Goal: Task Accomplishment & Management: Manage account settings

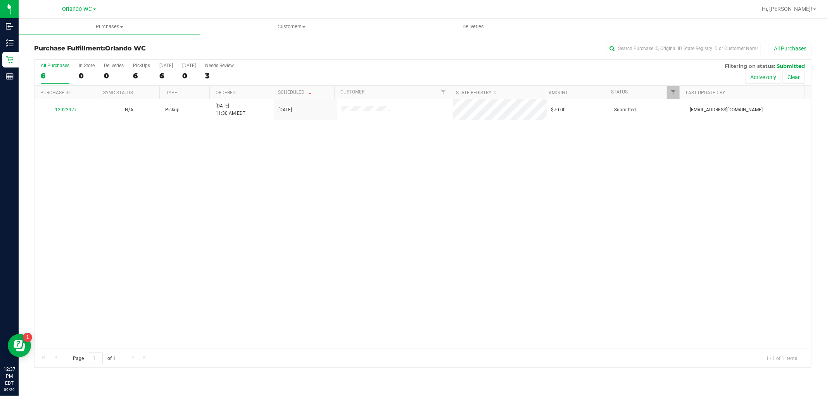
drag, startPoint x: 270, startPoint y: 261, endPoint x: 434, endPoint y: 53, distance: 265.1
click at [271, 261] on div "12023927 N/A Pickup [DATE] 11:30 AM EDT 9/29/2025 $70.00 Submitted [EMAIL_ADDRE…" at bounding box center [423, 223] width 777 height 249
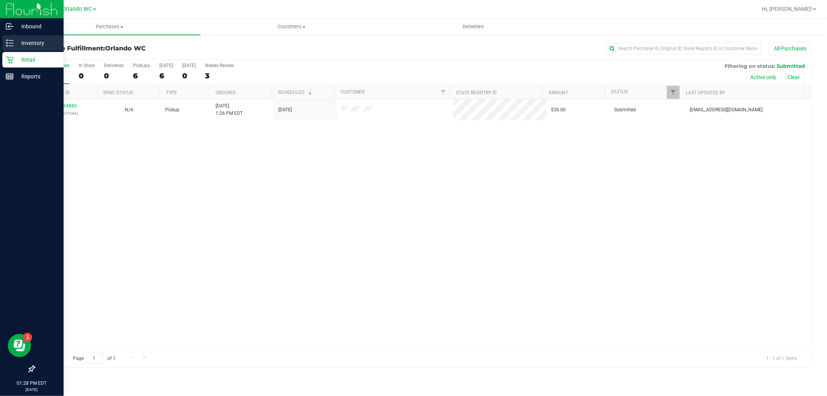
click at [20, 45] on p "Inventory" at bounding box center [37, 42] width 47 height 9
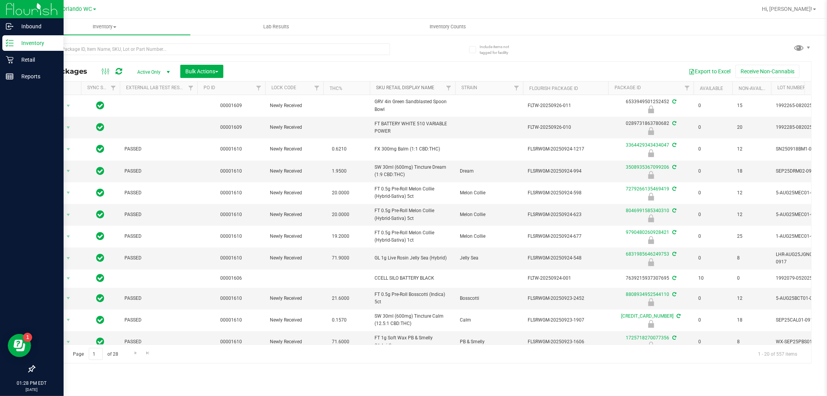
click at [385, 88] on link "Sku Retail Display Name" at bounding box center [405, 87] width 58 height 5
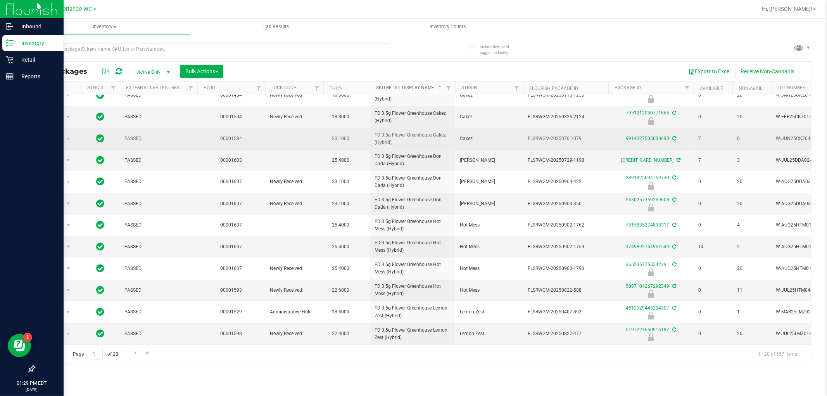
scroll to position [181, 0]
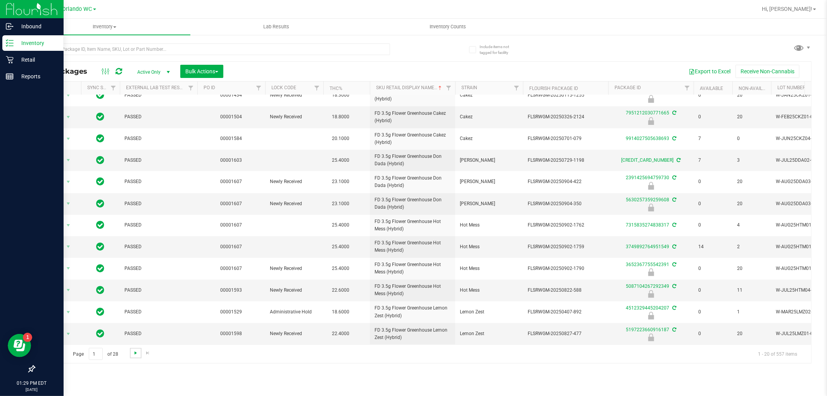
click at [136, 351] on span "Go to the next page" at bounding box center [136, 353] width 6 height 6
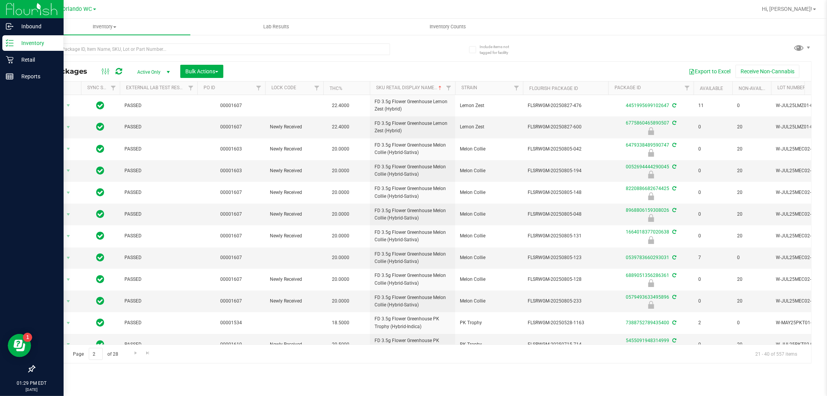
click at [53, 353] on span "Go to the previous page" at bounding box center [56, 353] width 6 height 6
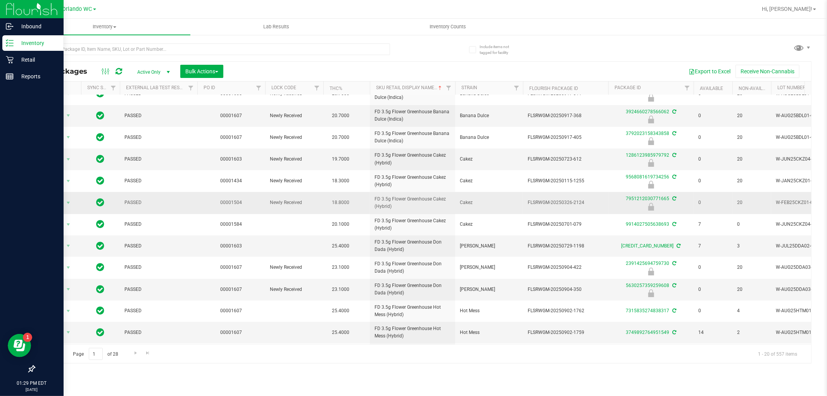
scroll to position [181, 0]
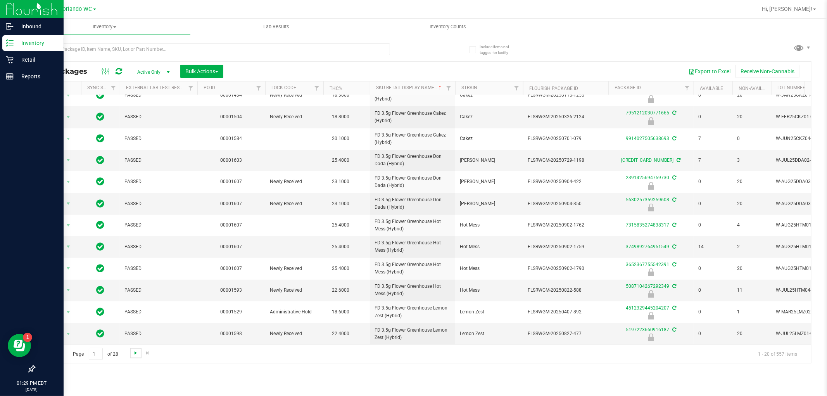
click at [133, 354] on span "Go to the next page" at bounding box center [136, 353] width 6 height 6
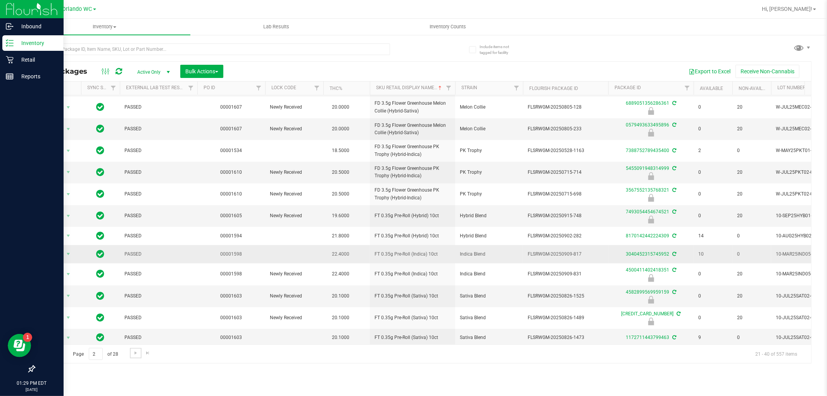
scroll to position [182, 0]
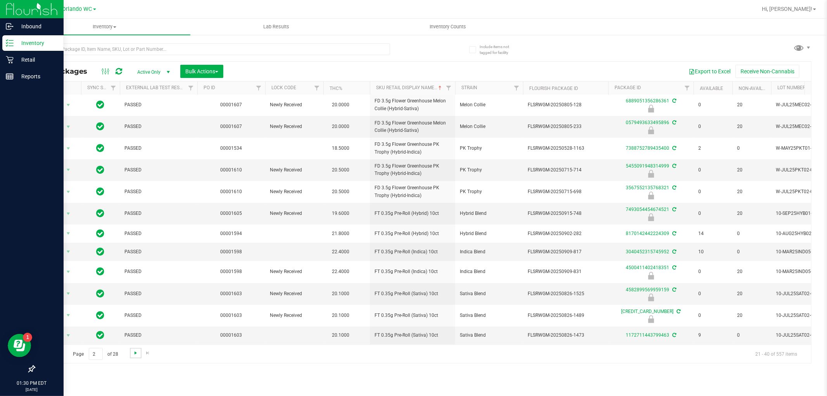
click at [135, 354] on span "Go to the next page" at bounding box center [136, 353] width 6 height 6
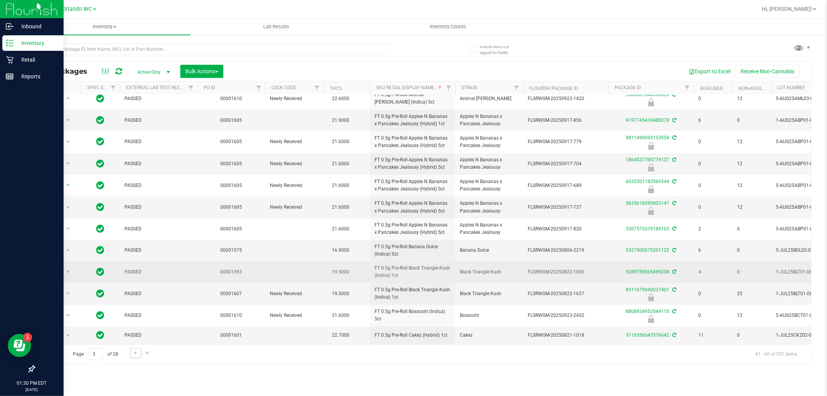
scroll to position [187, 0]
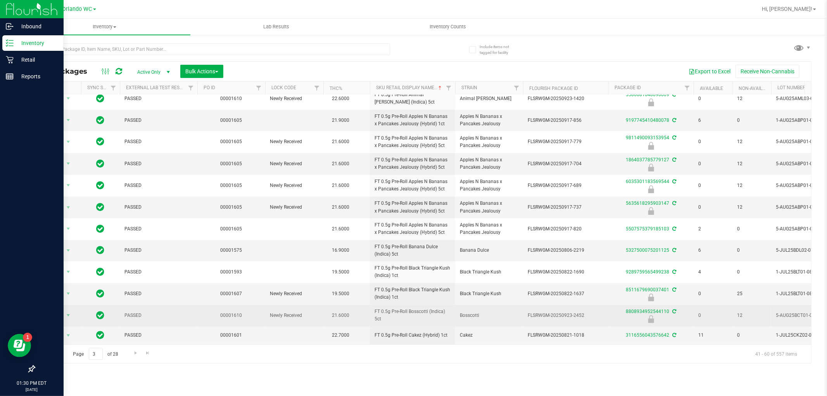
drag, startPoint x: 393, startPoint y: 315, endPoint x: 349, endPoint y: 308, distance: 44.0
click at [349, 308] on tr "Action Action Edit attributes Global inventory Locate package Package audit log…" at bounding box center [603, 316] width 1137 height 22
copy tr "FT 0.5g Pre-Roll Bosscotti (Indica) 5ct"
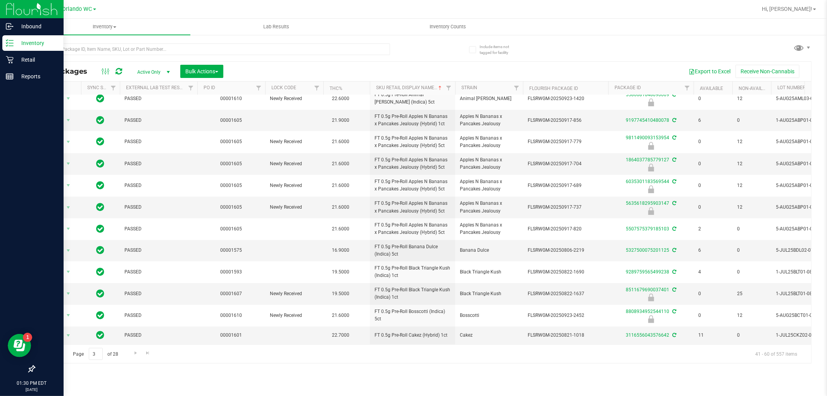
click at [417, 357] on div "Page 3 of 28 41 - 60 of 557 items" at bounding box center [423, 353] width 777 height 19
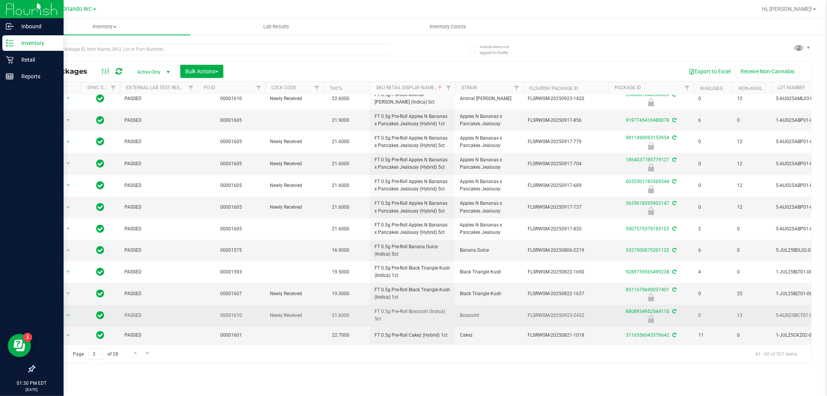
drag, startPoint x: 584, startPoint y: 307, endPoint x: 571, endPoint y: 308, distance: 12.8
click at [571, 312] on span "FLSRWGM-20250923-2452" at bounding box center [566, 315] width 76 height 7
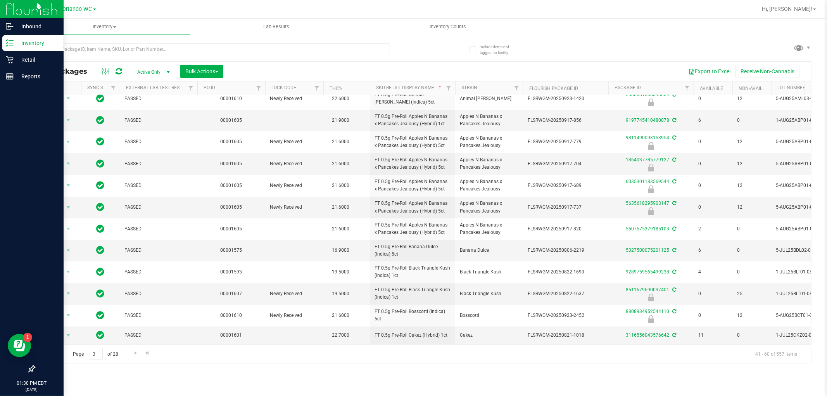
copy span "-2452"
click at [357, 367] on div "Inventory All packages All inventory Waste log Create inventory Lab Results Inv…" at bounding box center [423, 207] width 809 height 377
click at [137, 354] on span "Go to the next page" at bounding box center [136, 353] width 6 height 6
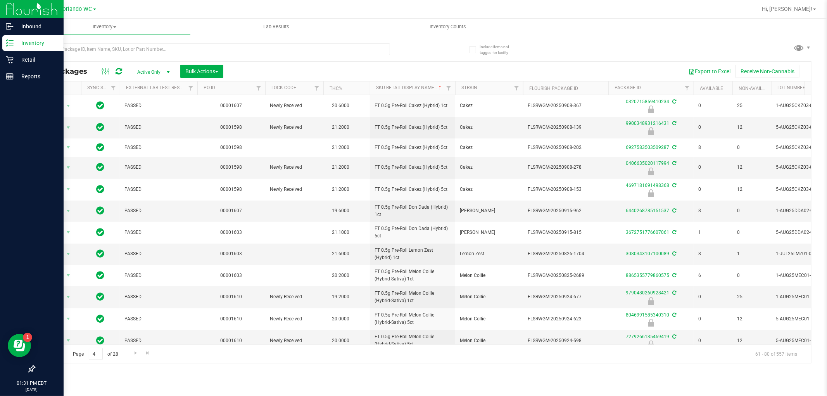
click at [57, 351] on span "Go to the previous page" at bounding box center [56, 353] width 6 height 6
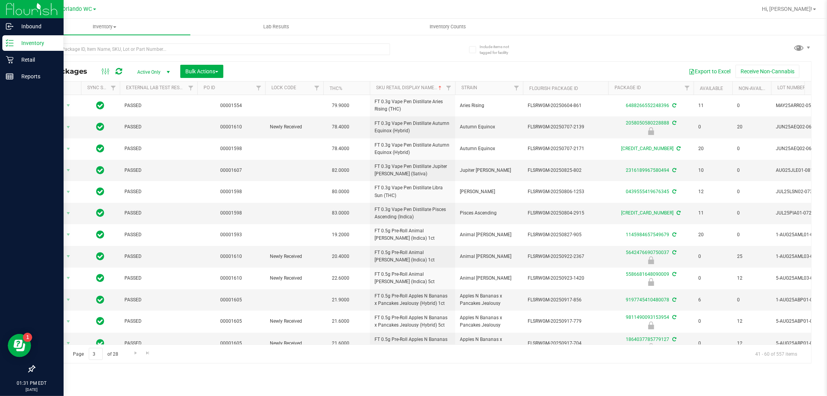
click at [344, 367] on div "Inventory All packages All inventory Waste log Create inventory Lab Results Inv…" at bounding box center [423, 207] width 809 height 377
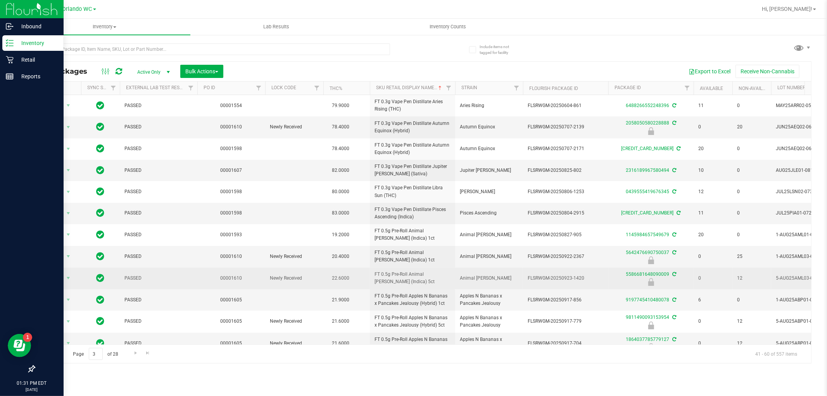
drag, startPoint x: 404, startPoint y: 280, endPoint x: 365, endPoint y: 272, distance: 39.6
click at [365, 272] on tr "Action Action Edit attributes Global inventory Locate package Package audit log…" at bounding box center [603, 279] width 1137 height 22
copy tr "FT 0.5g Pre-Roll Animal [PERSON_NAME] (Indica) 5ct"
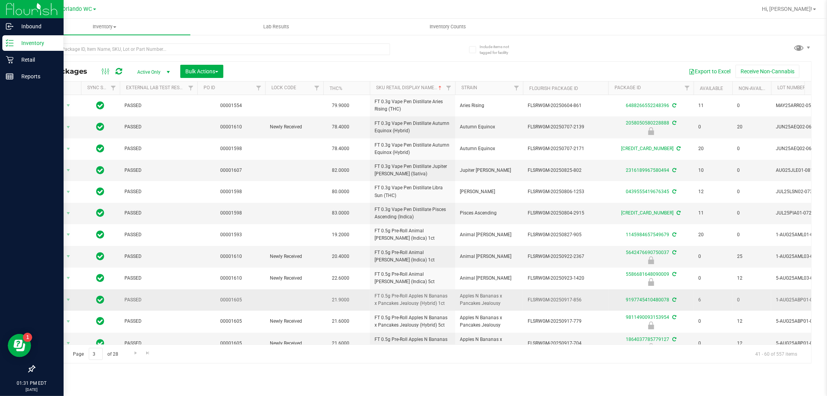
scroll to position [0, 1]
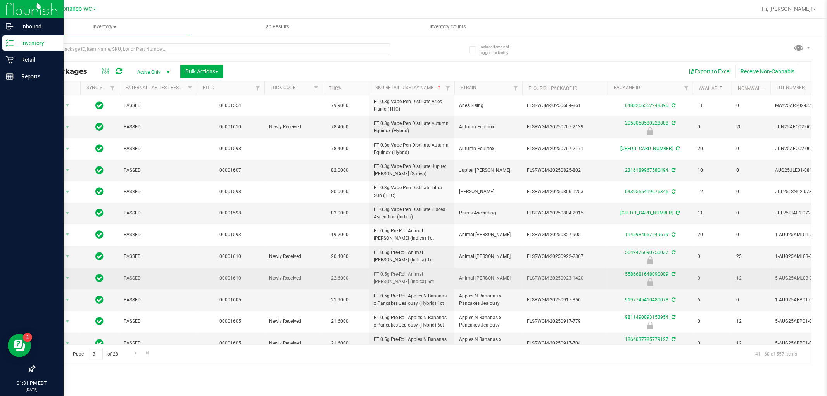
drag, startPoint x: 572, startPoint y: 278, endPoint x: 591, endPoint y: 279, distance: 19.4
click at [591, 279] on span "FLSRWGM-20250923-1420" at bounding box center [565, 278] width 76 height 7
copy span "-1420"
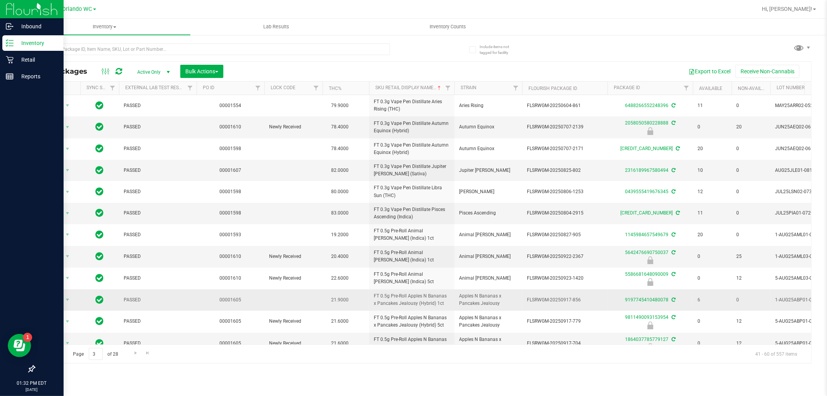
click at [383, 292] on span "FT 0.5g Pre-Roll Apples N Bananas x Pancakes Jealousy (Hybrid) 1ct" at bounding box center [412, 299] width 76 height 15
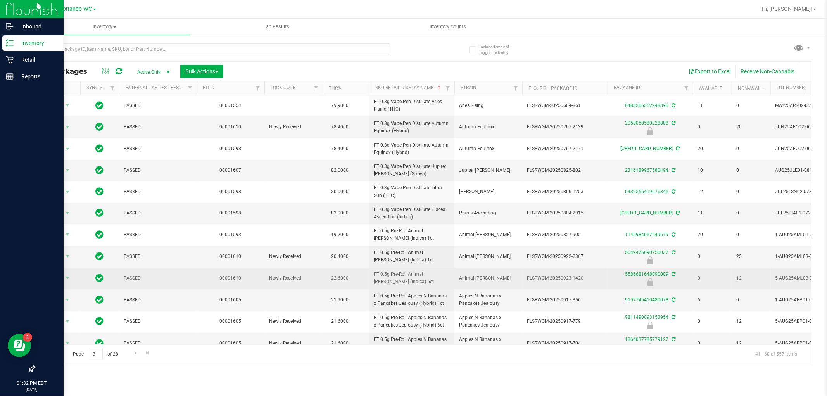
drag, startPoint x: 406, startPoint y: 281, endPoint x: 369, endPoint y: 269, distance: 39.0
click at [369, 269] on td "FT 0.5g Pre-Roll Animal [PERSON_NAME] (Indica) 5ct" at bounding box center [411, 279] width 85 height 22
copy span "FT 0.5g Pre-Roll Animal [PERSON_NAME] (Indica) 5ct"
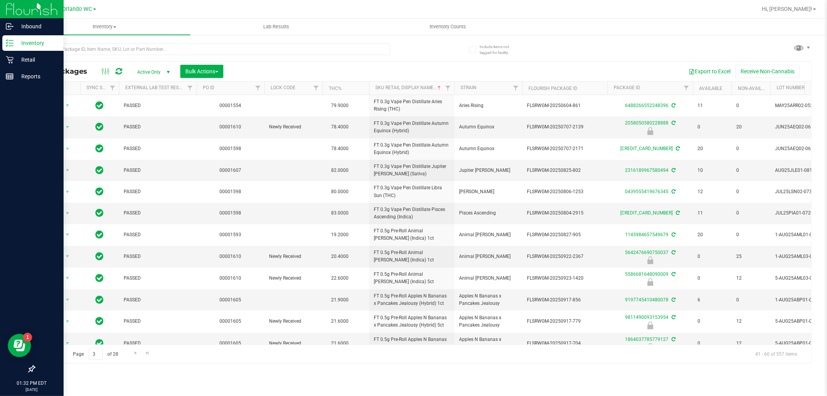
click at [319, 360] on div "Page 3 of 28 41 - 60 of 557 items" at bounding box center [423, 353] width 777 height 19
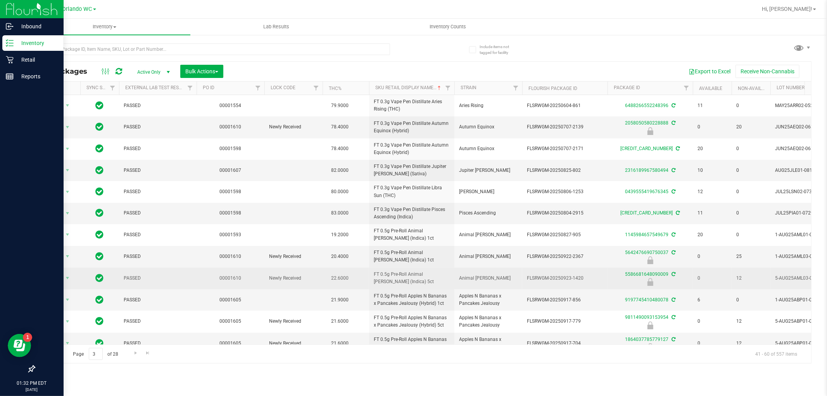
drag, startPoint x: 572, startPoint y: 277, endPoint x: 591, endPoint y: 276, distance: 19.0
click at [591, 276] on span "FLSRWGM-20250923-1420" at bounding box center [565, 278] width 76 height 7
copy span "1420"
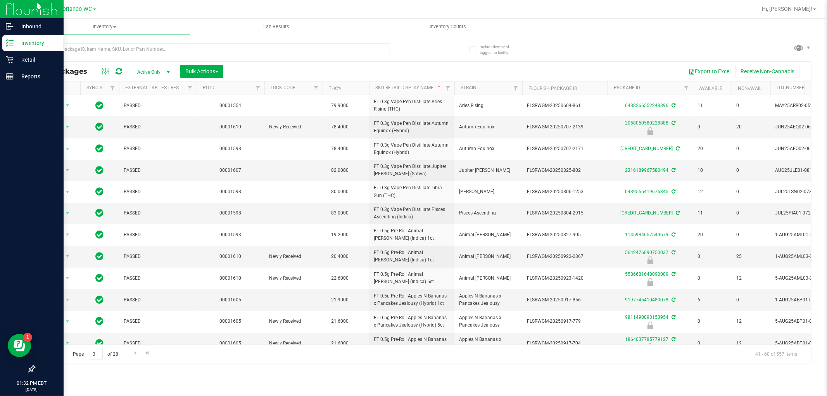
click at [393, 361] on div "Page 3 of 28 41 - 60 of 557 items" at bounding box center [423, 353] width 777 height 19
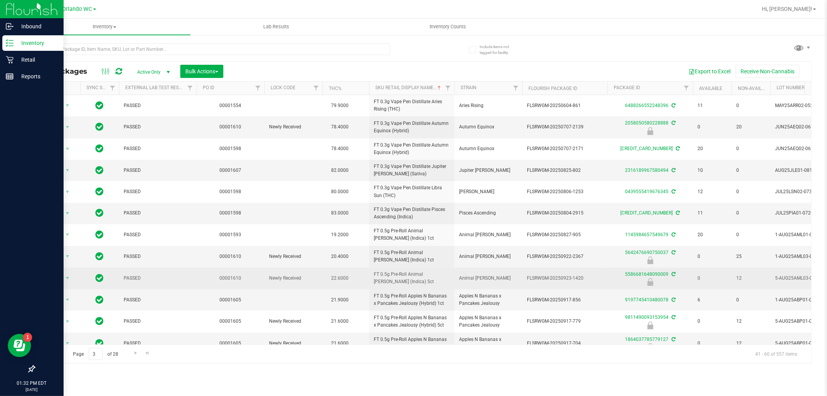
click at [413, 277] on span "FT 0.5g Pre-Roll Animal [PERSON_NAME] (Indica) 5ct" at bounding box center [412, 278] width 76 height 15
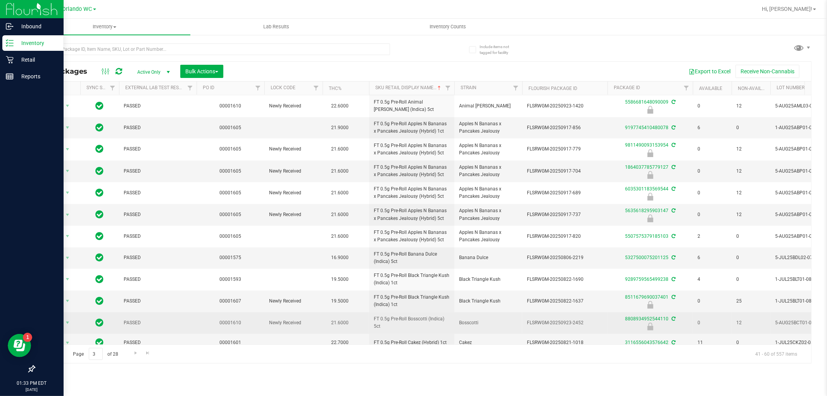
scroll to position [187, 1]
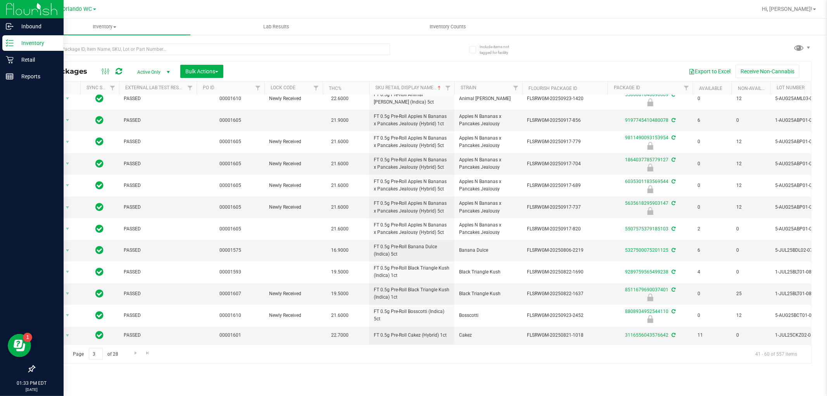
click at [346, 360] on div "Page 3 of 28 41 - 60 of 557 items" at bounding box center [423, 353] width 777 height 19
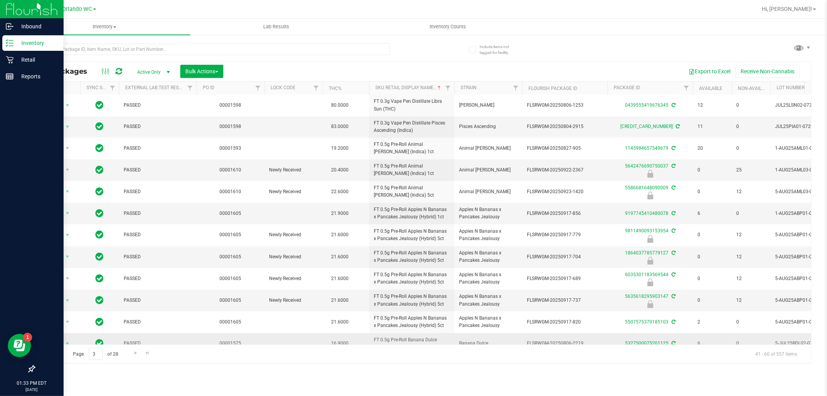
scroll to position [57, 1]
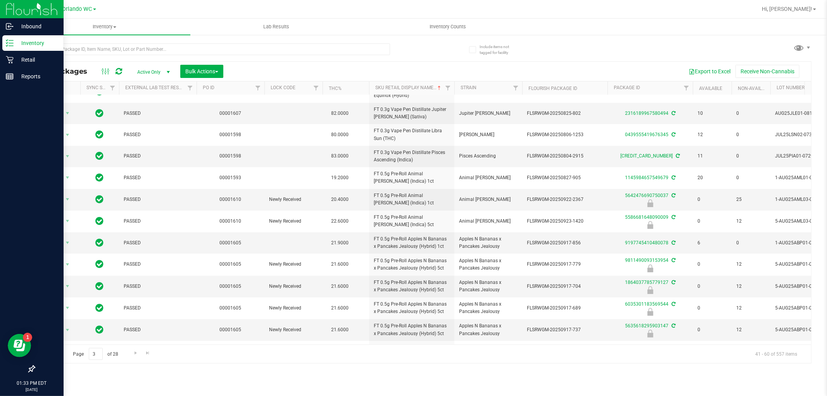
click at [439, 357] on div "Page 3 of 28 41 - 60 of 557 items" at bounding box center [423, 353] width 777 height 19
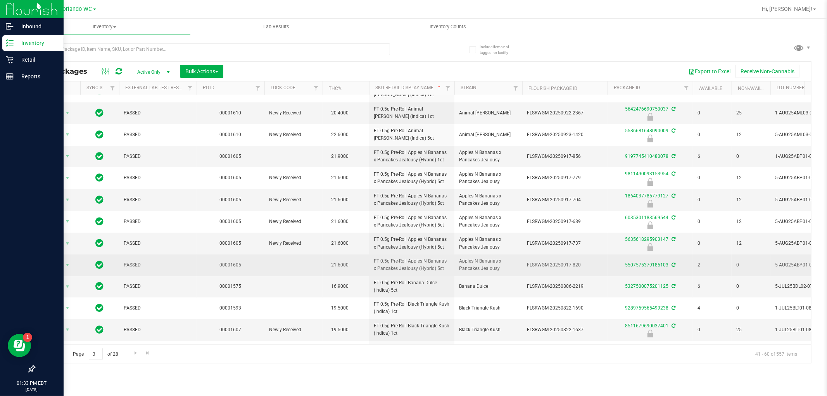
scroll to position [187, 1]
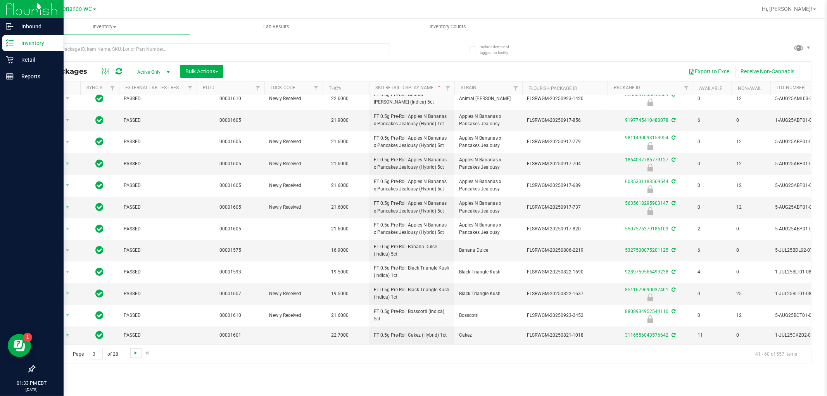
click at [134, 352] on span "Go to the next page" at bounding box center [136, 353] width 6 height 6
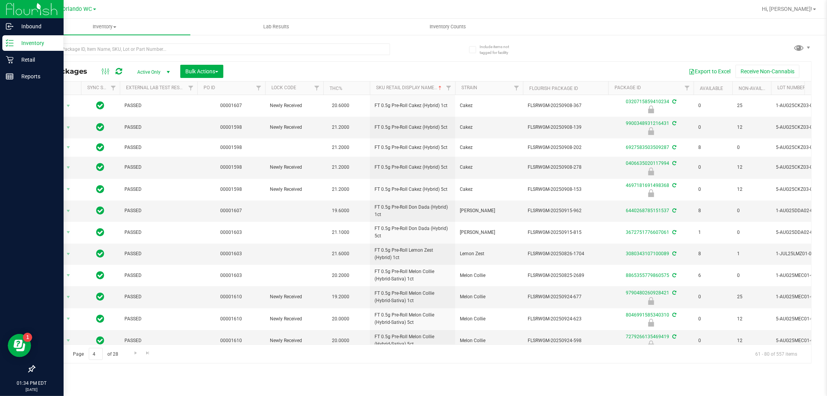
click at [445, 373] on div "Inventory All packages All inventory Waste log Create inventory Lab Results Inv…" at bounding box center [423, 207] width 809 height 377
click at [289, 375] on div "Inventory All packages All inventory Waste log Create inventory Lab Results Inv…" at bounding box center [423, 207] width 809 height 377
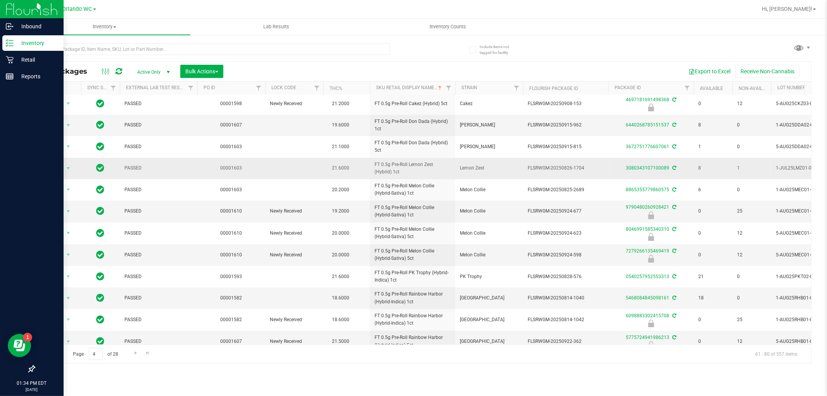
scroll to position [86, 0]
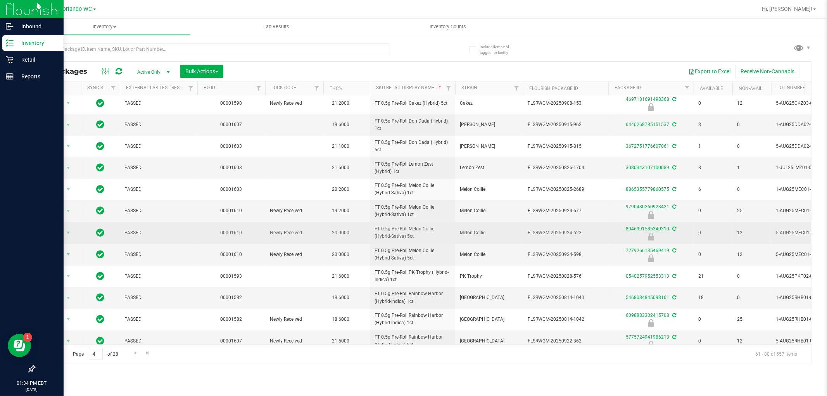
drag, startPoint x: 429, startPoint y: 240, endPoint x: 372, endPoint y: 230, distance: 57.5
click at [372, 230] on td "FT 0.5g Pre-Roll Melon Collie (Hybrid-Sativa) 5ct" at bounding box center [412, 233] width 85 height 22
copy span "FT 0.5g Pre-Roll Melon Collie (Hybrid-Sativa) 5ct"
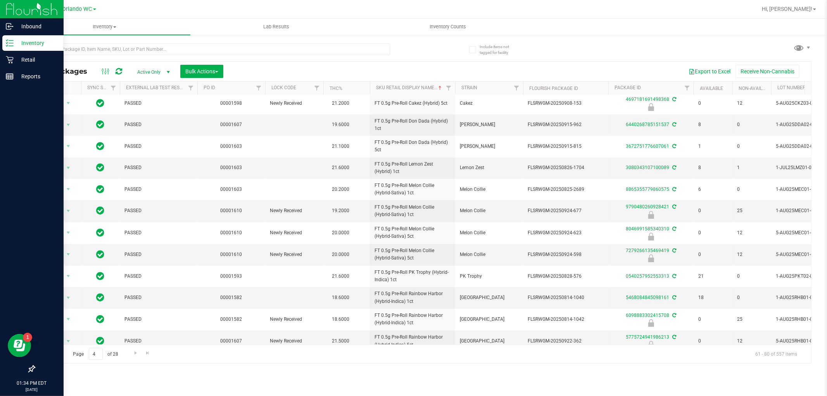
click at [357, 376] on div "Inventory All packages All inventory Waste log Create inventory Lab Results Inv…" at bounding box center [423, 207] width 809 height 377
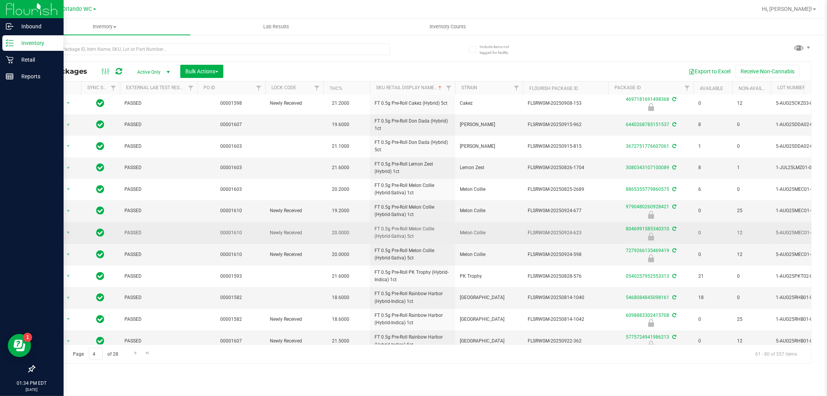
drag, startPoint x: 570, startPoint y: 233, endPoint x: 605, endPoint y: 232, distance: 34.9
click at [605, 232] on td "FLSRWGM-20250924-623" at bounding box center [565, 233] width 85 height 22
click at [603, 232] on span "FLSRWGM-20250924-623" at bounding box center [566, 232] width 76 height 7
drag, startPoint x: 573, startPoint y: 231, endPoint x: 591, endPoint y: 229, distance: 18.3
click at [591, 229] on span "FLSRWGM-20250924-623" at bounding box center [566, 232] width 76 height 7
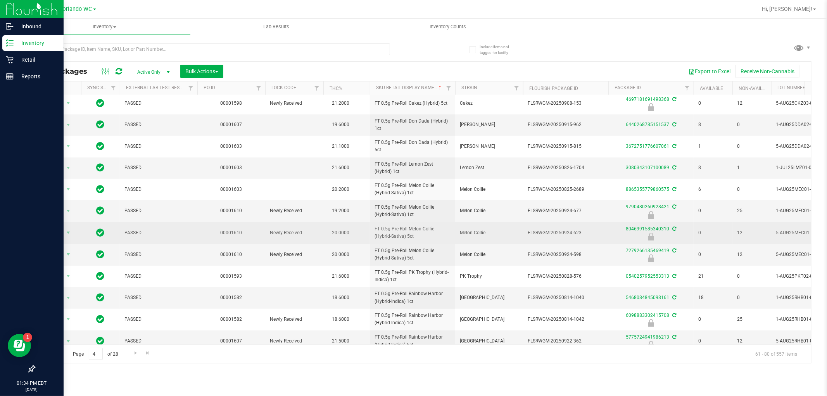
copy span "-623"
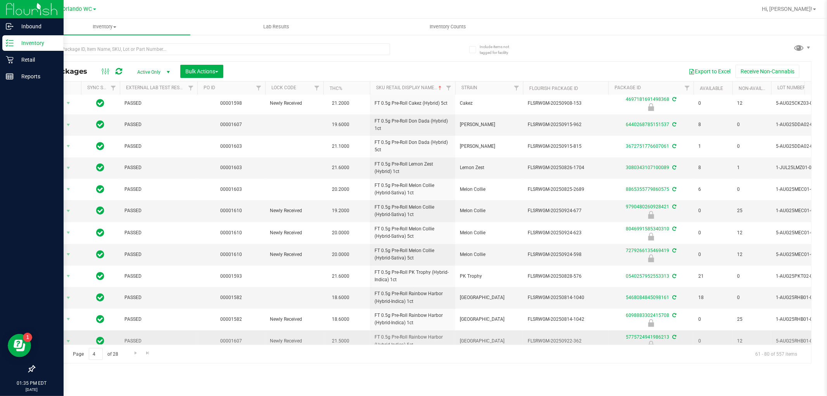
click at [467, 334] on td "Rainbow Harbor" at bounding box center [489, 341] width 68 height 22
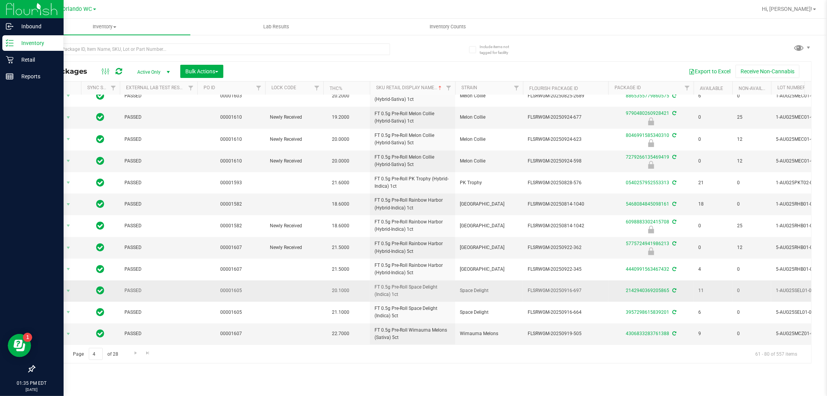
scroll to position [187, 0]
click at [135, 354] on span "Go to the next page" at bounding box center [136, 353] width 6 height 6
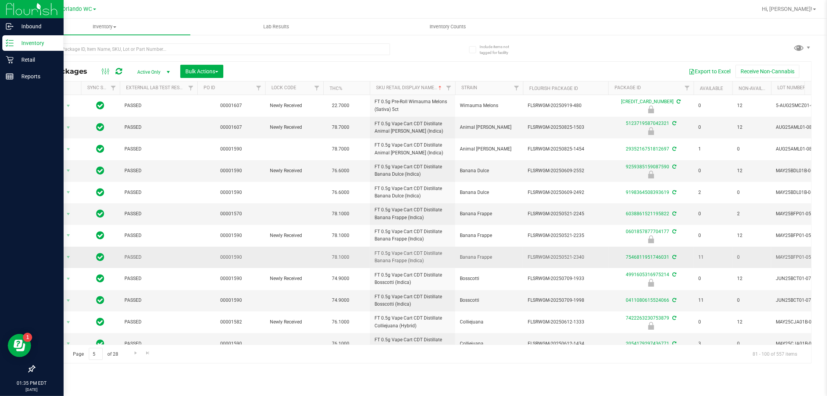
drag, startPoint x: 437, startPoint y: 261, endPoint x: 369, endPoint y: 250, distance: 69.1
click at [369, 250] on tr "Action Action Create package Edit attributes Global inventory Locate package Lo…" at bounding box center [603, 257] width 1137 height 21
copy tr "FT 0.5g Vape Cart CDT Distillate Banana Frappe (Indica)"
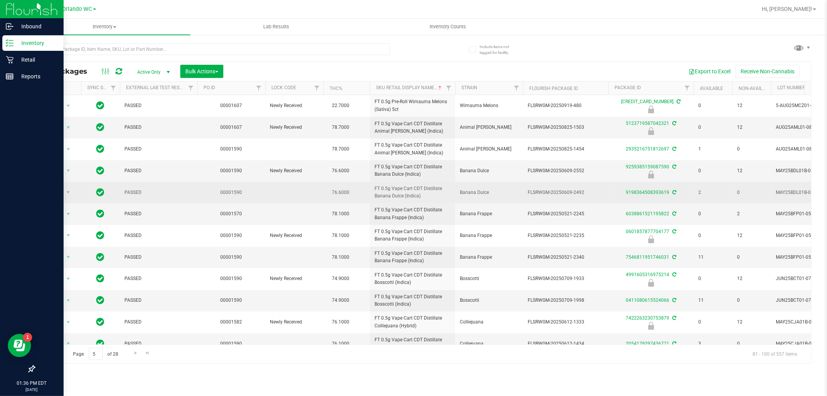
click at [321, 196] on td at bounding box center [294, 192] width 58 height 21
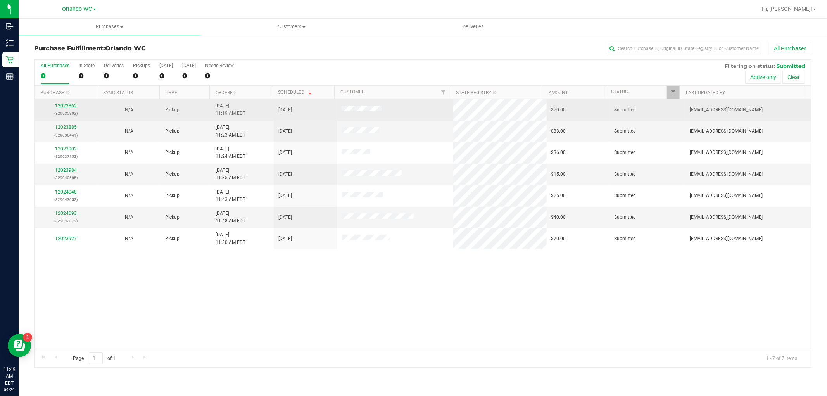
click at [67, 99] on td "12023862 (329035302)" at bounding box center [66, 109] width 63 height 21
click at [72, 107] on link "12023862" at bounding box center [66, 105] width 22 height 5
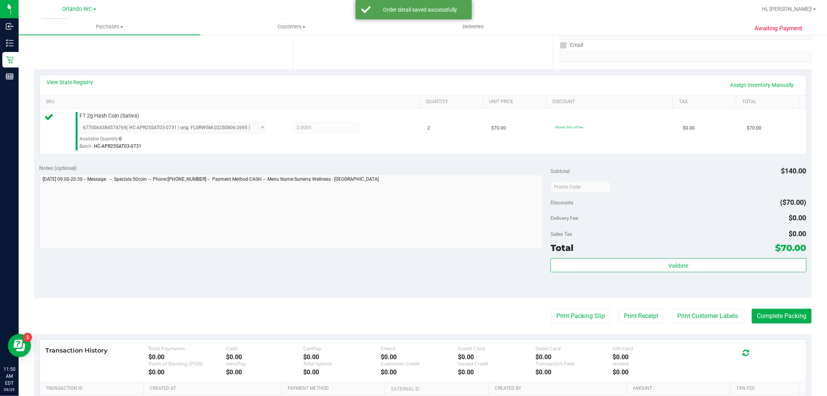
scroll to position [172, 0]
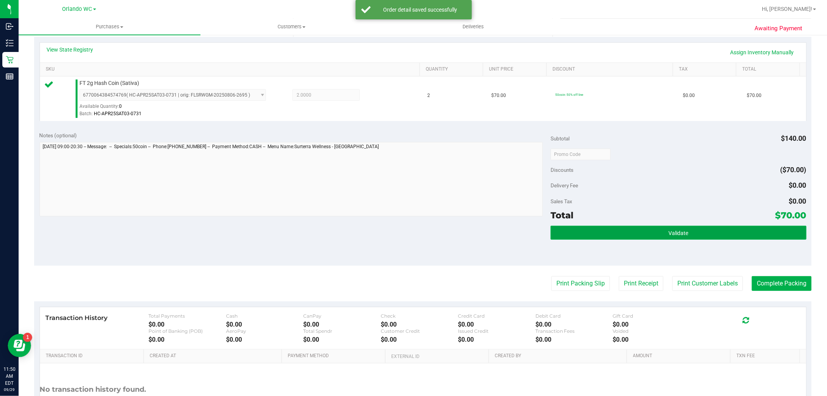
click at [626, 234] on button "Validate" at bounding box center [679, 233] width 256 height 14
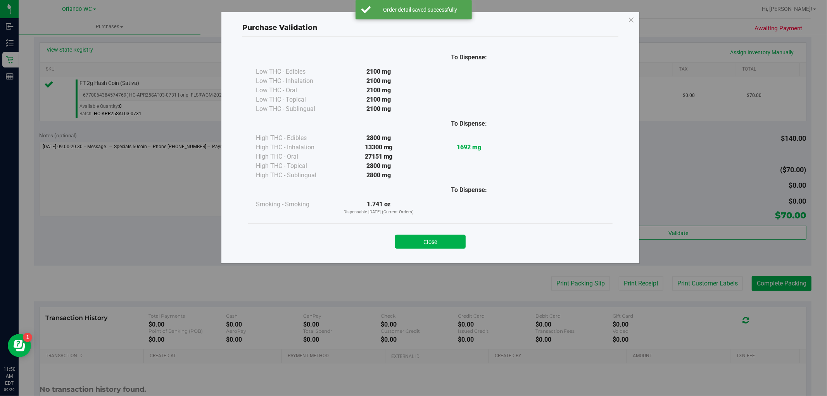
drag, startPoint x: 443, startPoint y: 235, endPoint x: 447, endPoint y: 242, distance: 8.2
click at [444, 237] on button "Close" at bounding box center [430, 242] width 71 height 14
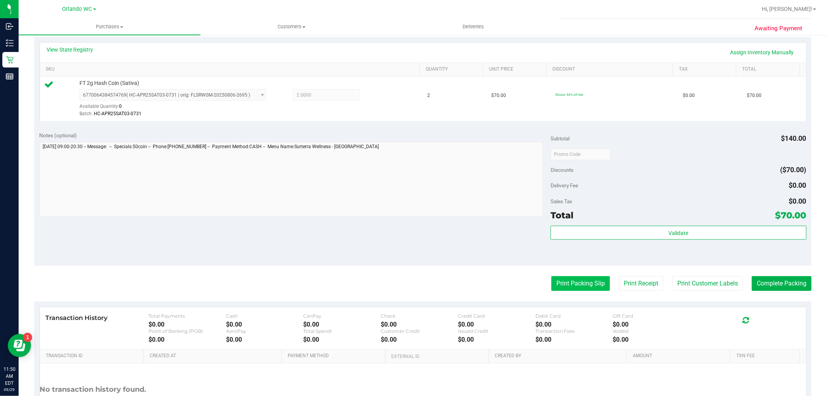
click at [552, 277] on button "Print Packing Slip" at bounding box center [581, 283] width 59 height 15
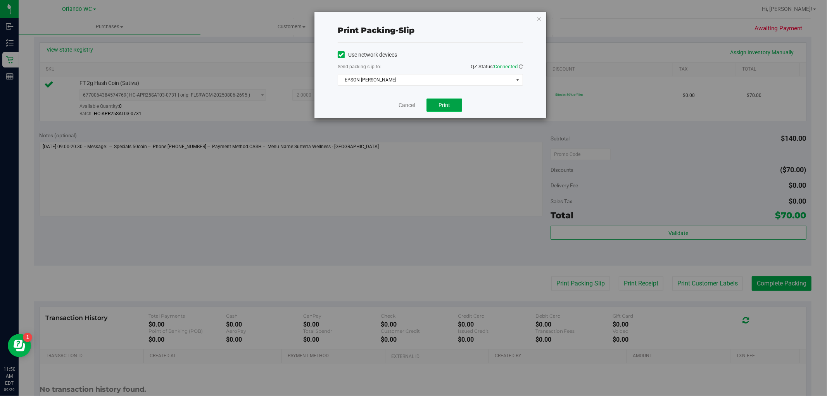
click at [443, 99] on button "Print" at bounding box center [445, 105] width 36 height 13
click at [534, 20] on div "Print packing-slip Use network devices Send packing-slip to: QZ Status: Connect…" at bounding box center [431, 65] width 232 height 106
drag, startPoint x: 535, startPoint y: 20, endPoint x: 540, endPoint y: 18, distance: 5.4
click at [538, 19] on div "Print packing-slip Use network devices Send packing-slip to: QZ Status: Connect…" at bounding box center [431, 65] width 232 height 106
click at [541, 18] on icon "button" at bounding box center [538, 18] width 5 height 9
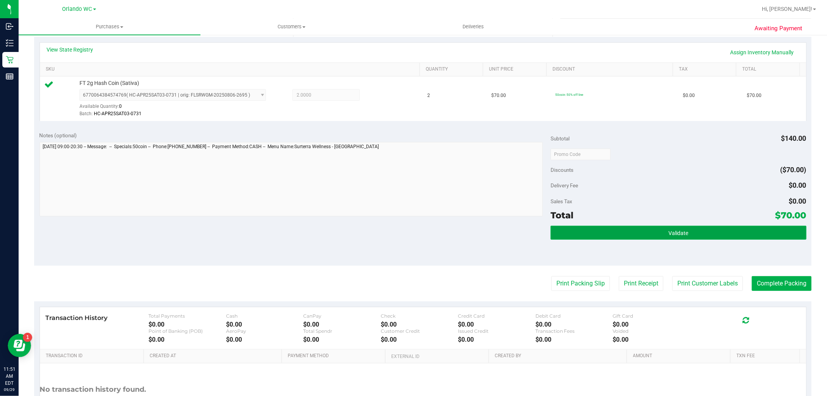
click at [588, 230] on button "Validate" at bounding box center [679, 233] width 256 height 14
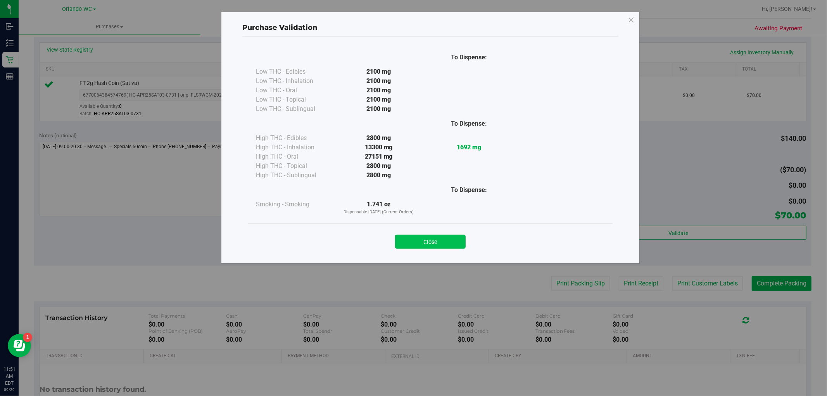
click at [408, 237] on button "Close" at bounding box center [430, 242] width 71 height 14
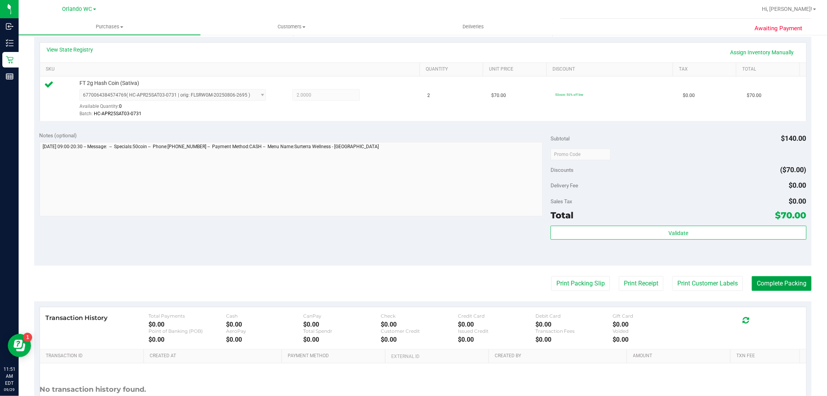
click at [753, 286] on button "Complete Packing" at bounding box center [782, 283] width 60 height 15
click at [786, 280] on button "Complete Packing" at bounding box center [782, 283] width 60 height 15
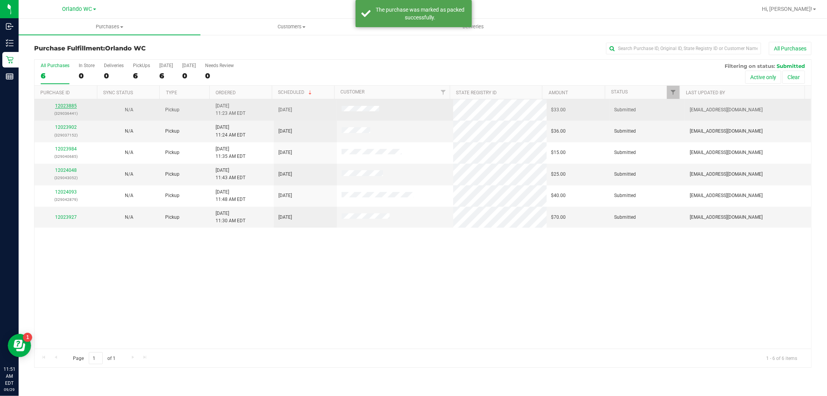
click at [73, 106] on link "12023885" at bounding box center [66, 105] width 22 height 5
click at [74, 106] on link "12023885" at bounding box center [66, 105] width 22 height 5
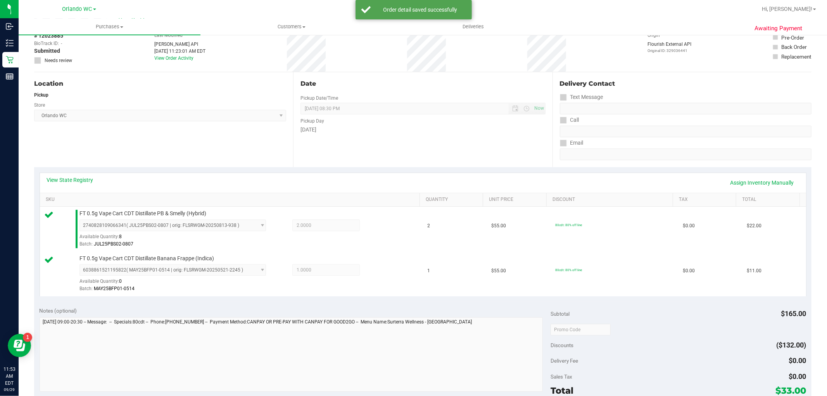
scroll to position [215, 0]
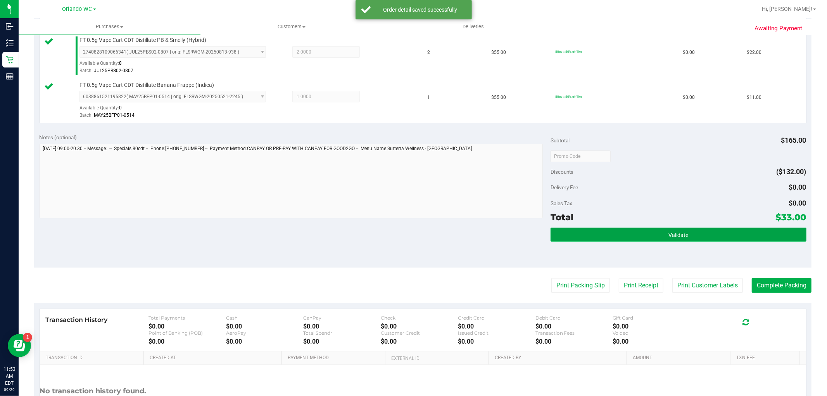
click at [671, 240] on button "Validate" at bounding box center [679, 235] width 256 height 14
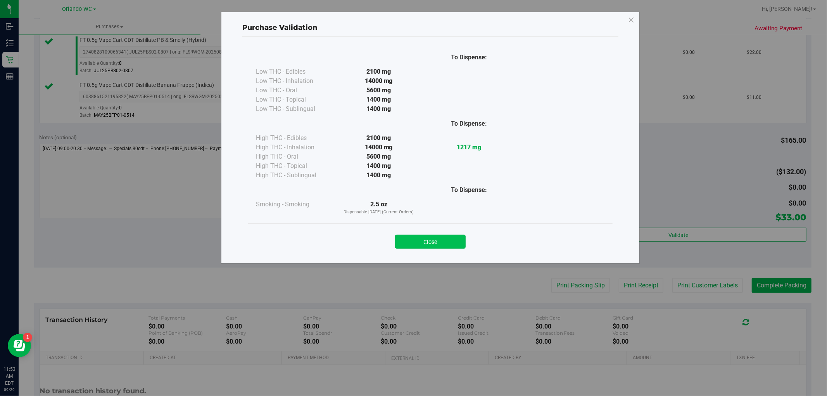
drag, startPoint x: 439, startPoint y: 240, endPoint x: 503, endPoint y: 272, distance: 71.5
click at [439, 240] on button "Close" at bounding box center [430, 242] width 71 height 14
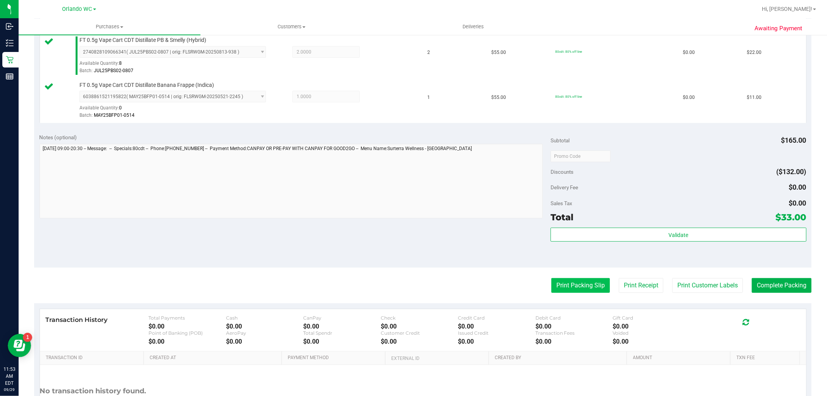
click at [553, 284] on button "Print Packing Slip" at bounding box center [581, 285] width 59 height 15
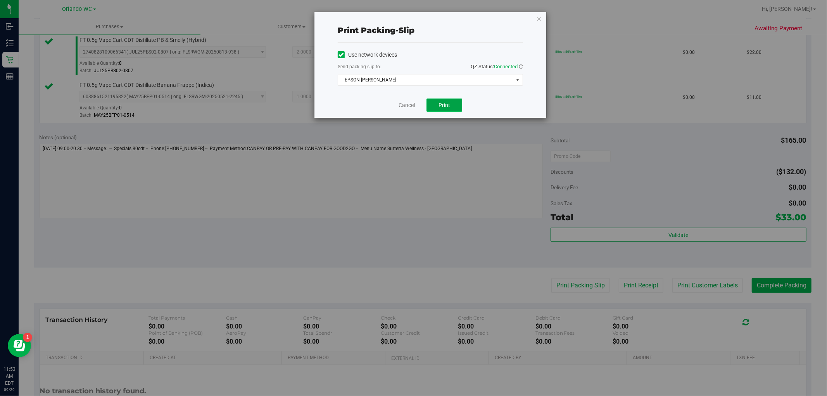
click at [440, 106] on span "Print" at bounding box center [445, 105] width 12 height 6
click at [537, 20] on icon "button" at bounding box center [538, 18] width 5 height 9
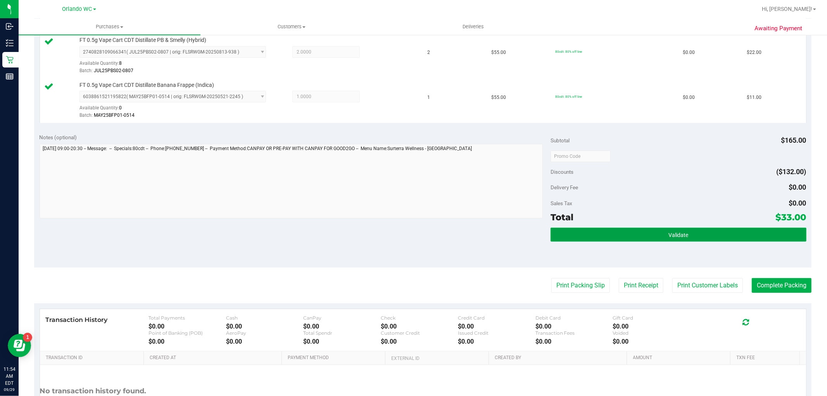
click at [637, 229] on button "Validate" at bounding box center [679, 235] width 256 height 14
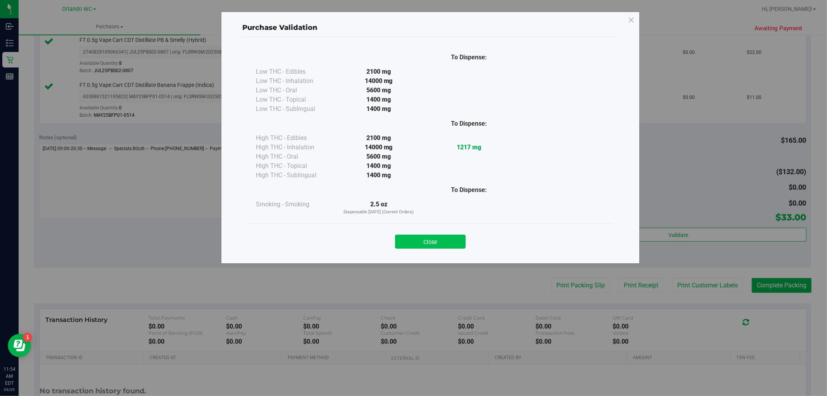
click at [433, 239] on button "Close" at bounding box center [430, 242] width 71 height 14
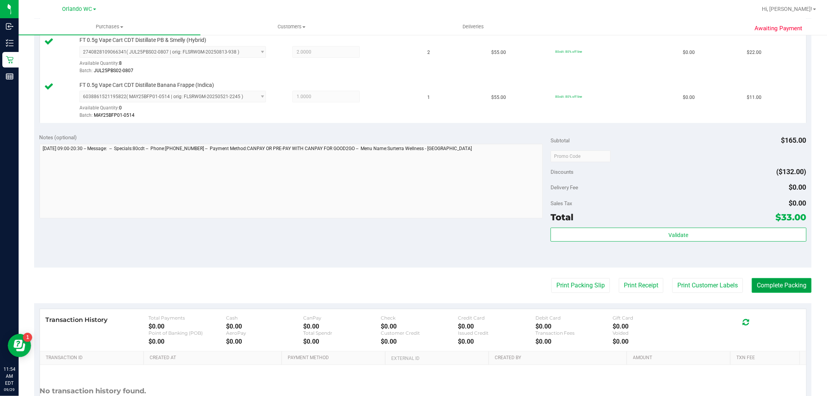
click at [786, 279] on button "Complete Packing" at bounding box center [782, 285] width 60 height 15
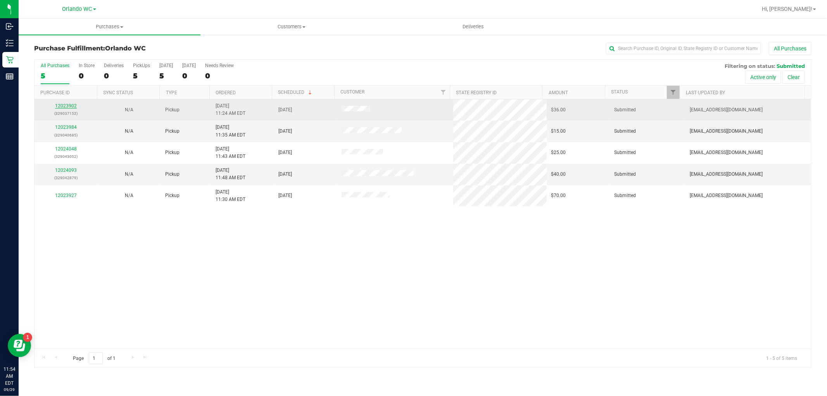
click at [63, 106] on link "12023902" at bounding box center [66, 105] width 22 height 5
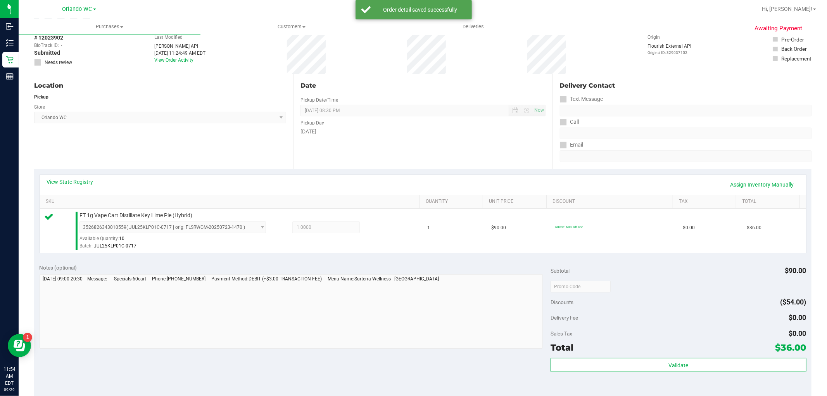
scroll to position [129, 0]
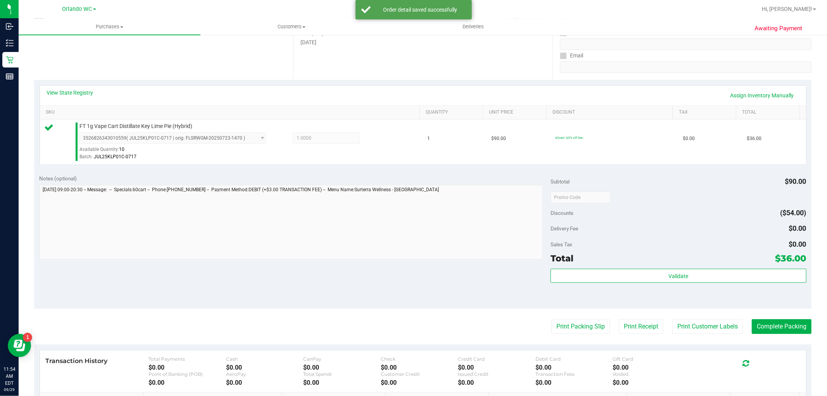
click at [669, 284] on div "Validate" at bounding box center [679, 286] width 256 height 35
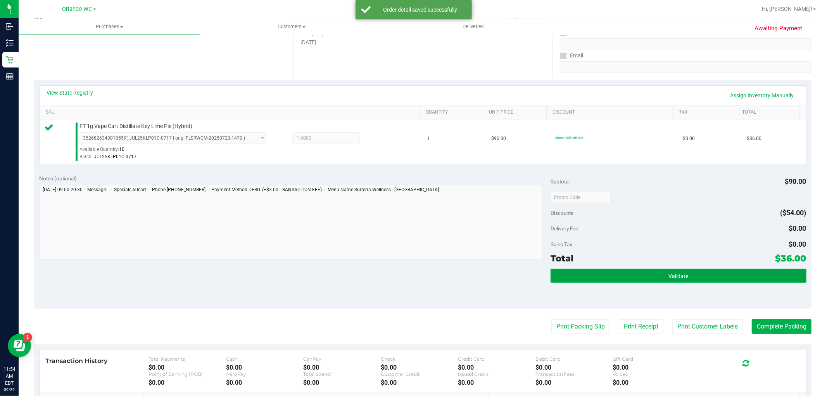
click at [668, 281] on button "Validate" at bounding box center [679, 276] width 256 height 14
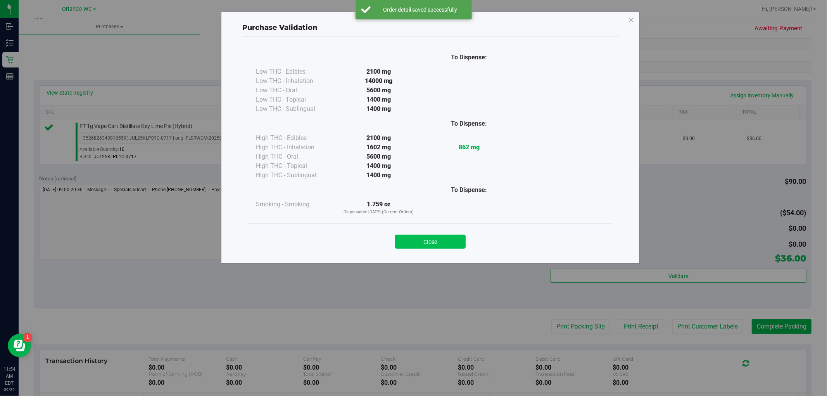
click at [445, 239] on button "Close" at bounding box center [430, 242] width 71 height 14
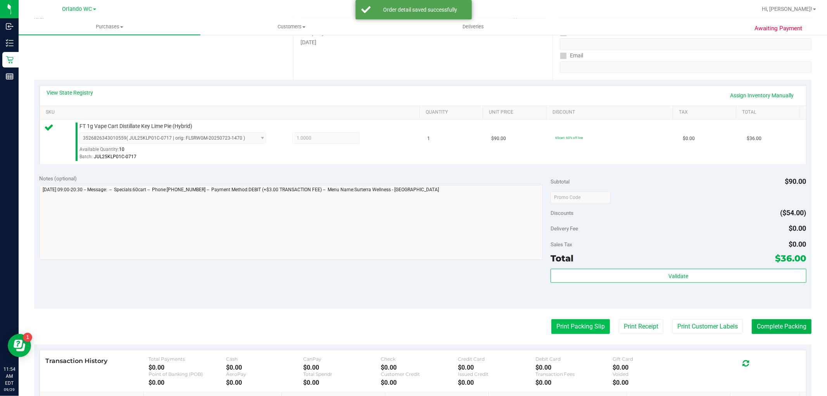
click at [600, 333] on button "Print Packing Slip" at bounding box center [581, 326] width 59 height 15
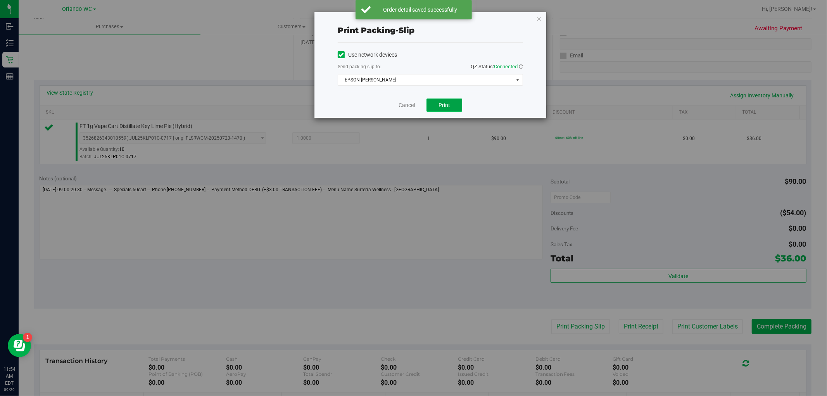
click at [436, 100] on button "Print" at bounding box center [445, 105] width 36 height 13
click at [542, 19] on icon "button" at bounding box center [538, 18] width 5 height 9
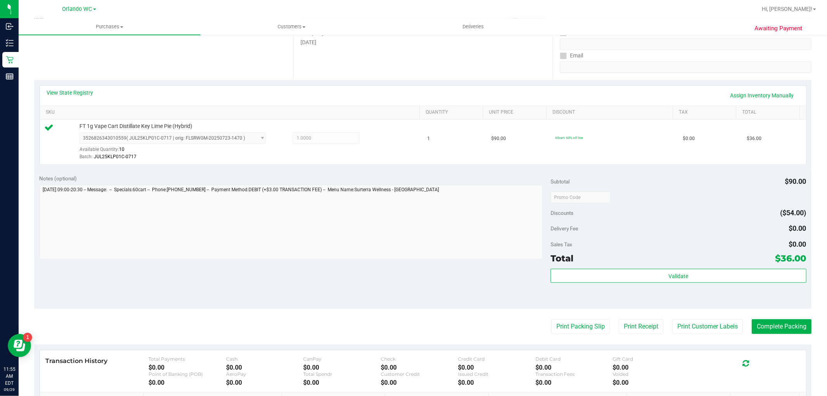
click at [619, 266] on div "Subtotal $90.00 Discounts ($54.00) Delivery Fee $0.00 Sales Tax $0.00 Total $36…" at bounding box center [679, 239] width 256 height 129
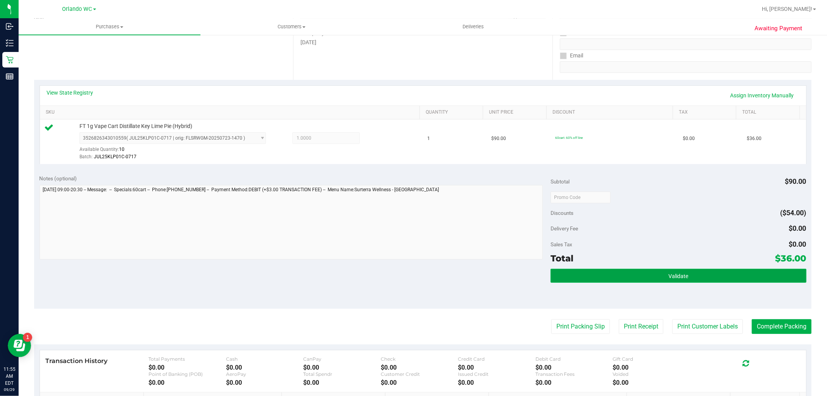
click at [617, 272] on button "Validate" at bounding box center [679, 276] width 256 height 14
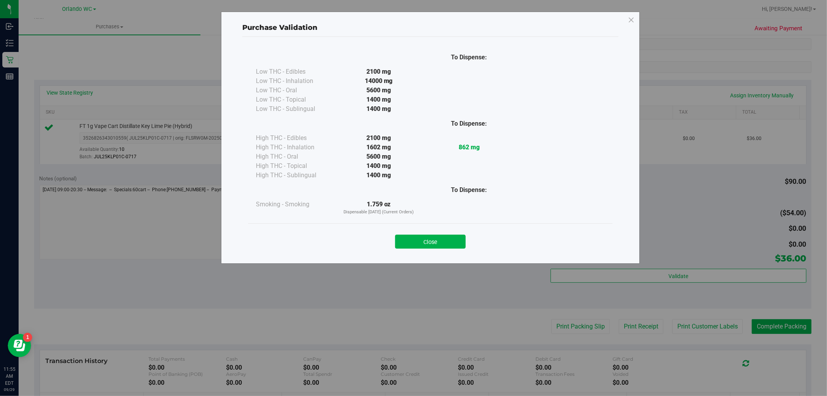
click at [444, 249] on div "Close" at bounding box center [430, 238] width 365 height 31
click at [445, 246] on button "Close" at bounding box center [430, 242] width 71 height 14
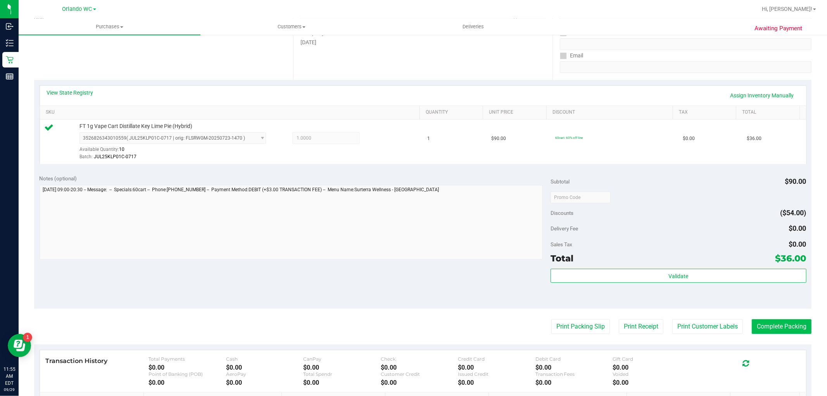
drag, startPoint x: 793, startPoint y: 335, endPoint x: 784, endPoint y: 332, distance: 10.2
click at [792, 335] on purchase-details "Back Edit Purchase Cancel Purchase View Profile # 12023902 BioTrack ID: - Submi…" at bounding box center [423, 201] width 778 height 577
click at [780, 329] on button "Complete Packing" at bounding box center [782, 326] width 60 height 15
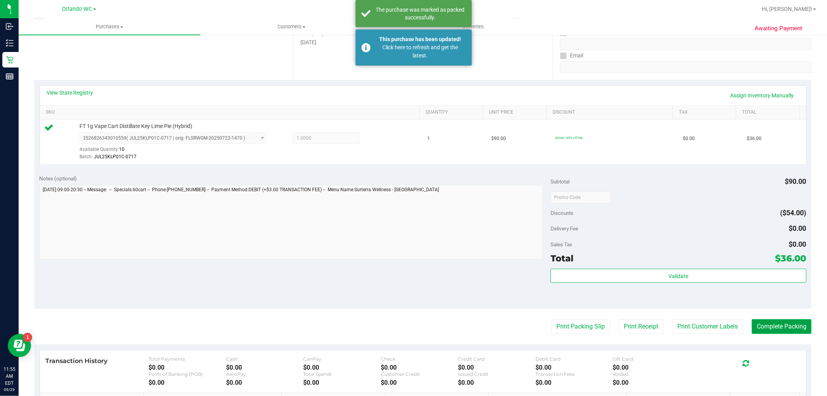
click at [768, 324] on button "Complete Packing" at bounding box center [782, 326] width 60 height 15
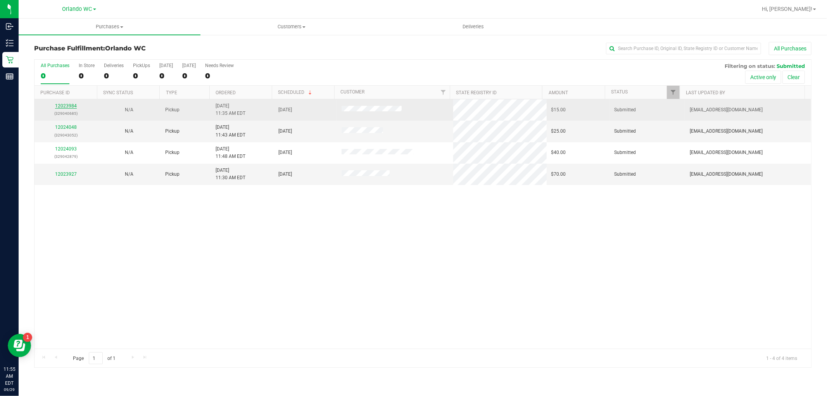
click at [71, 104] on link "12023984" at bounding box center [66, 105] width 22 height 5
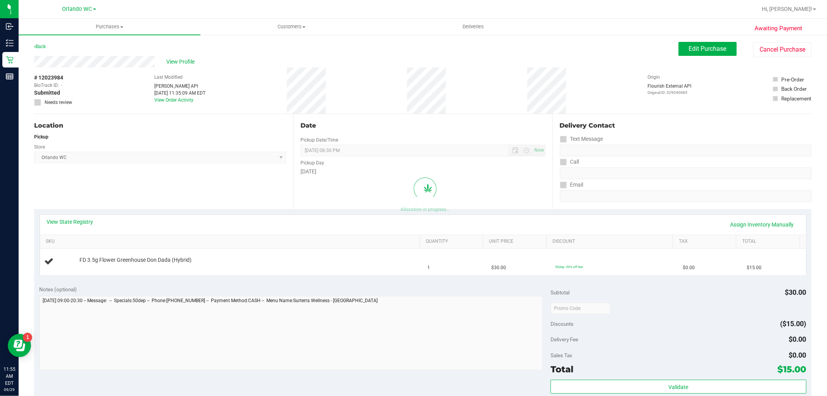
scroll to position [172, 0]
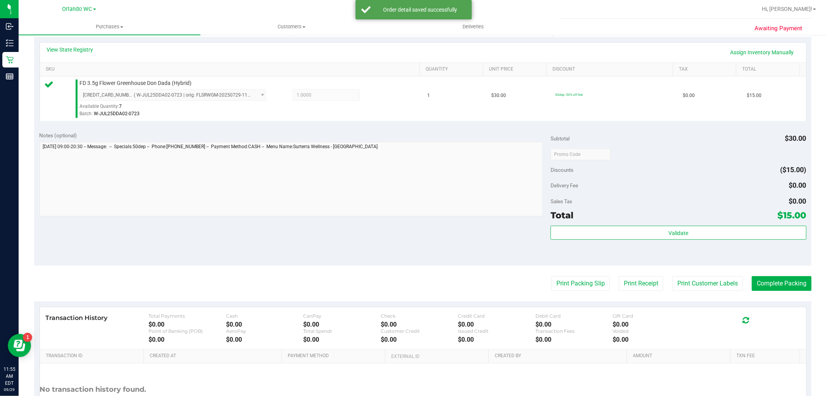
click at [656, 210] on div "Total $15.00" at bounding box center [679, 215] width 256 height 14
click at [659, 223] on div "Subtotal $30.00 Discounts ($15.00) Delivery Fee $0.00 Sales Tax $0.00 Total $15…" at bounding box center [679, 195] width 256 height 129
click at [660, 227] on button "Validate" at bounding box center [679, 233] width 256 height 14
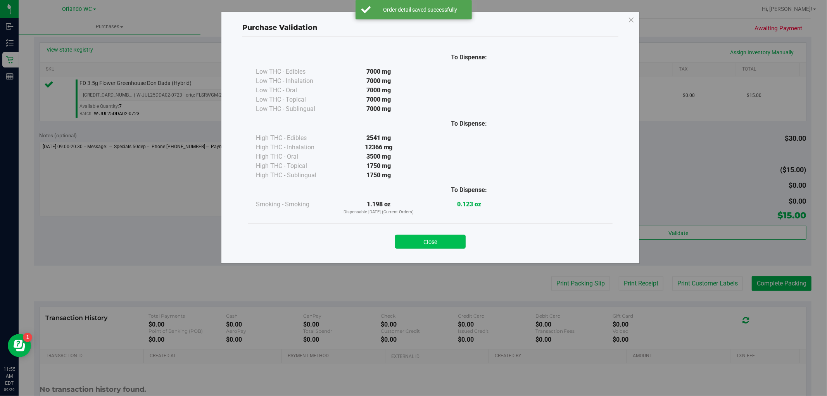
click at [433, 249] on button "Close" at bounding box center [430, 242] width 71 height 14
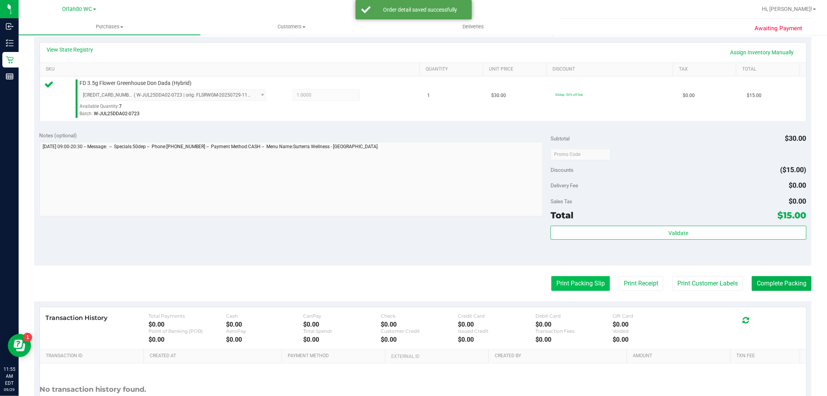
click at [557, 281] on button "Print Packing Slip" at bounding box center [581, 283] width 59 height 15
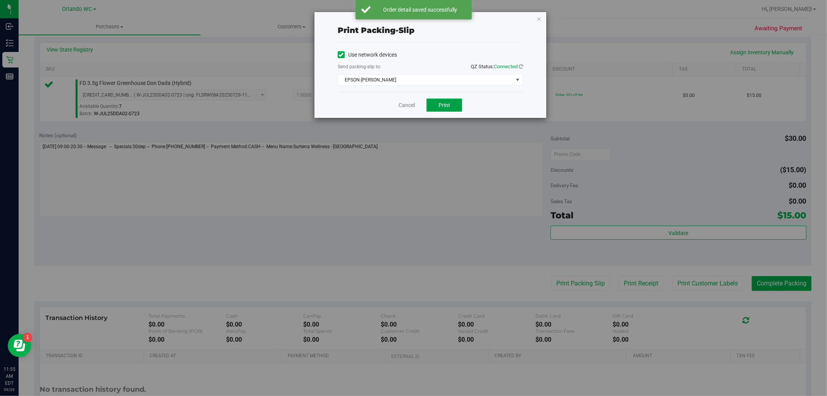
click at [455, 102] on button "Print" at bounding box center [445, 105] width 36 height 13
click at [537, 18] on icon "button" at bounding box center [538, 18] width 5 height 9
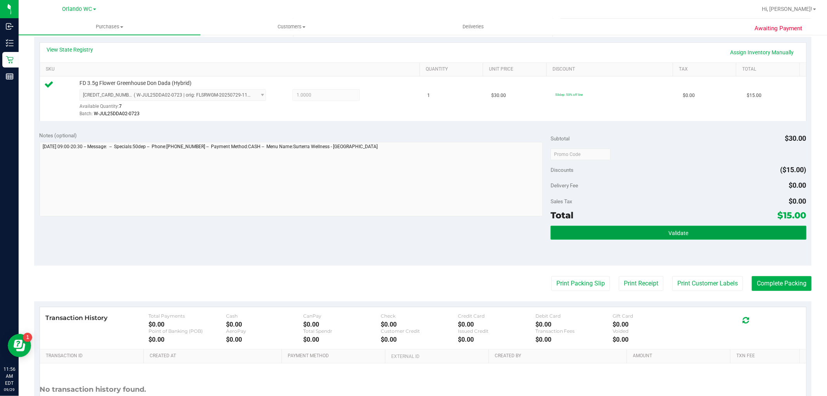
click at [641, 239] on button "Validate" at bounding box center [679, 233] width 256 height 14
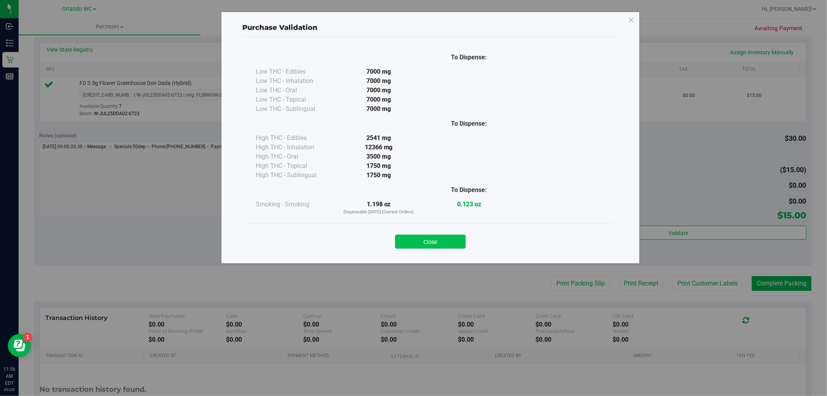
click at [424, 224] on div "Close" at bounding box center [430, 238] width 365 height 31
click at [433, 244] on button "Close" at bounding box center [430, 242] width 71 height 14
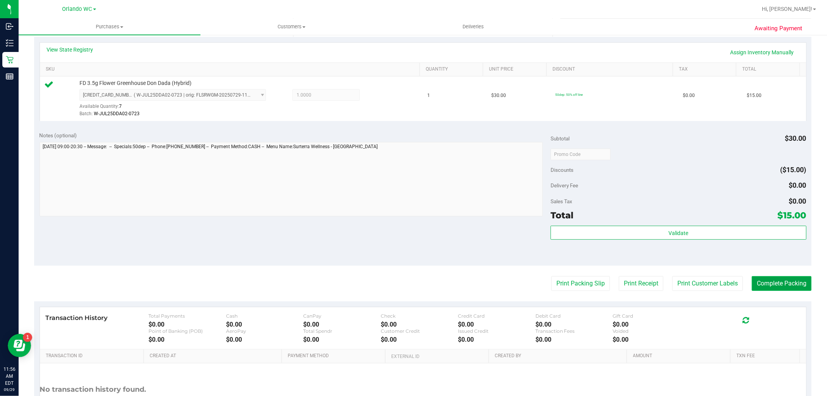
click at [761, 286] on button "Complete Packing" at bounding box center [782, 283] width 60 height 15
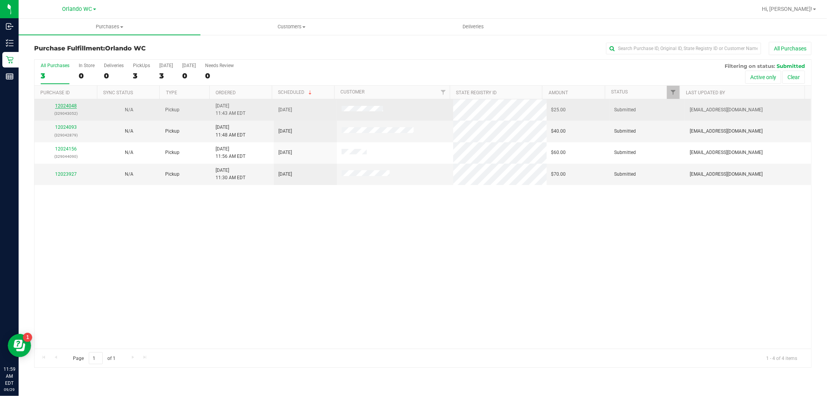
click at [64, 105] on link "12024048" at bounding box center [66, 105] width 22 height 5
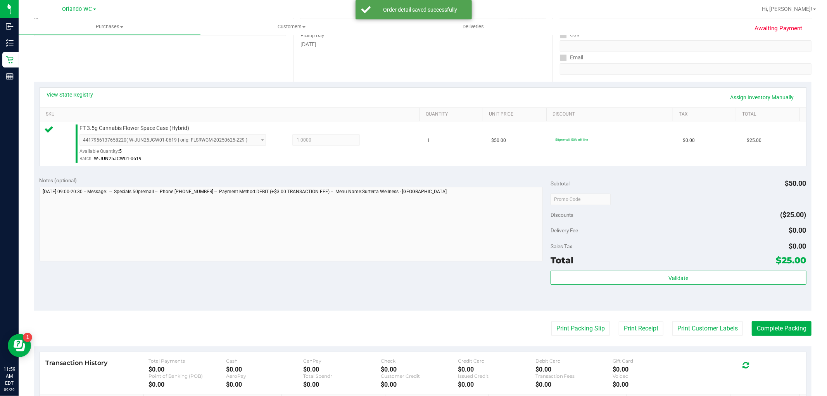
scroll to position [129, 0]
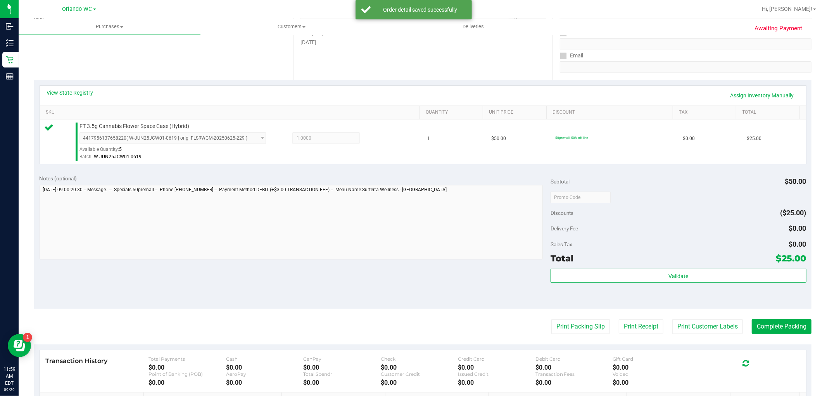
click at [545, 299] on div "Notes (optional) Subtotal $50.00 Discounts ($25.00) Delivery Fee $0.00 Sales Ta…" at bounding box center [423, 239] width 778 height 140
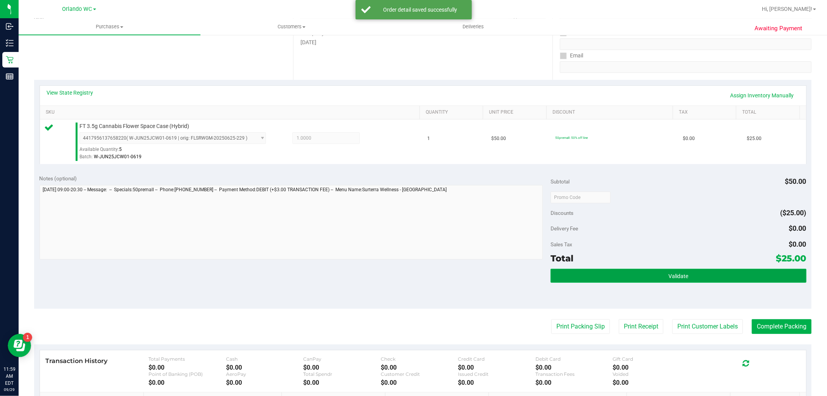
click at [595, 273] on button "Validate" at bounding box center [679, 276] width 256 height 14
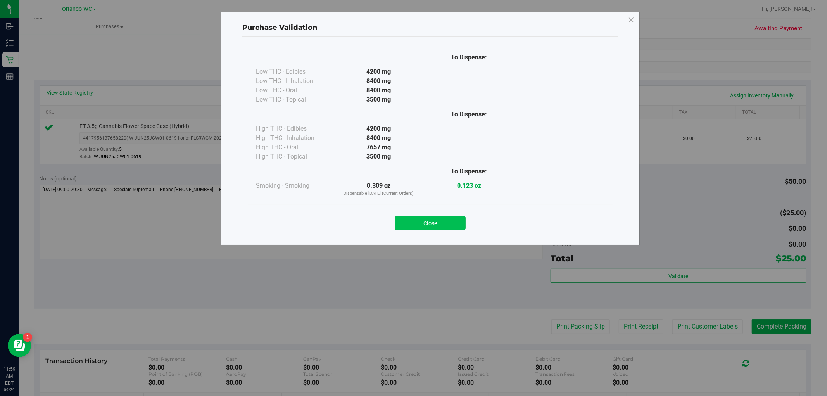
click at [431, 216] on button "Close" at bounding box center [430, 223] width 71 height 14
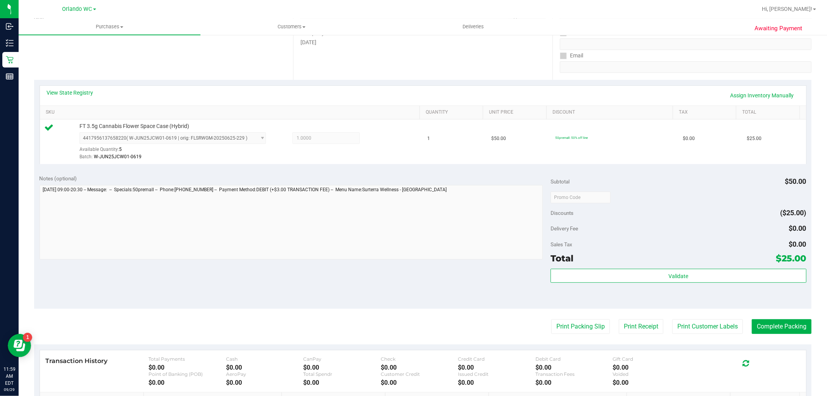
click at [561, 336] on purchase-details "Back Edit Purchase Cancel Purchase View Profile # 12024048 BioTrack ID: - Submi…" at bounding box center [423, 201] width 778 height 577
click at [571, 323] on button "Print Packing Slip" at bounding box center [581, 326] width 59 height 15
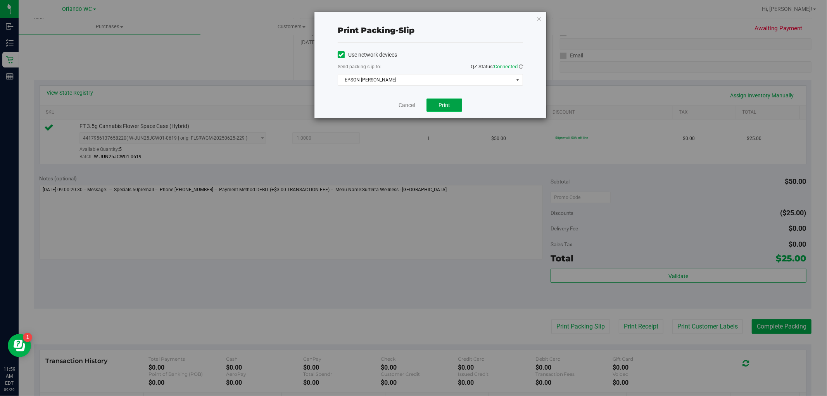
click at [456, 109] on button "Print" at bounding box center [445, 105] width 36 height 13
click at [540, 16] on icon "button" at bounding box center [538, 18] width 5 height 9
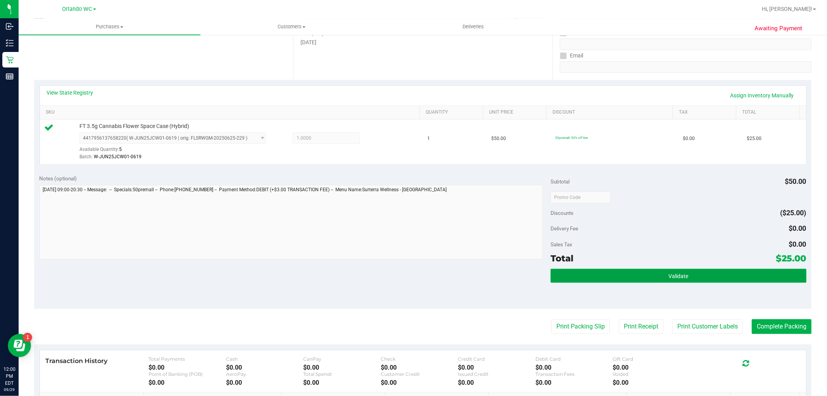
click at [679, 273] on span "Validate" at bounding box center [679, 276] width 20 height 6
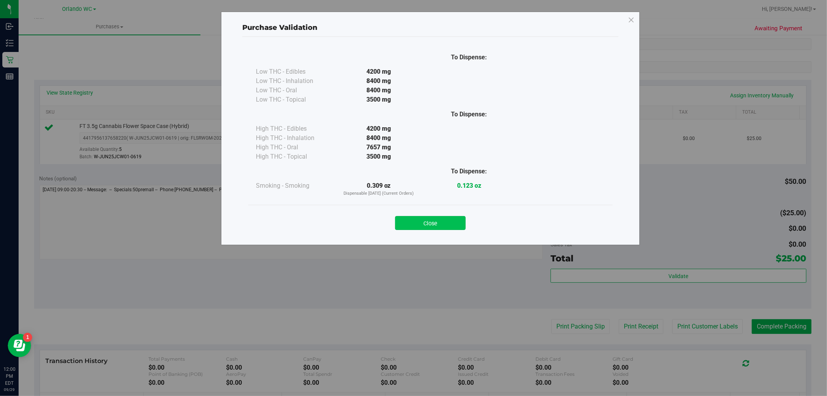
click at [454, 216] on button "Close" at bounding box center [430, 223] width 71 height 14
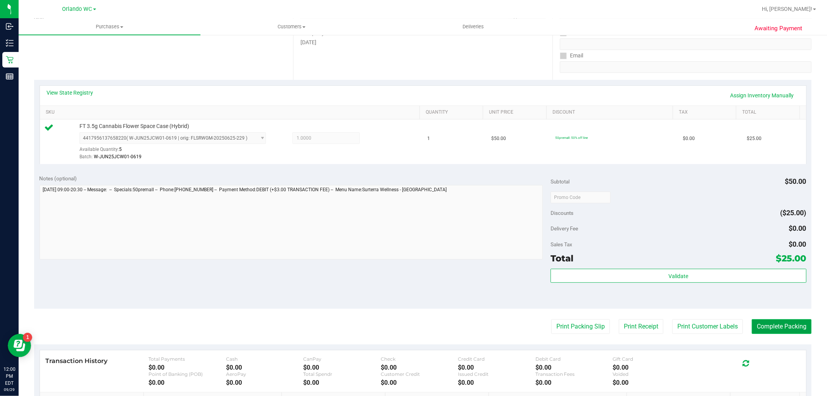
click at [789, 322] on button "Complete Packing" at bounding box center [782, 326] width 60 height 15
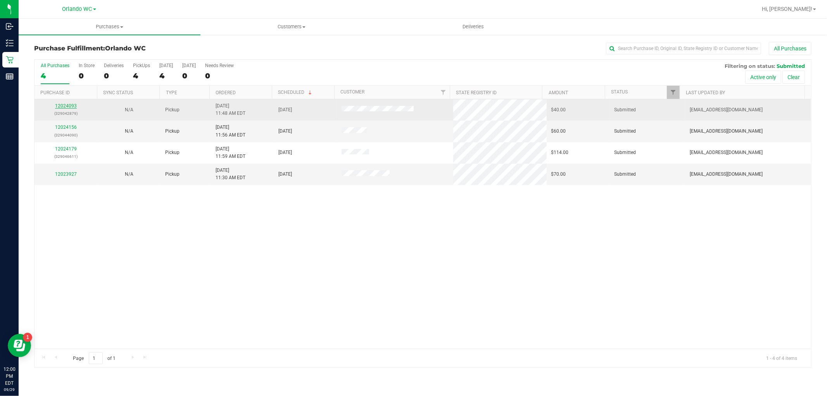
click at [72, 109] on link "12024093" at bounding box center [66, 105] width 22 height 5
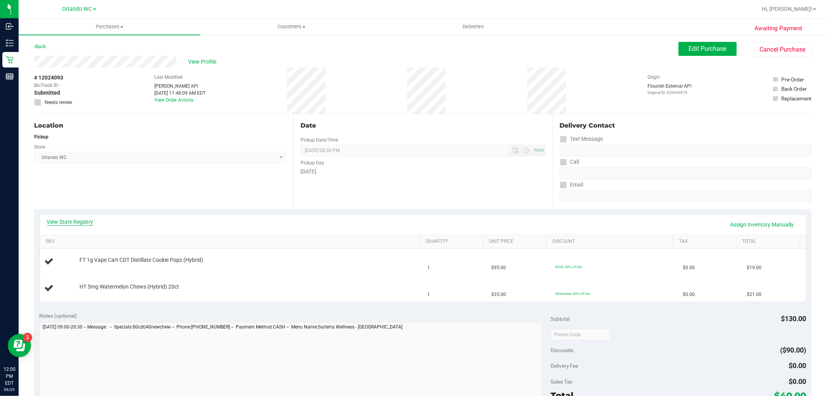
click at [79, 221] on link "View State Registry" at bounding box center [70, 222] width 47 height 8
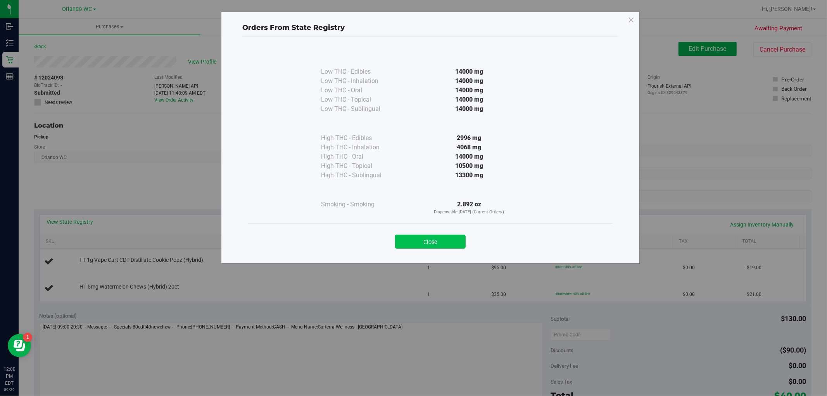
click at [431, 240] on button "Close" at bounding box center [430, 242] width 71 height 14
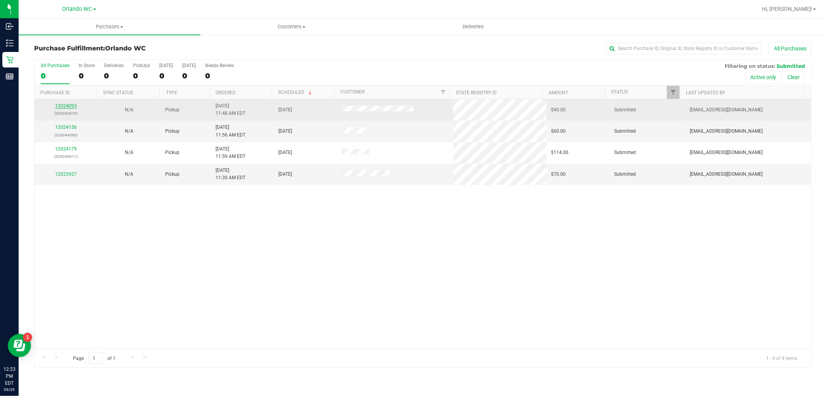
click at [60, 106] on link "12024093" at bounding box center [66, 105] width 22 height 5
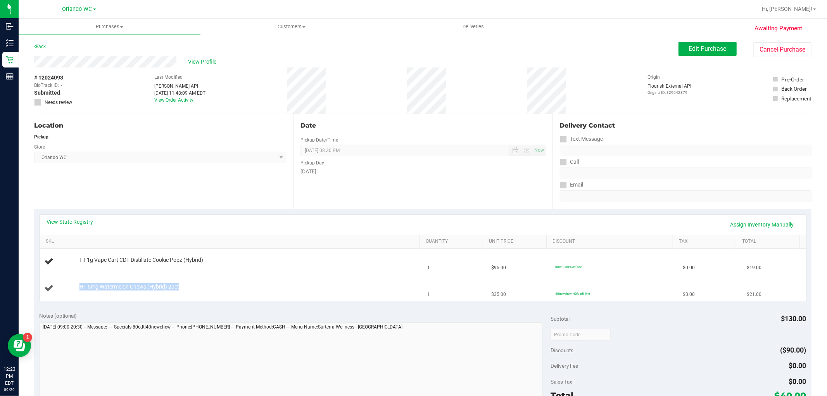
drag, startPoint x: 192, startPoint y: 289, endPoint x: 71, endPoint y: 286, distance: 121.5
click at [71, 286] on div "HT 5mg Watermelon Chews (Hybrid) 20ct" at bounding box center [232, 288] width 374 height 10
copy div "HT 5mg Watermelon Chews (Hybrid) 20ct"
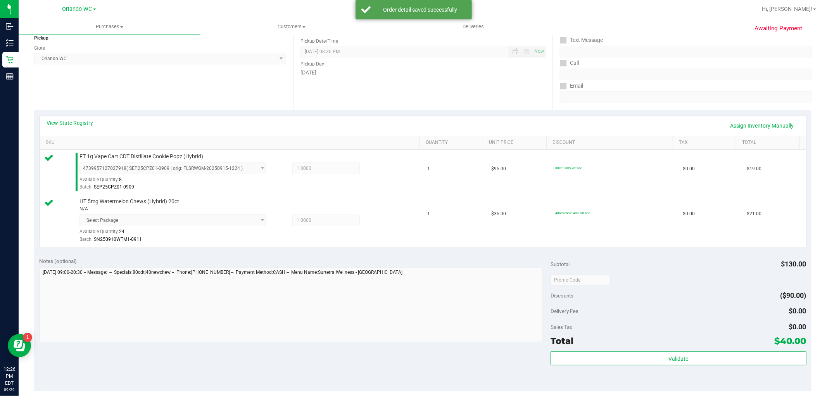
scroll to position [172, 0]
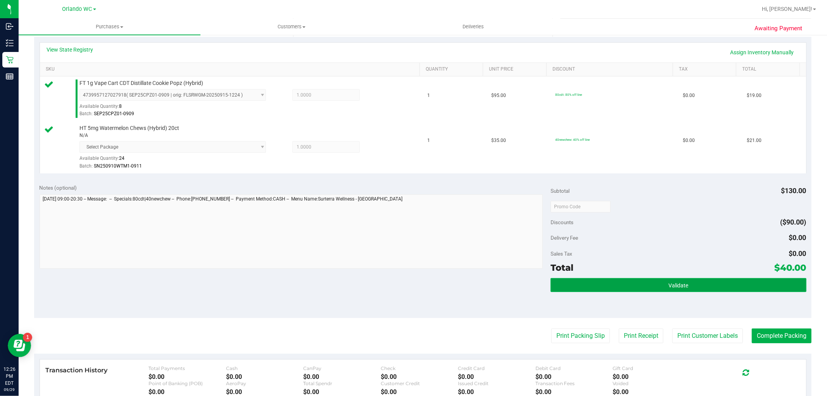
click at [573, 286] on button "Validate" at bounding box center [679, 285] width 256 height 14
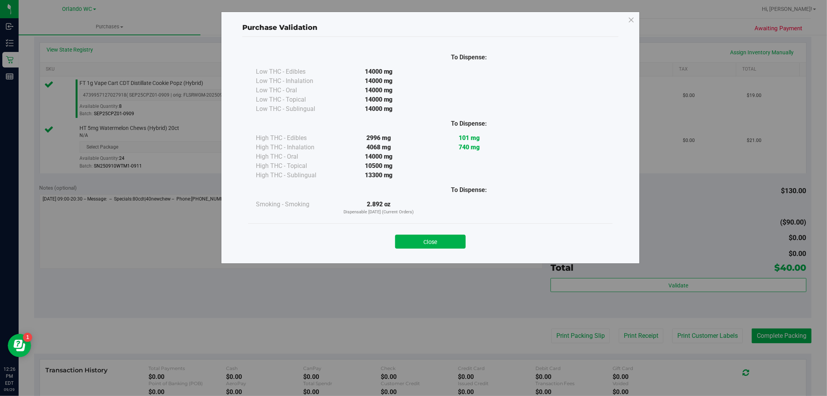
click at [453, 251] on div "Close" at bounding box center [430, 238] width 365 height 31
click at [452, 246] on button "Close" at bounding box center [430, 242] width 71 height 14
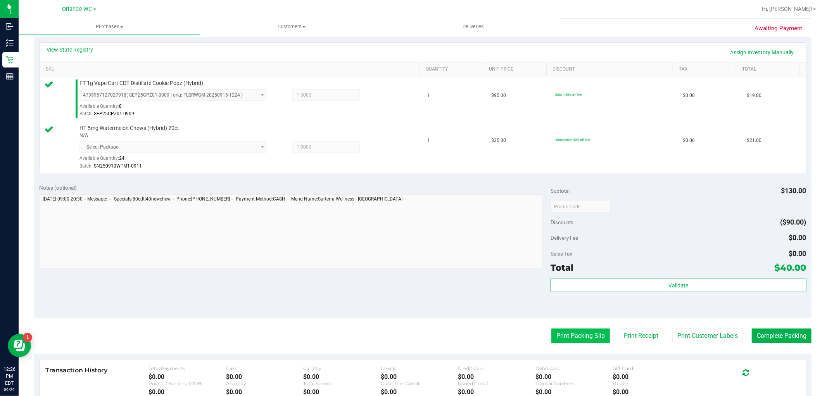
click at [563, 331] on button "Print Packing Slip" at bounding box center [581, 336] width 59 height 15
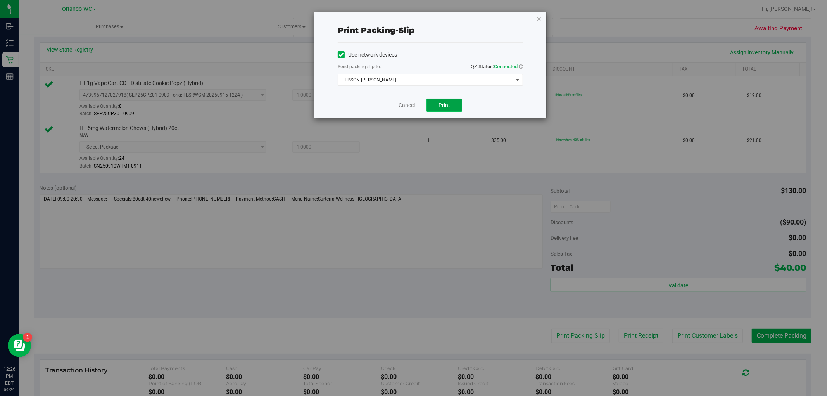
click at [439, 99] on button "Print" at bounding box center [445, 105] width 36 height 13
click at [537, 17] on icon "button" at bounding box center [538, 18] width 5 height 9
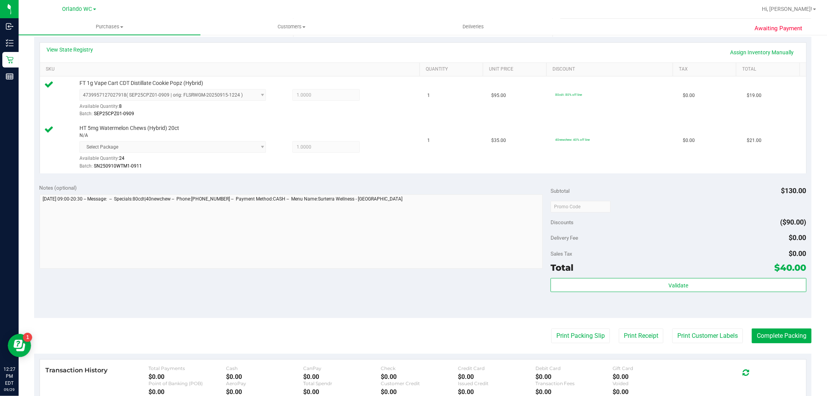
click at [612, 293] on div "Validate" at bounding box center [679, 295] width 256 height 35
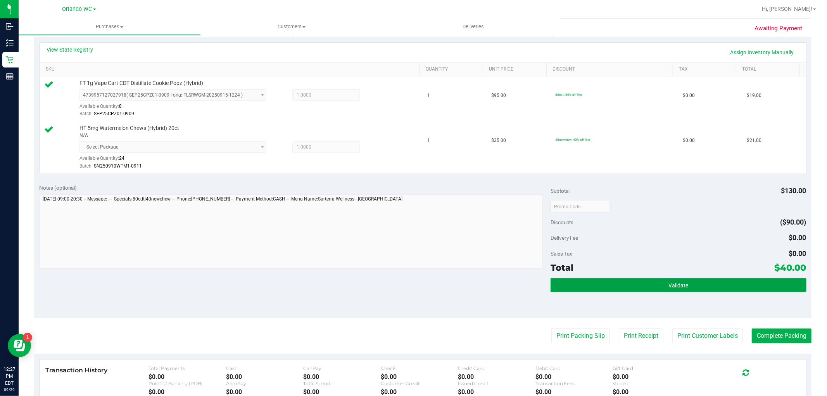
click at [616, 285] on button "Validate" at bounding box center [679, 285] width 256 height 14
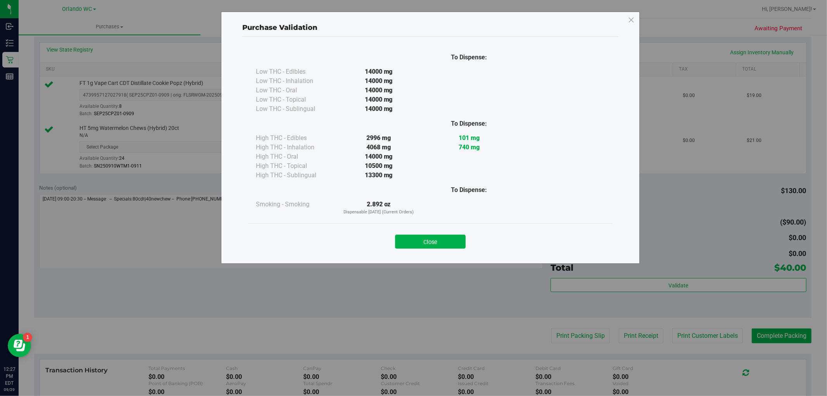
click at [421, 237] on button "Close" at bounding box center [430, 242] width 71 height 14
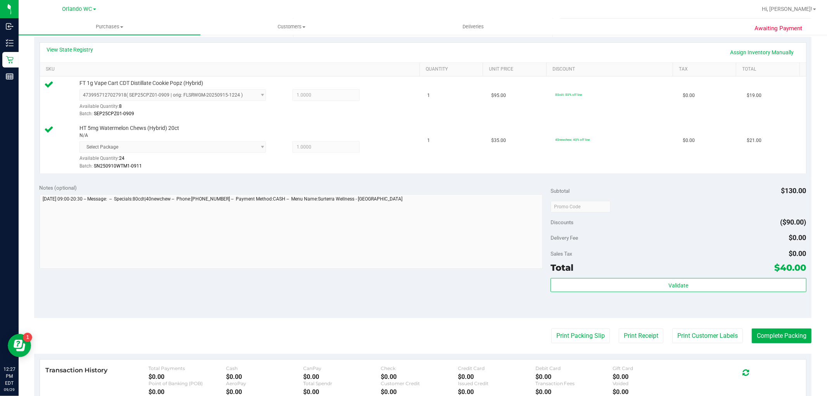
click at [777, 327] on purchase-details "Back Edit Purchase Cancel Purchase View Profile # 12024093 BioTrack ID: - Submi…" at bounding box center [423, 184] width 778 height 629
click at [776, 330] on button "Complete Packing" at bounding box center [782, 336] width 60 height 15
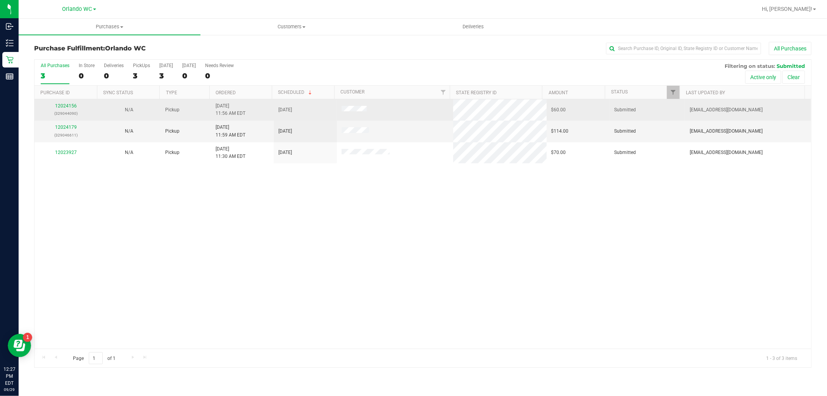
click at [71, 102] on div "12024156 (329044090)" at bounding box center [66, 109] width 54 height 15
click at [71, 105] on link "12024156" at bounding box center [66, 105] width 22 height 5
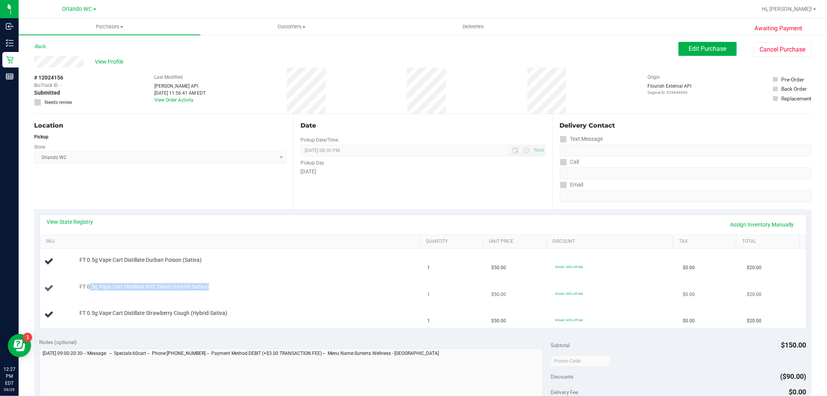
drag, startPoint x: 88, startPoint y: 287, endPoint x: 196, endPoint y: 295, distance: 108.5
click at [196, 295] on td "FT 0.5g Vape Cart Distillate NYC Diesel (Hybrid-Sativa)" at bounding box center [231, 288] width 383 height 26
drag, startPoint x: 215, startPoint y: 289, endPoint x: 78, endPoint y: 257, distance: 140.2
click at [78, 257] on tbody "FT 0.5g Vape Cart Distillate Durban Poison (Sativa) 1 $50.00 60cart: 60% off li…" at bounding box center [423, 288] width 766 height 79
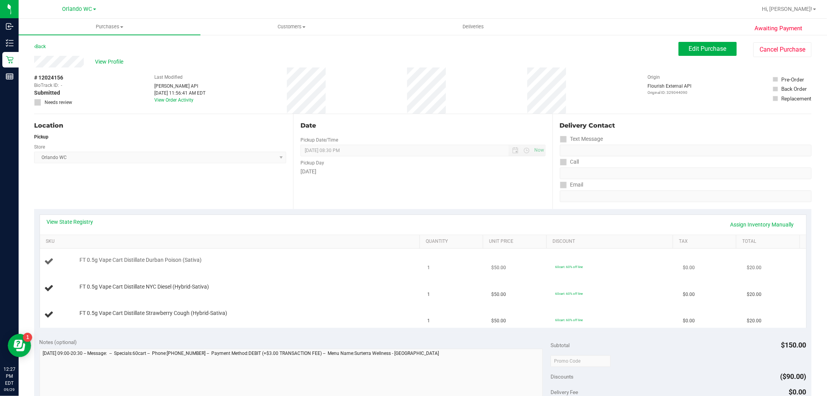
click at [78, 257] on div "FT 0.5g Vape Cart Distillate Durban Poison (Sativa)" at bounding box center [246, 260] width 341 height 8
click at [67, 211] on div "View State Registry Assign Inventory Manually SKU Quantity Unit Price Discount …" at bounding box center [423, 271] width 778 height 124
click at [71, 218] on link "View State Registry" at bounding box center [70, 222] width 47 height 8
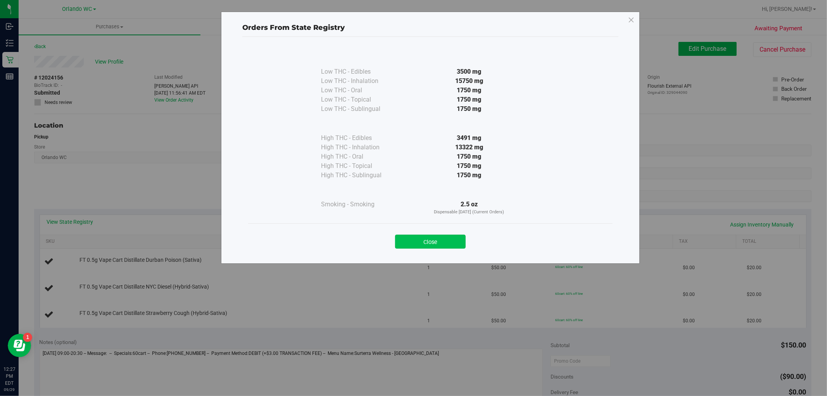
click at [408, 237] on button "Close" at bounding box center [430, 242] width 71 height 14
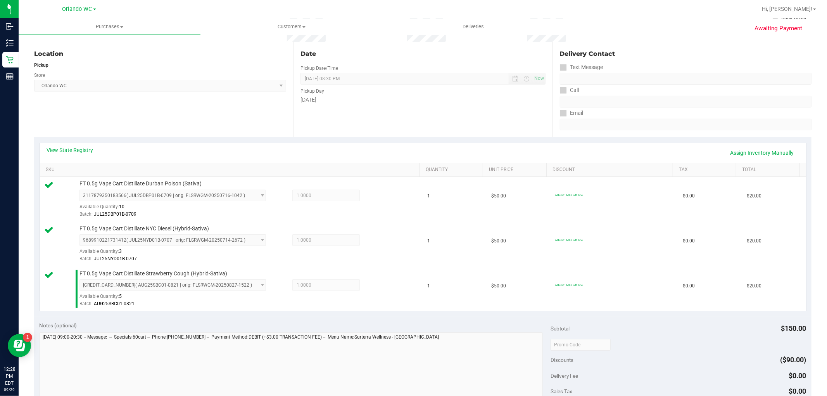
scroll to position [172, 0]
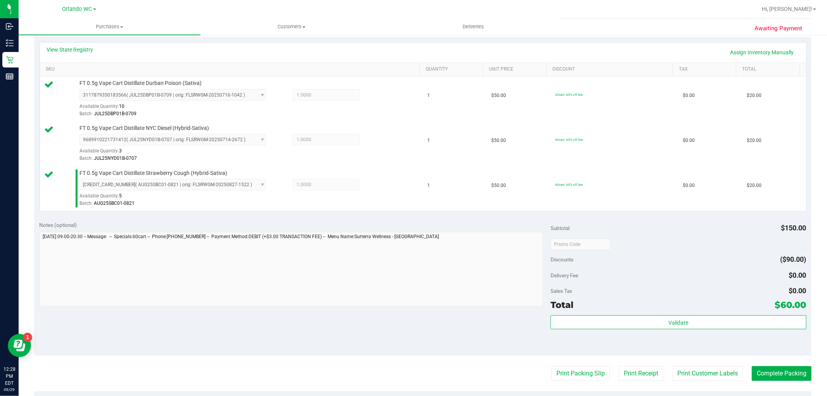
click at [675, 338] on div "Validate" at bounding box center [679, 332] width 256 height 35
click at [676, 335] on div "Validate" at bounding box center [679, 332] width 256 height 35
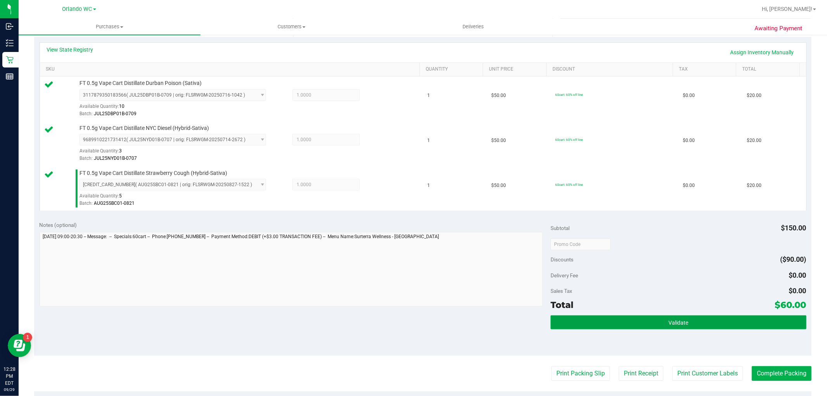
click at [677, 327] on button "Validate" at bounding box center [679, 322] width 256 height 14
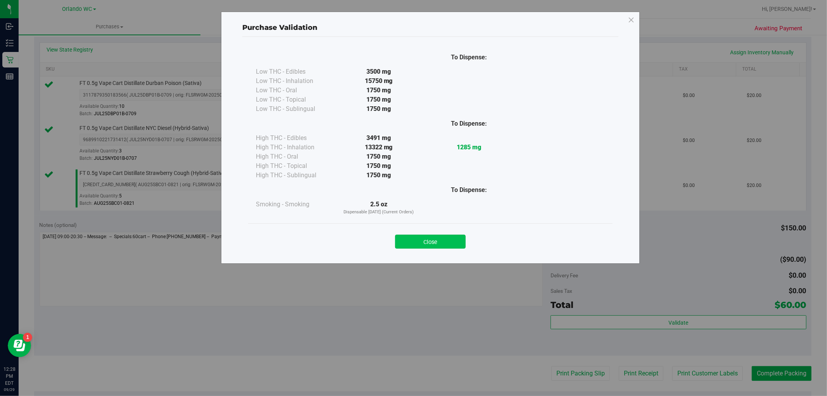
click at [462, 242] on button "Close" at bounding box center [430, 242] width 71 height 14
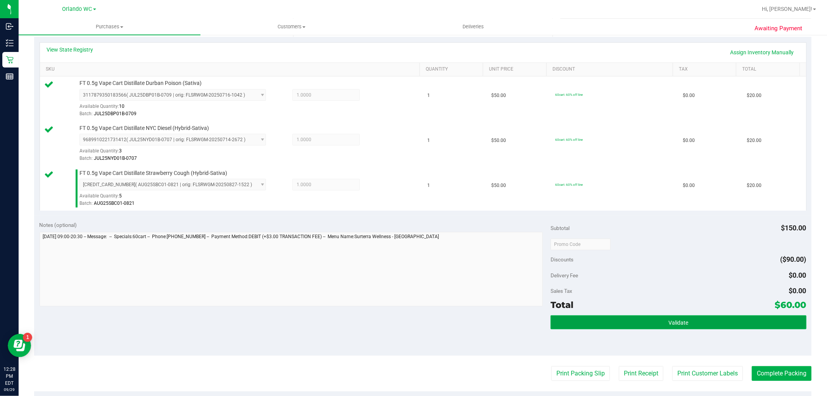
click at [637, 329] on button "Validate" at bounding box center [679, 322] width 256 height 14
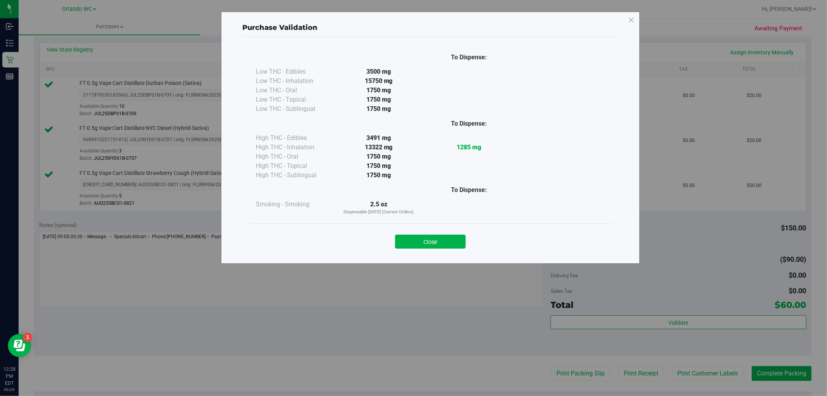
drag, startPoint x: 424, startPoint y: 235, endPoint x: 500, endPoint y: 316, distance: 111.4
click at [424, 235] on button "Close" at bounding box center [430, 242] width 71 height 14
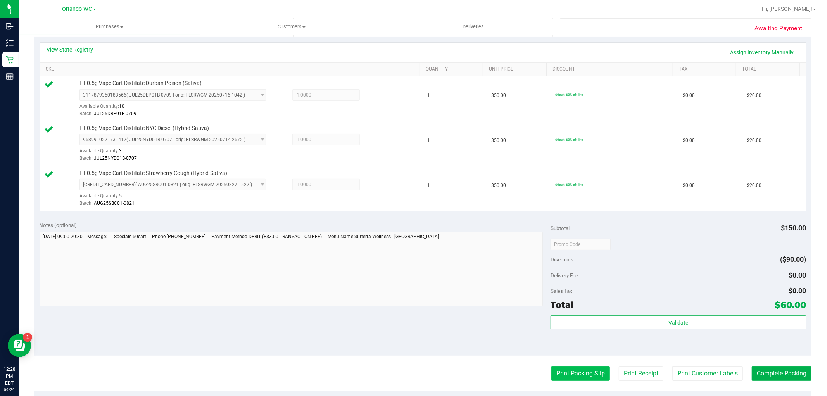
click at [567, 377] on button "Print Packing Slip" at bounding box center [581, 373] width 59 height 15
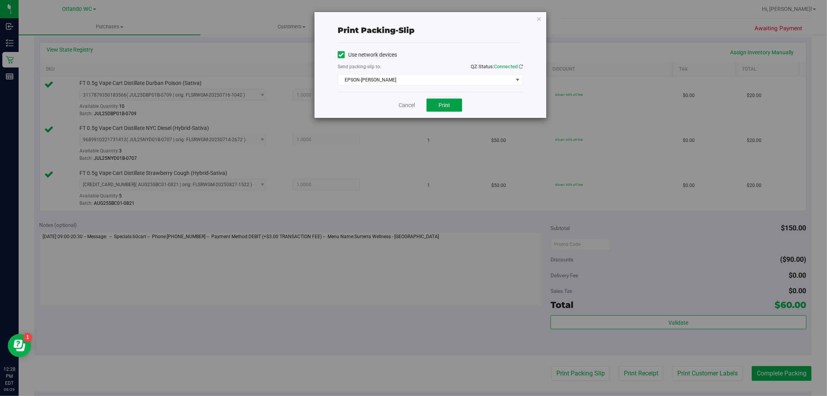
click at [446, 107] on span "Print" at bounding box center [445, 105] width 12 height 6
click at [542, 22] on icon "button" at bounding box center [538, 18] width 5 height 9
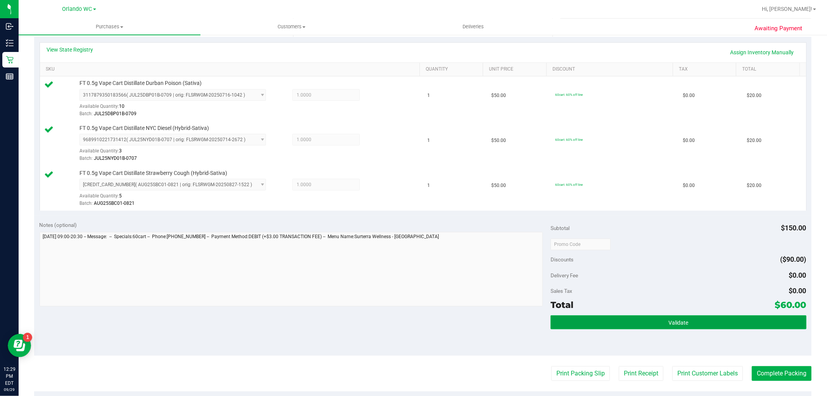
click at [732, 328] on button "Validate" at bounding box center [679, 322] width 256 height 14
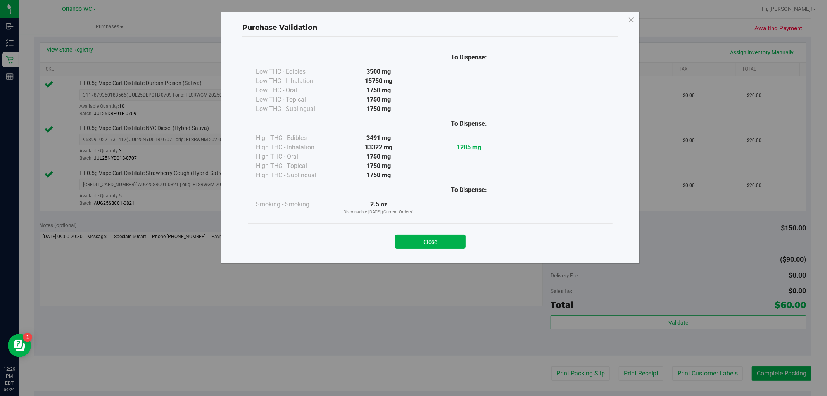
drag, startPoint x: 444, startPoint y: 235, endPoint x: 550, endPoint y: 289, distance: 119.4
click at [446, 235] on button "Close" at bounding box center [430, 242] width 71 height 14
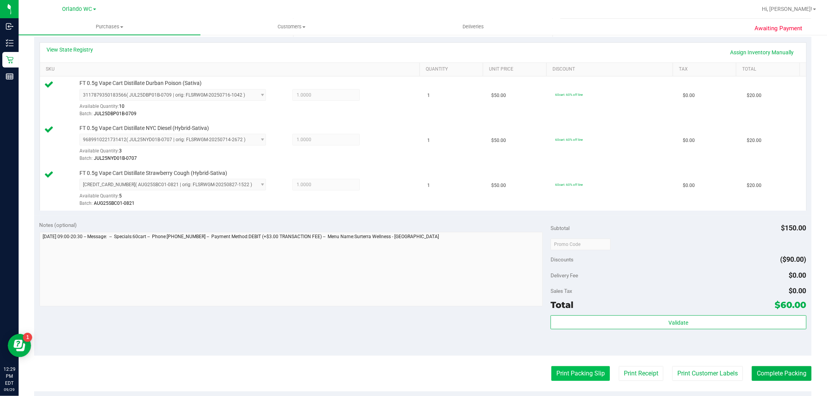
click at [576, 369] on button "Print Packing Slip" at bounding box center [581, 373] width 59 height 15
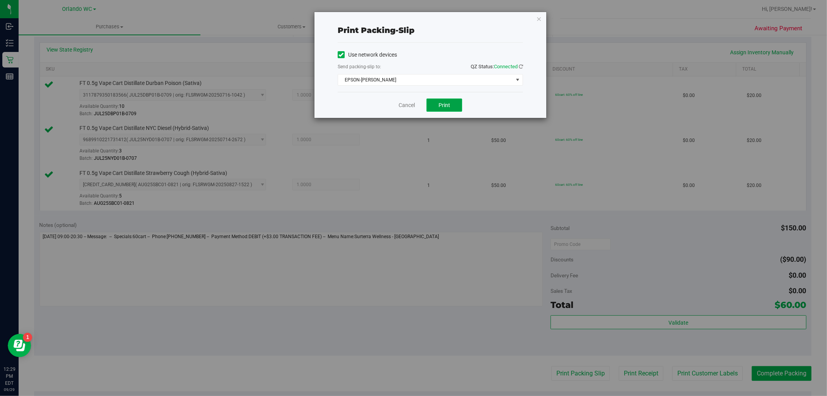
drag, startPoint x: 437, startPoint y: 103, endPoint x: 425, endPoint y: 99, distance: 12.8
click at [437, 103] on button "Print" at bounding box center [445, 105] width 36 height 13
click at [544, 20] on div "Print packing-slip Use network devices Send packing-slip to: QZ Status: Connect…" at bounding box center [431, 65] width 232 height 106
click at [530, 22] on div "Print packing-slip Use network devices Send packing-slip to: QZ Status: Connect…" at bounding box center [431, 65] width 232 height 106
click at [538, 20] on icon "button" at bounding box center [538, 18] width 5 height 9
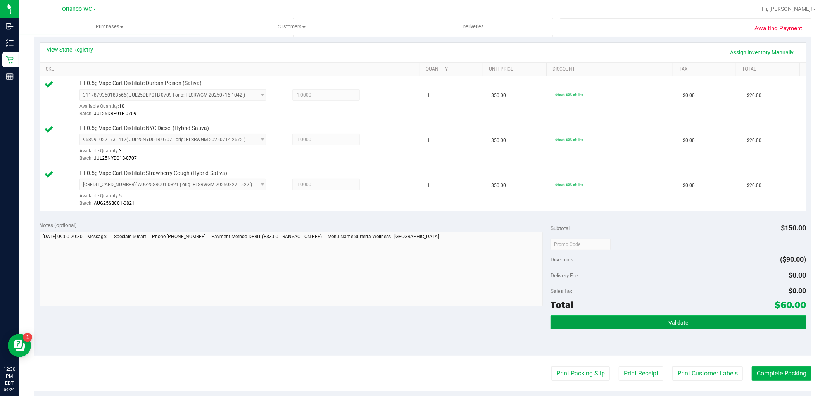
click at [591, 327] on button "Validate" at bounding box center [679, 322] width 256 height 14
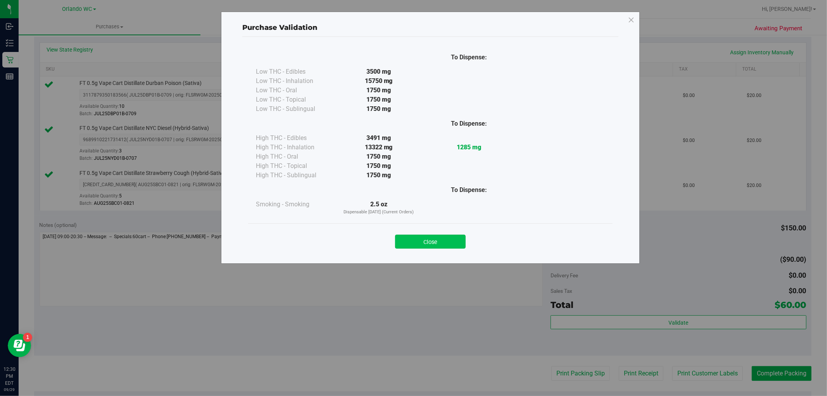
click at [442, 241] on button "Close" at bounding box center [430, 242] width 71 height 14
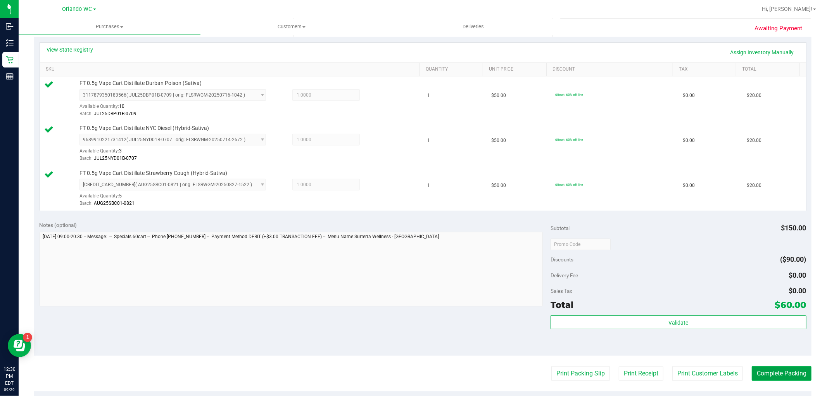
click at [764, 377] on button "Complete Packing" at bounding box center [782, 373] width 60 height 15
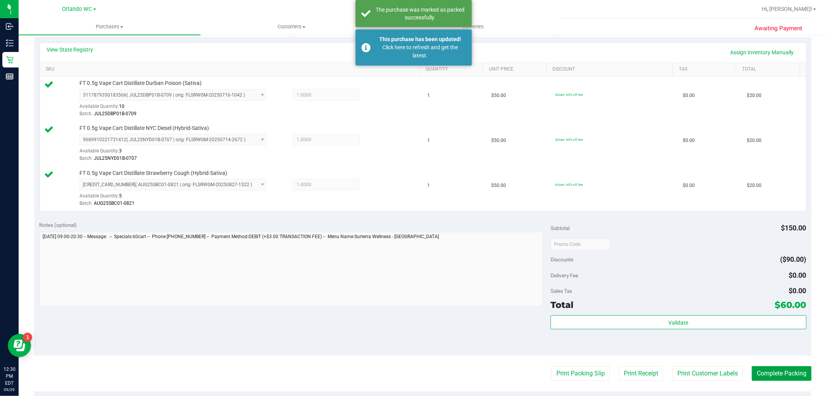
click at [788, 375] on button "Complete Packing" at bounding box center [782, 373] width 60 height 15
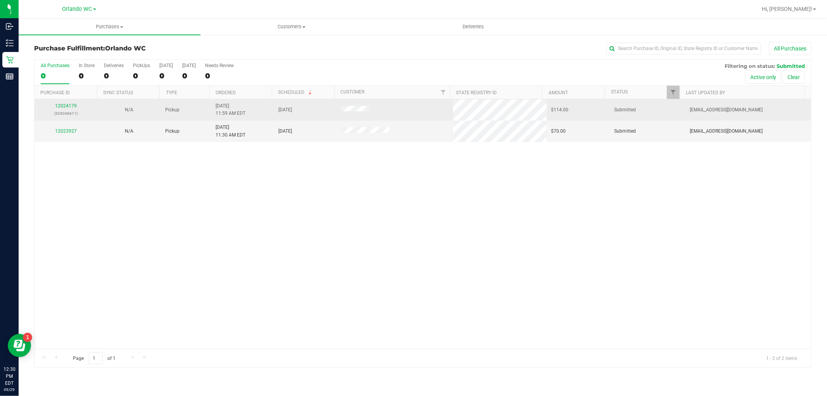
click at [72, 109] on div "12024179 (329046611)" at bounding box center [66, 109] width 54 height 15
click at [71, 109] on link "12024179" at bounding box center [66, 105] width 22 height 5
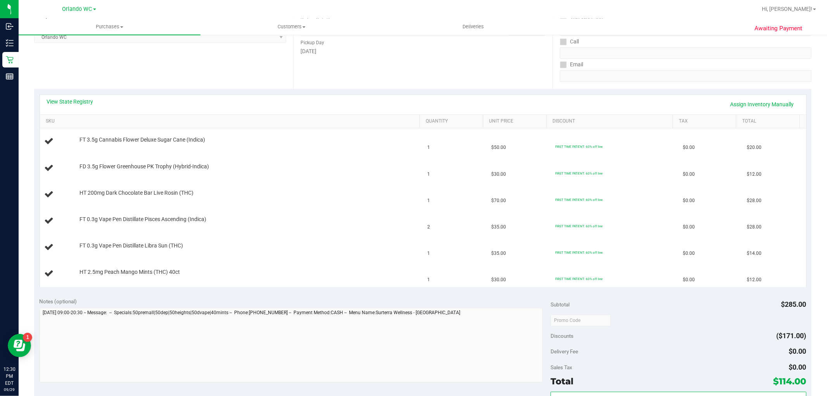
scroll to position [129, 0]
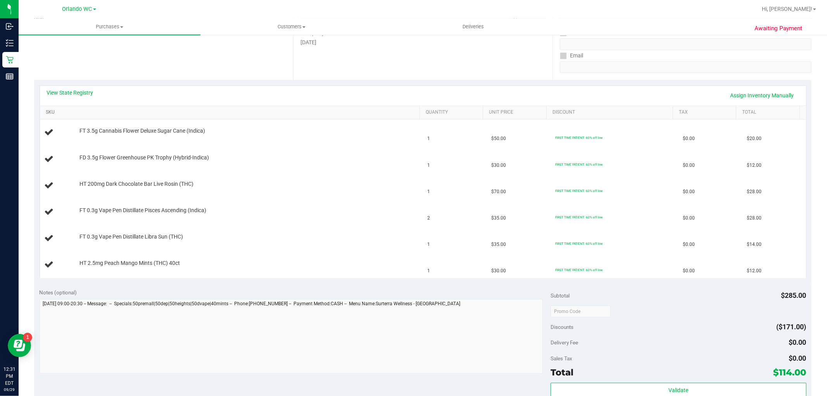
click at [51, 109] on link "SKU" at bounding box center [231, 112] width 371 height 6
click at [58, 89] on link "View State Registry" at bounding box center [70, 93] width 47 height 8
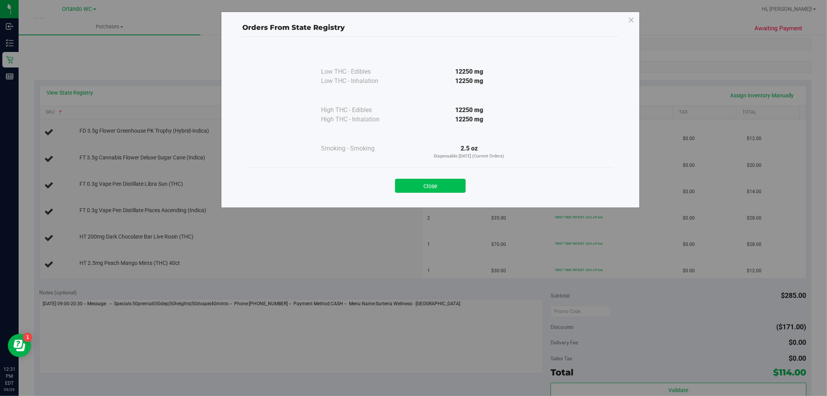
click at [414, 192] on button "Close" at bounding box center [430, 186] width 71 height 14
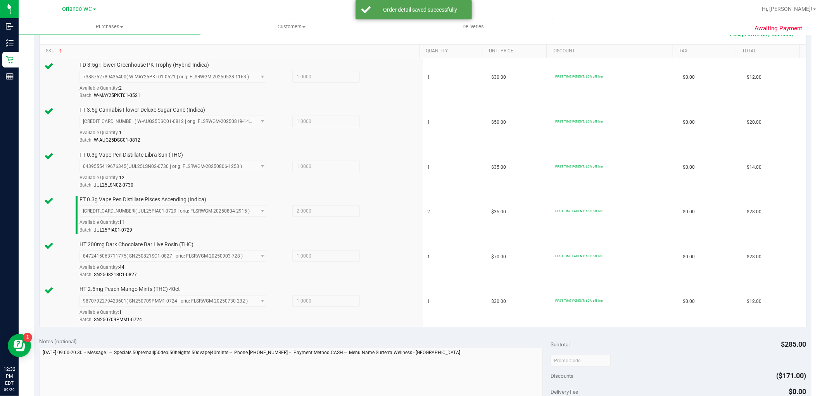
scroll to position [344, 0]
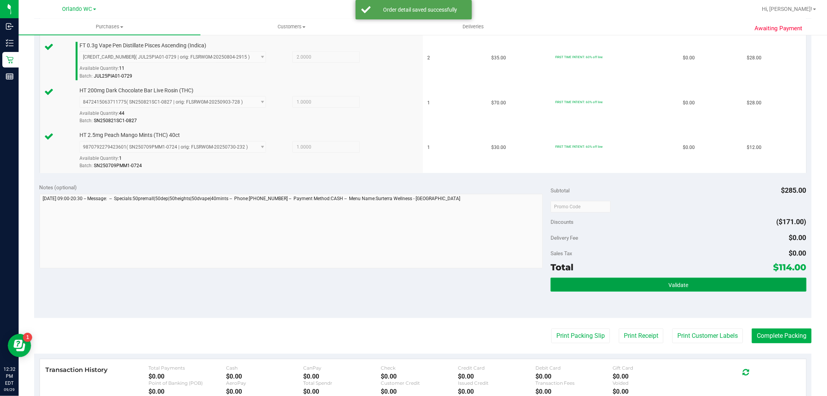
click at [611, 281] on button "Validate" at bounding box center [679, 285] width 256 height 14
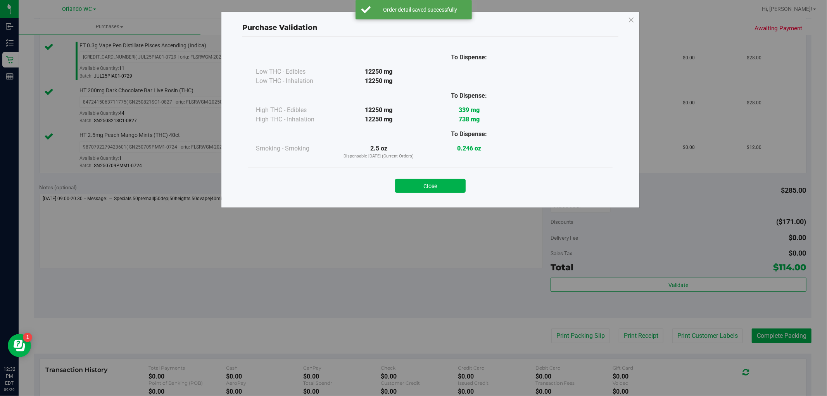
click at [413, 196] on div "Close" at bounding box center [430, 183] width 365 height 31
click at [418, 189] on button "Close" at bounding box center [430, 186] width 71 height 14
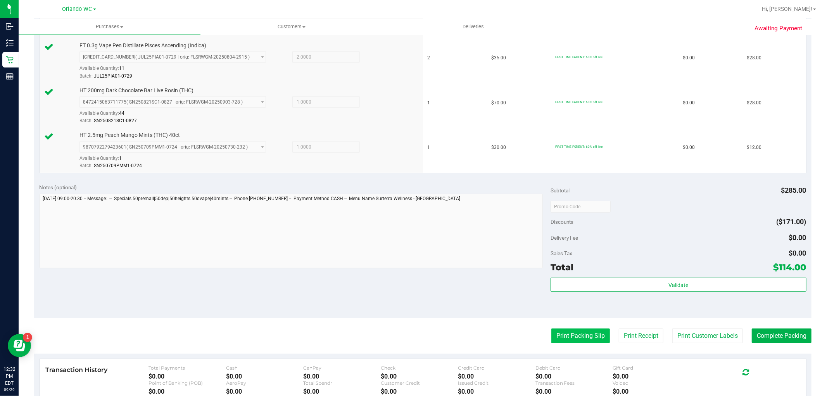
click at [587, 335] on button "Print Packing Slip" at bounding box center [581, 336] width 59 height 15
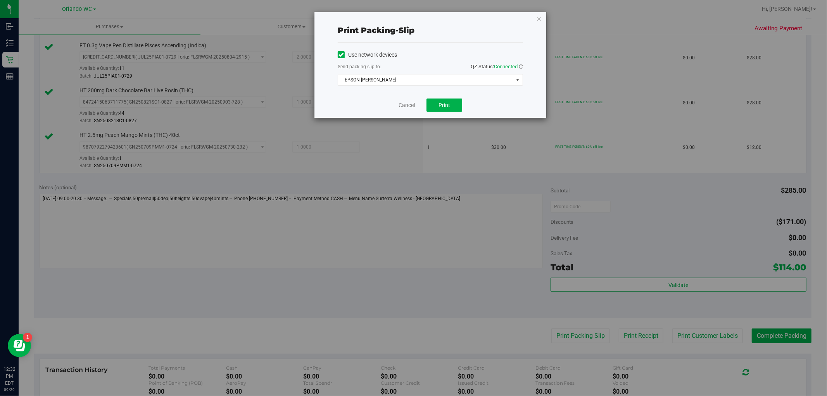
click at [448, 114] on div "Cancel Print" at bounding box center [430, 105] width 185 height 26
click at [449, 111] on button "Print" at bounding box center [445, 105] width 36 height 13
click at [542, 24] on div "Print packing-slip Use network devices Send packing-slip to: QZ Status: Connect…" at bounding box center [431, 65] width 232 height 106
click at [542, 20] on div "Print packing-slip Use network devices Send packing-slip to: QZ Status: Connect…" at bounding box center [431, 65] width 232 height 106
click at [539, 19] on icon "button" at bounding box center [538, 18] width 5 height 9
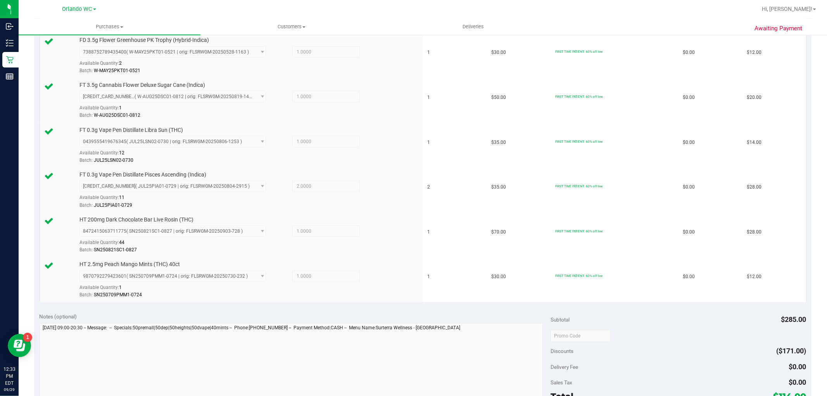
scroll to position [301, 0]
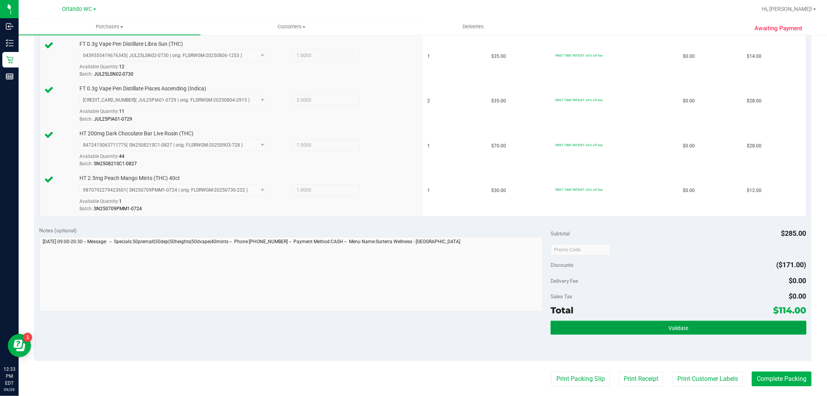
click at [583, 325] on button "Validate" at bounding box center [679, 328] width 256 height 14
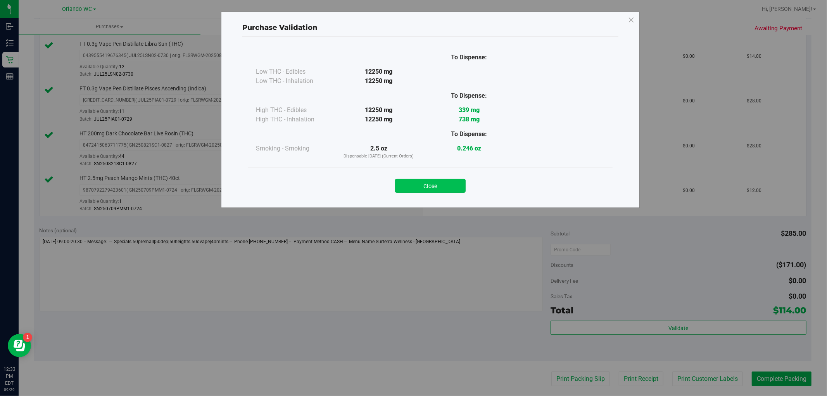
click at [437, 185] on button "Close" at bounding box center [430, 186] width 71 height 14
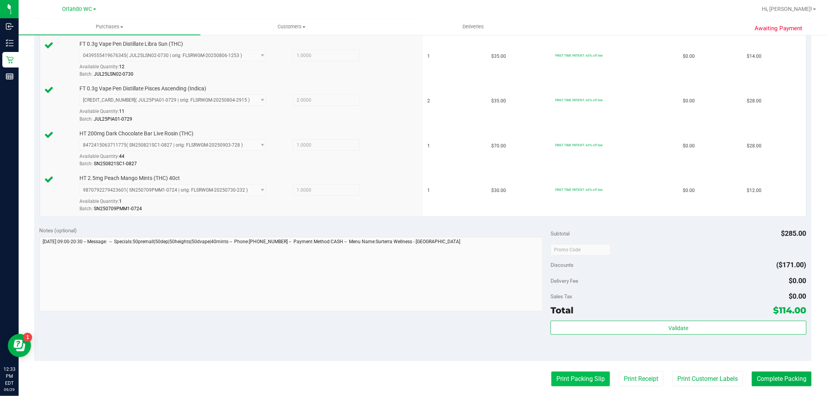
click at [576, 377] on button "Print Packing Slip" at bounding box center [581, 379] width 59 height 15
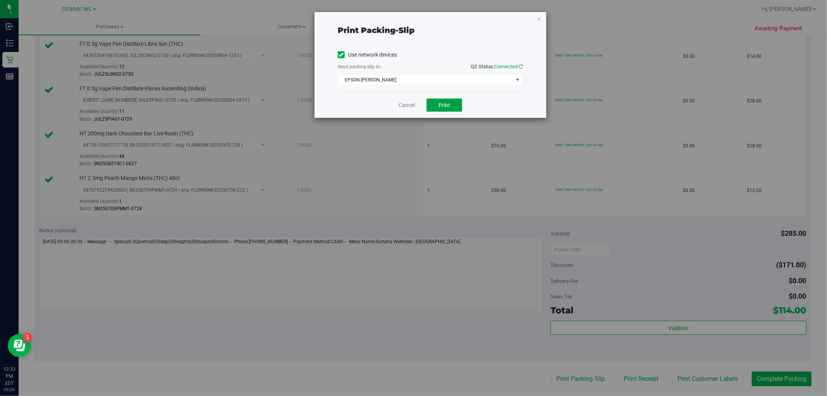
click at [439, 106] on span "Print" at bounding box center [445, 105] width 12 height 6
click at [320, 302] on div "Print packing-slip Use network devices Send packing-slip to: QZ Status: Connect…" at bounding box center [416, 198] width 833 height 396
click at [536, 18] on div "Print packing-slip Use network devices Send packing-slip to: QZ Status: Connect…" at bounding box center [431, 65] width 232 height 106
click at [541, 16] on icon "button" at bounding box center [538, 18] width 5 height 9
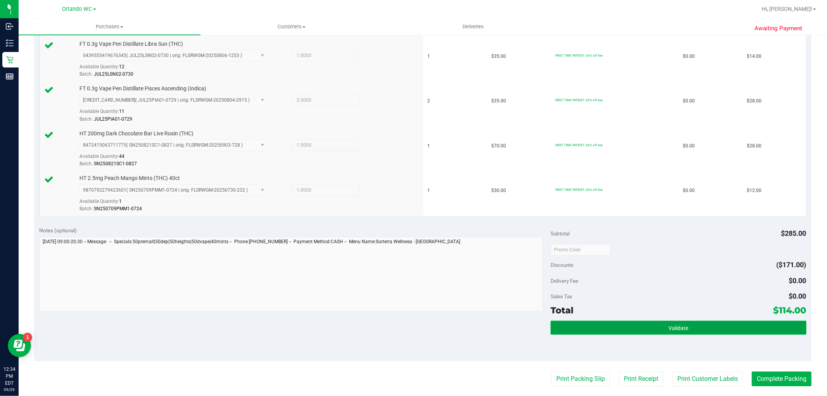
click at [679, 329] on span "Validate" at bounding box center [679, 328] width 20 height 6
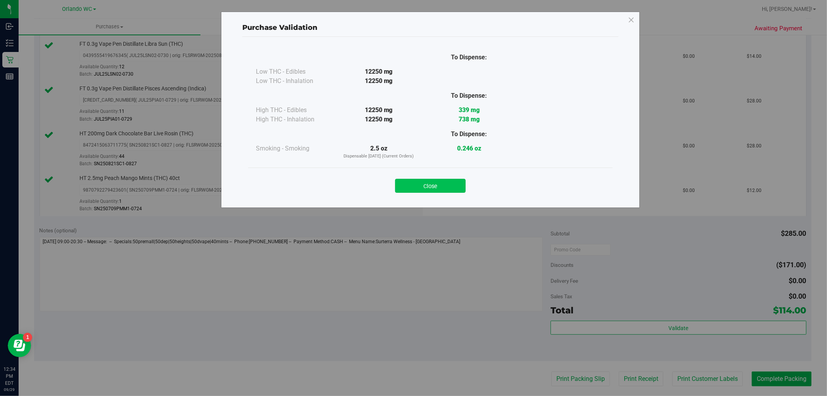
click at [435, 179] on button "Close" at bounding box center [430, 186] width 71 height 14
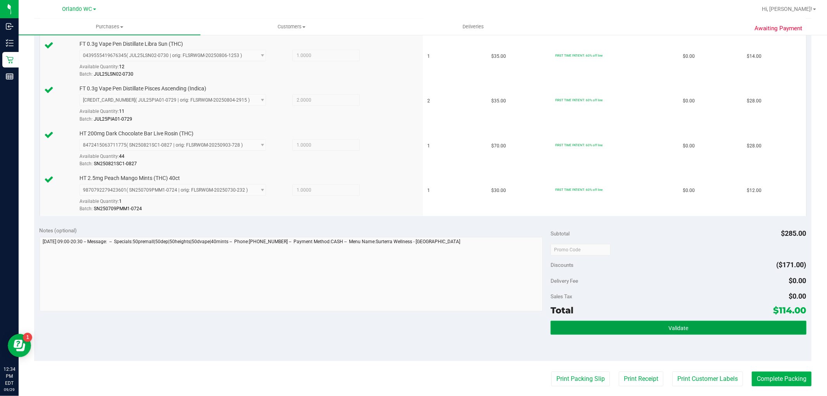
click at [621, 325] on button "Validate" at bounding box center [679, 328] width 256 height 14
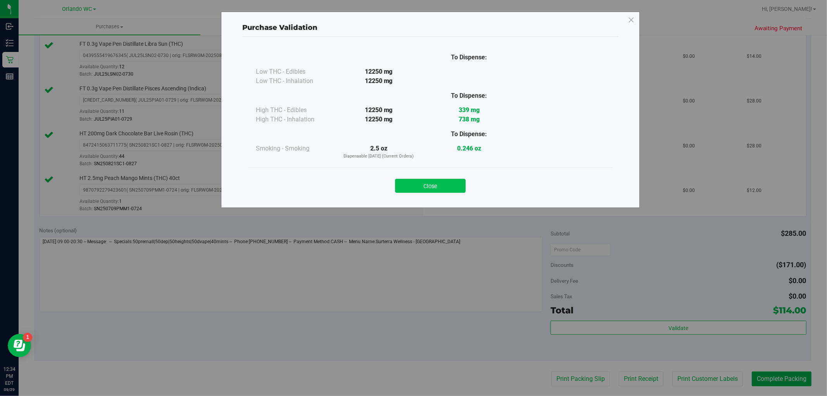
click at [427, 187] on button "Close" at bounding box center [430, 186] width 71 height 14
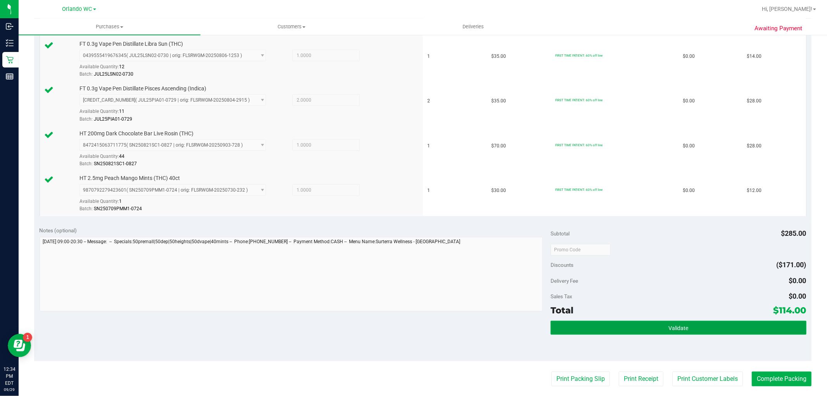
click at [708, 329] on button "Validate" at bounding box center [679, 328] width 256 height 14
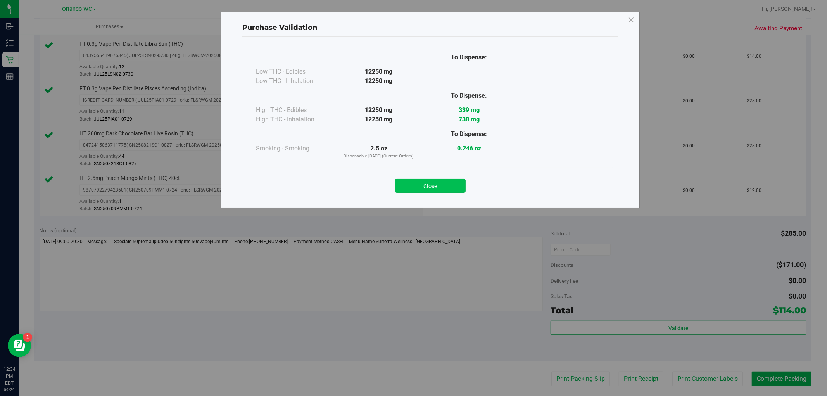
click at [446, 187] on button "Close" at bounding box center [430, 186] width 71 height 14
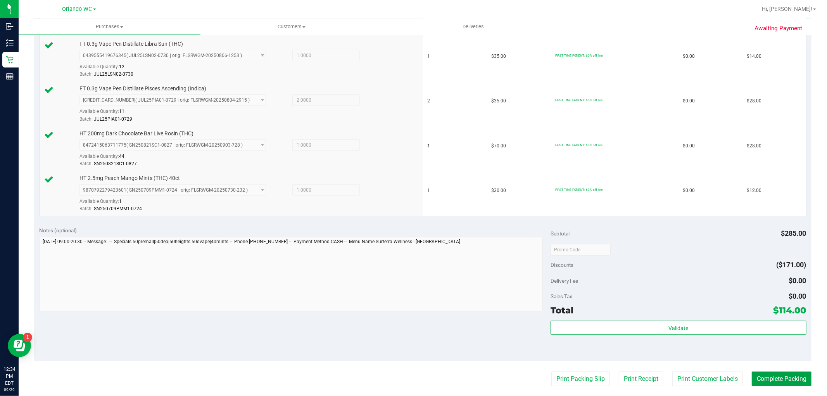
click at [770, 378] on button "Complete Packing" at bounding box center [782, 379] width 60 height 15
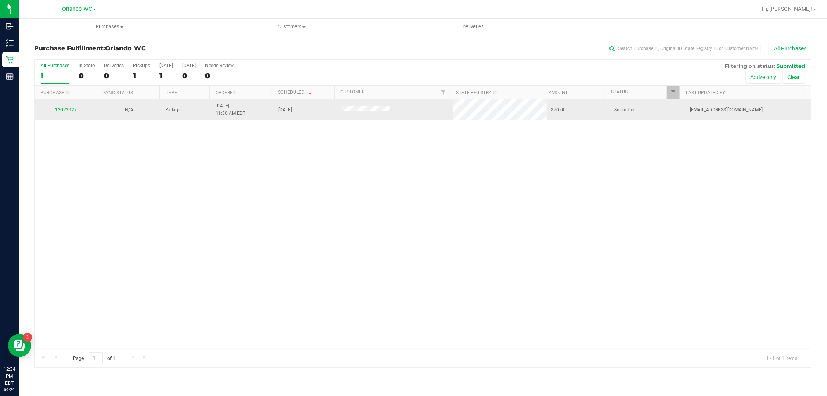
click at [71, 109] on link "12023927" at bounding box center [66, 109] width 22 height 5
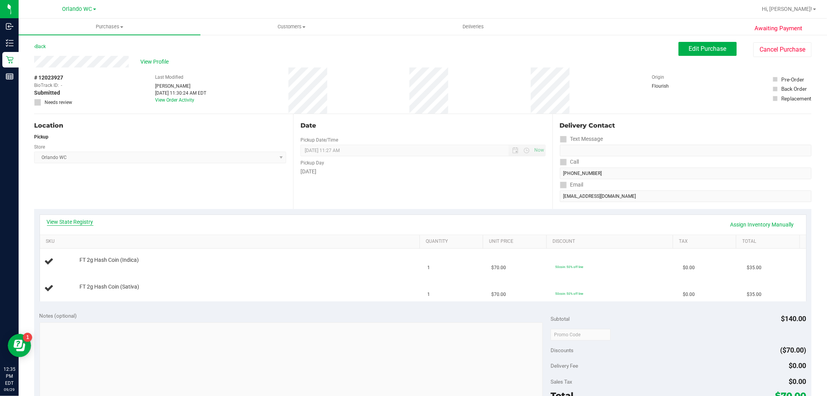
click at [83, 222] on link "View State Registry" at bounding box center [70, 222] width 47 height 8
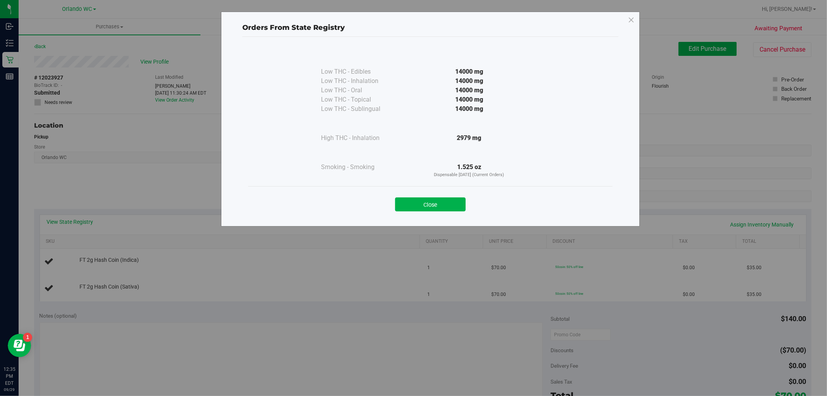
drag, startPoint x: 412, startPoint y: 203, endPoint x: 364, endPoint y: 218, distance: 50.1
click at [412, 203] on button "Close" at bounding box center [430, 204] width 71 height 14
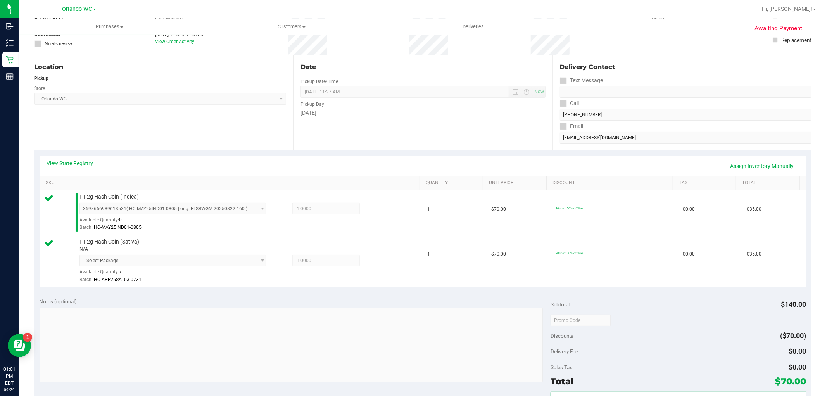
scroll to position [172, 0]
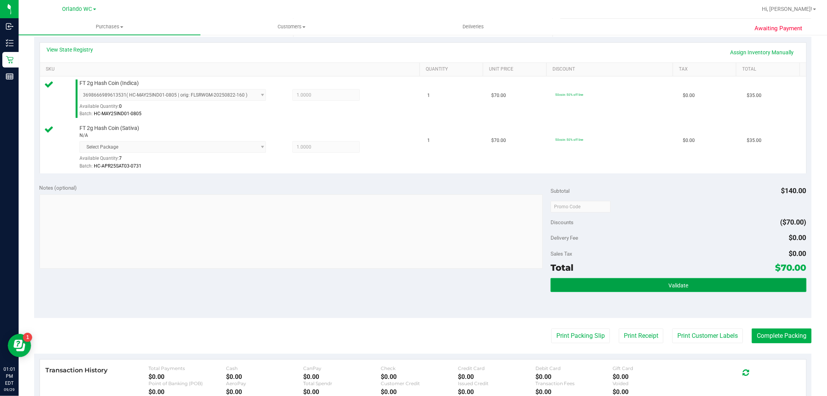
click at [604, 289] on button "Validate" at bounding box center [679, 285] width 256 height 14
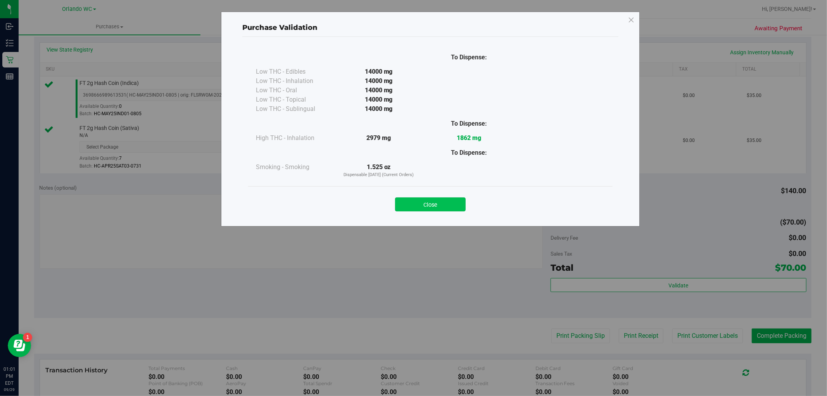
click at [408, 205] on button "Close" at bounding box center [430, 204] width 71 height 14
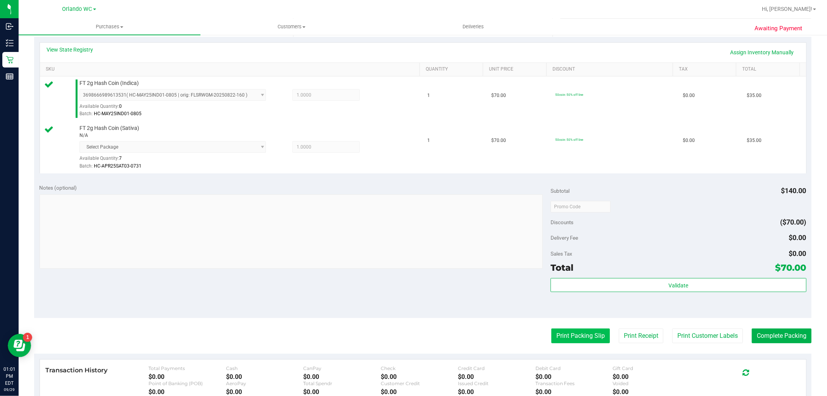
click at [562, 336] on button "Print Packing Slip" at bounding box center [581, 336] width 59 height 15
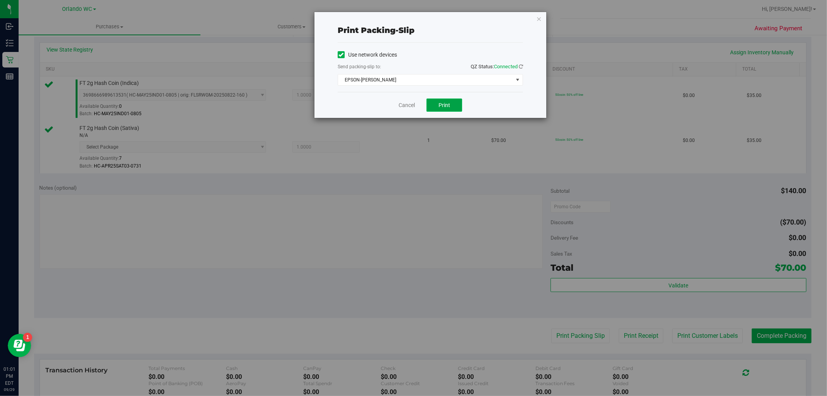
click at [449, 103] on span "Print" at bounding box center [445, 105] width 12 height 6
click at [540, 16] on icon "button" at bounding box center [538, 18] width 5 height 9
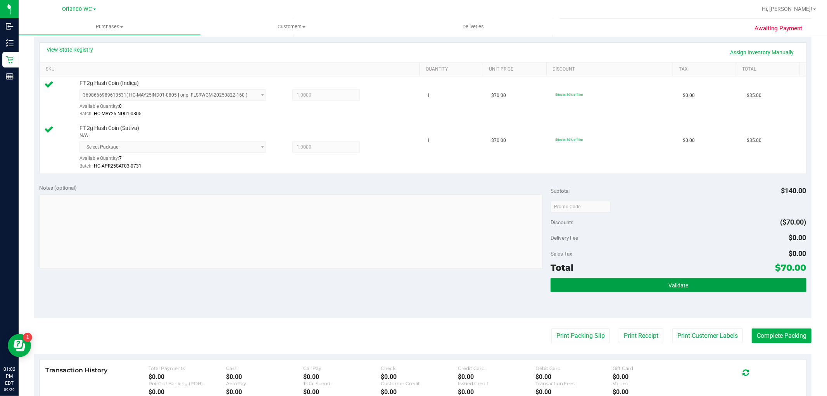
click at [630, 283] on button "Validate" at bounding box center [679, 285] width 256 height 14
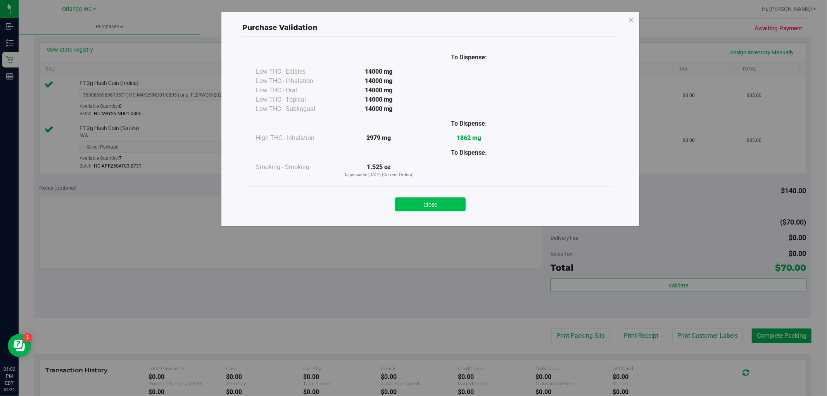
click at [431, 207] on button "Close" at bounding box center [430, 204] width 71 height 14
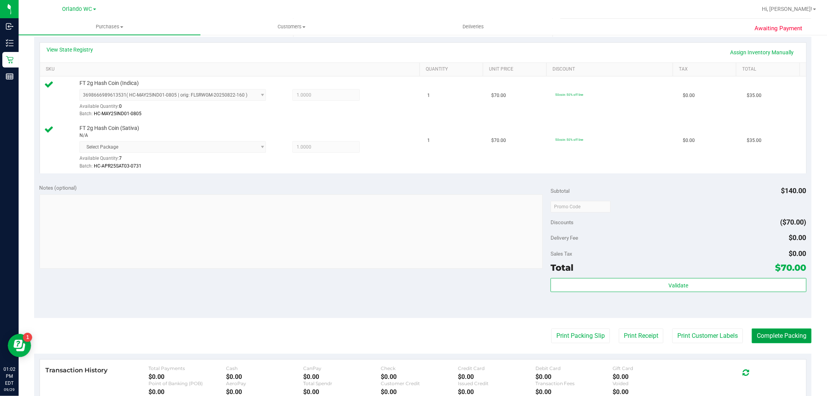
click at [758, 331] on button "Complete Packing" at bounding box center [782, 336] width 60 height 15
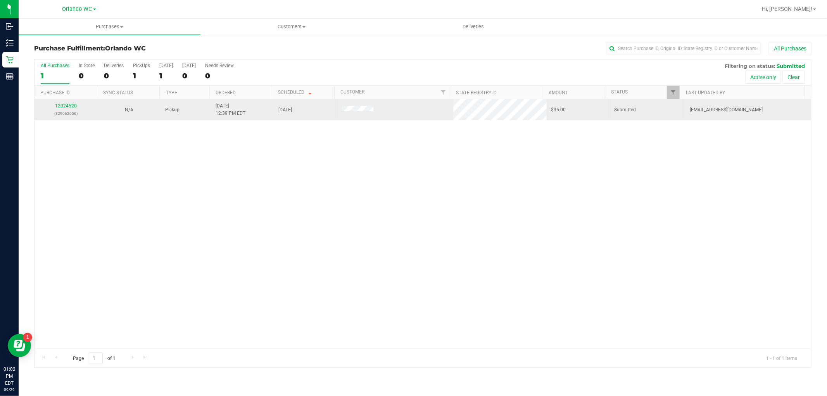
click at [70, 102] on td "12024520 (329062056)" at bounding box center [66, 109] width 63 height 21
click at [70, 103] on link "12024520" at bounding box center [66, 105] width 22 height 5
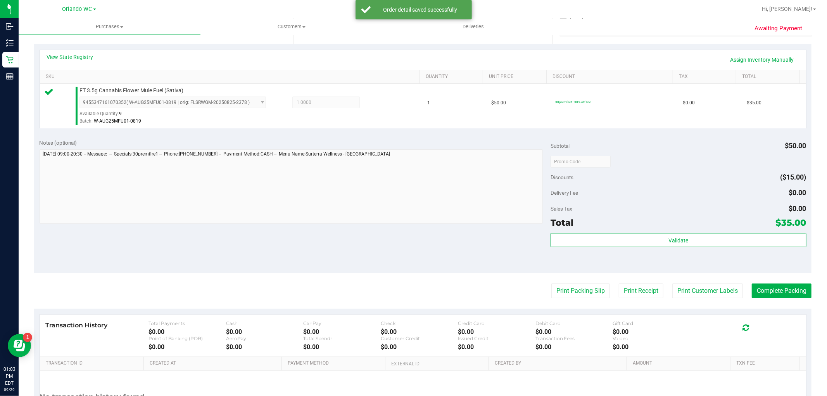
scroll to position [172, 0]
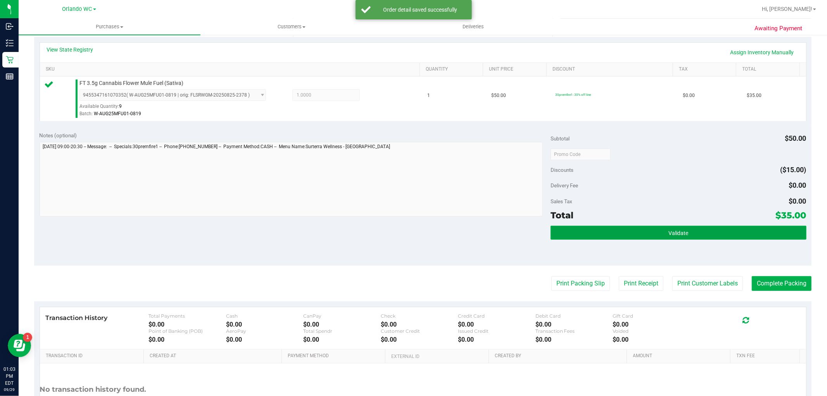
click at [633, 235] on button "Validate" at bounding box center [679, 233] width 256 height 14
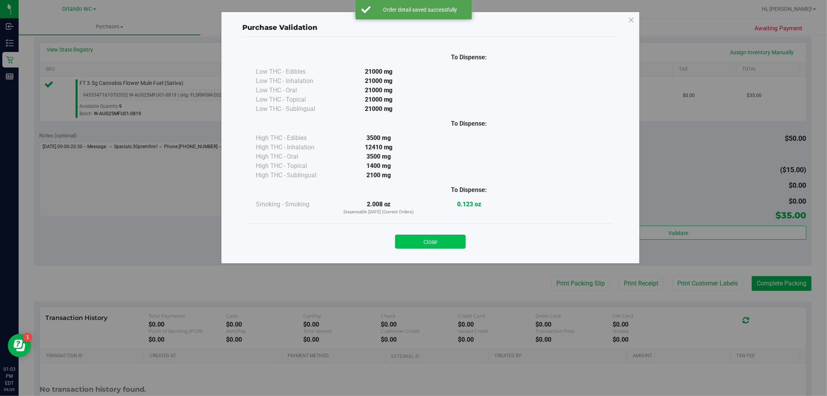
click at [445, 237] on button "Close" at bounding box center [430, 242] width 71 height 14
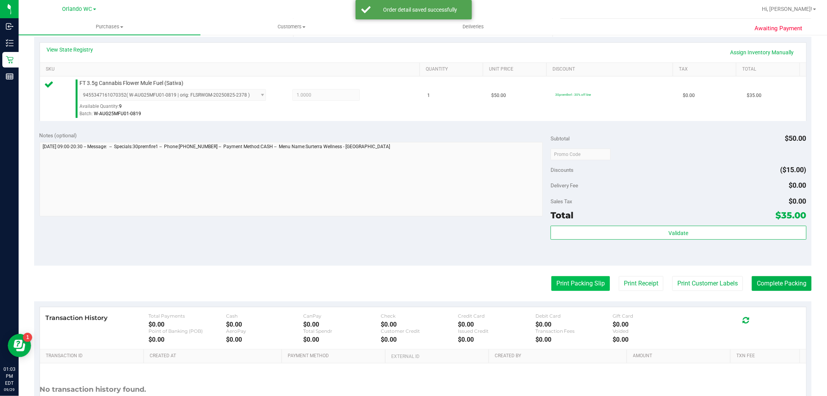
click at [556, 284] on button "Print Packing Slip" at bounding box center [581, 283] width 59 height 15
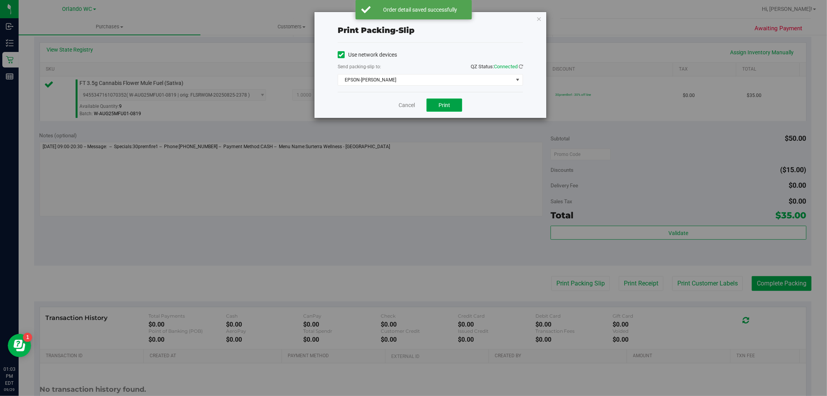
click at [448, 103] on span "Print" at bounding box center [445, 105] width 12 height 6
click at [539, 18] on icon "button" at bounding box center [538, 18] width 5 height 9
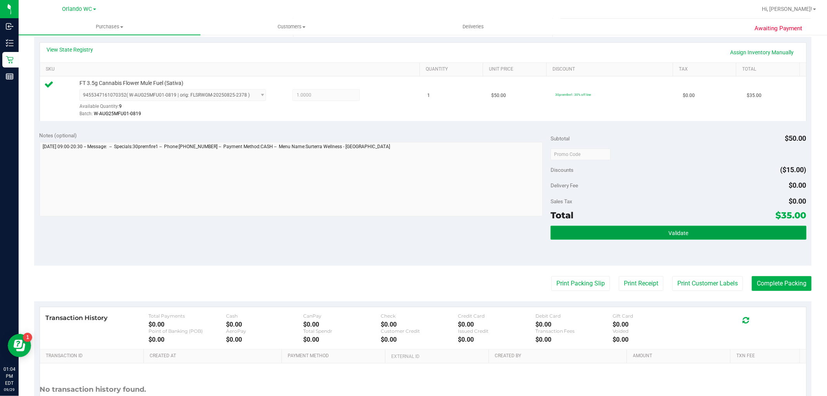
click at [700, 239] on button "Validate" at bounding box center [679, 233] width 256 height 14
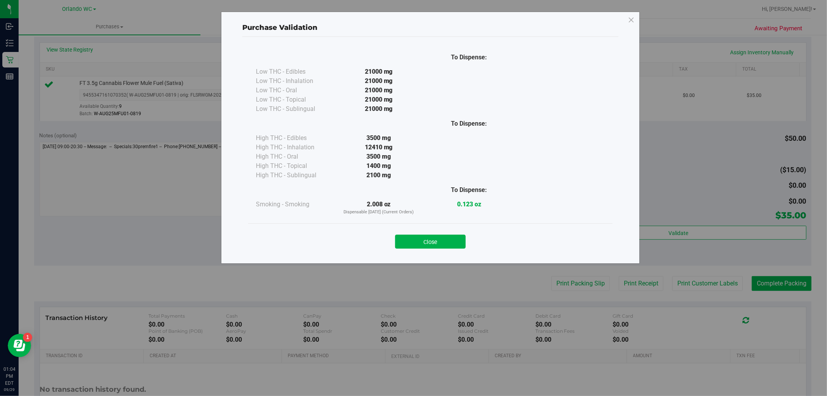
click at [433, 255] on div "To Dispense: Low THC - Edibles 21000 mg" at bounding box center [430, 147] width 376 height 220
drag, startPoint x: 438, startPoint y: 240, endPoint x: 827, endPoint y: 303, distance: 393.6
click at [443, 243] on button "Close" at bounding box center [430, 242] width 71 height 14
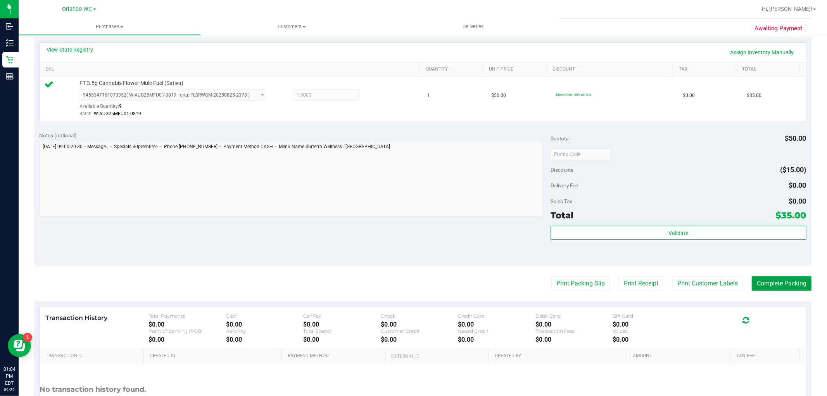
click at [792, 280] on button "Complete Packing" at bounding box center [782, 283] width 60 height 15
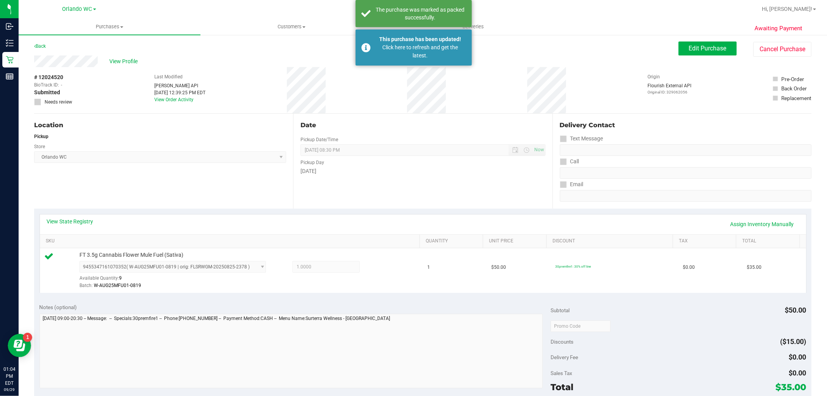
scroll to position [0, 0]
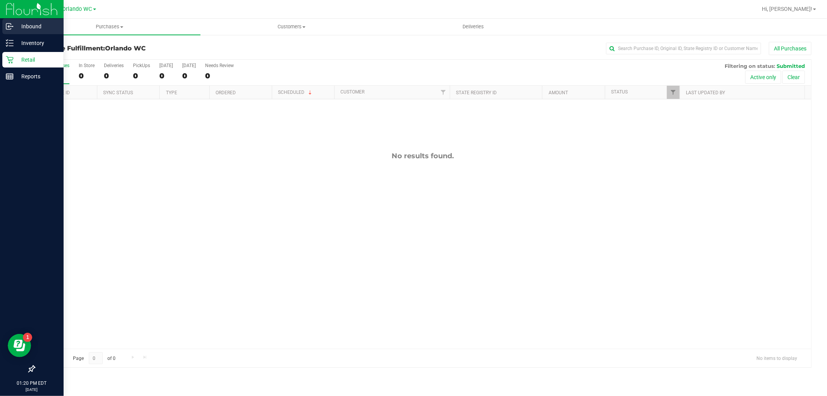
click at [19, 26] on p "Inbound" at bounding box center [37, 26] width 47 height 9
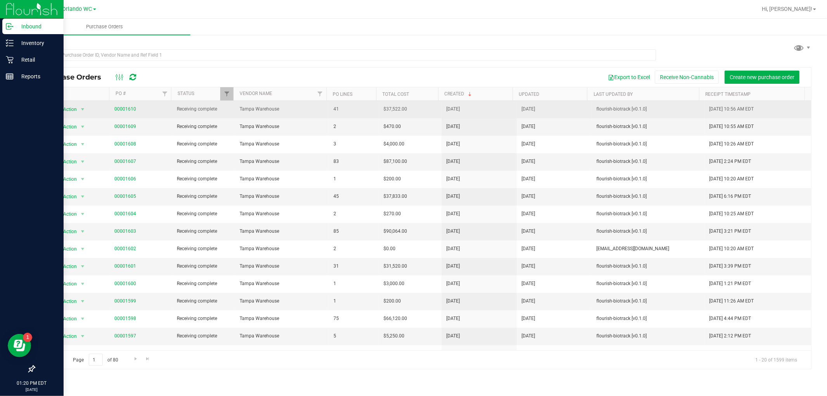
click at [122, 113] on span "00001610" at bounding box center [125, 109] width 22 height 7
click at [123, 109] on link "00001610" at bounding box center [125, 108] width 22 height 5
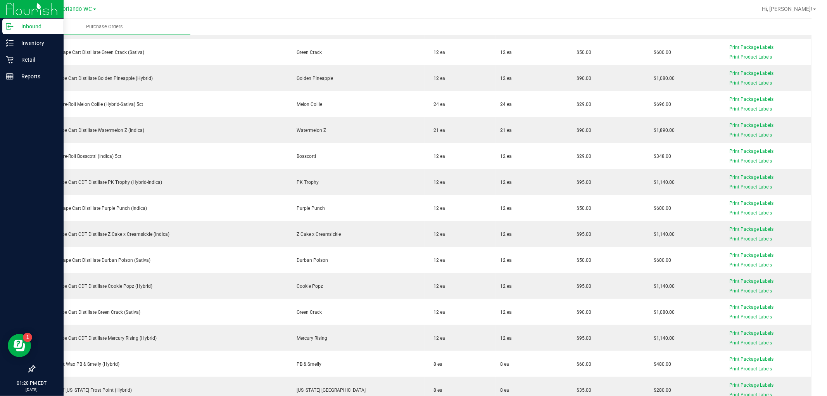
scroll to position [796, 0]
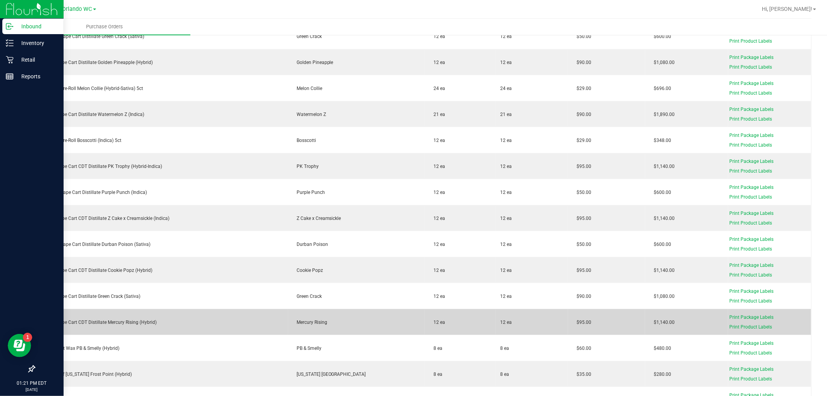
click at [254, 333] on td "FT 1g Vape Cart CDT Distillate Mercury Rising (Hybrid)" at bounding box center [161, 322] width 253 height 26
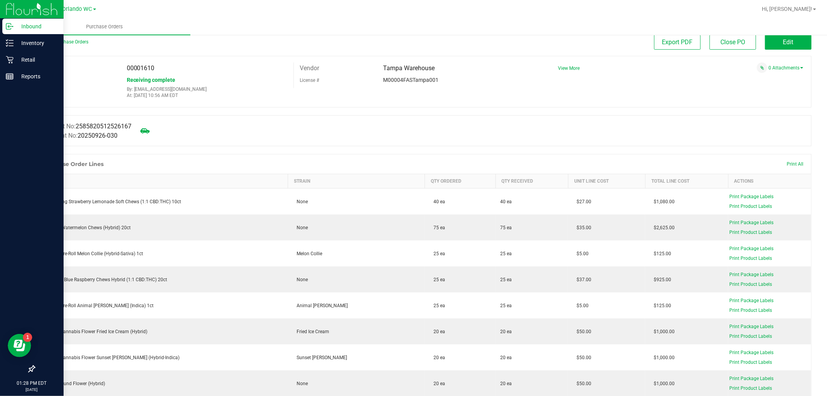
scroll to position [0, 0]
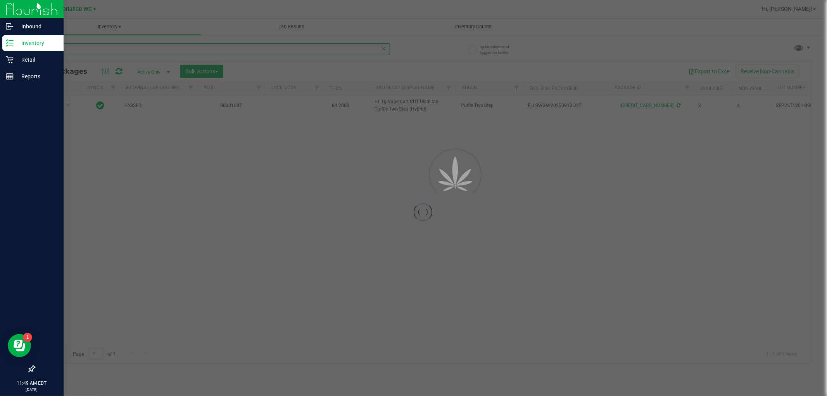
drag, startPoint x: 136, startPoint y: 49, endPoint x: 0, endPoint y: 36, distance: 136.3
click at [0, 36] on div "Inbound Inventory Retail Reports 11:49 AM EDT 09/29/2025 09/29 Orlando WC Hi, L…" at bounding box center [413, 198] width 827 height 396
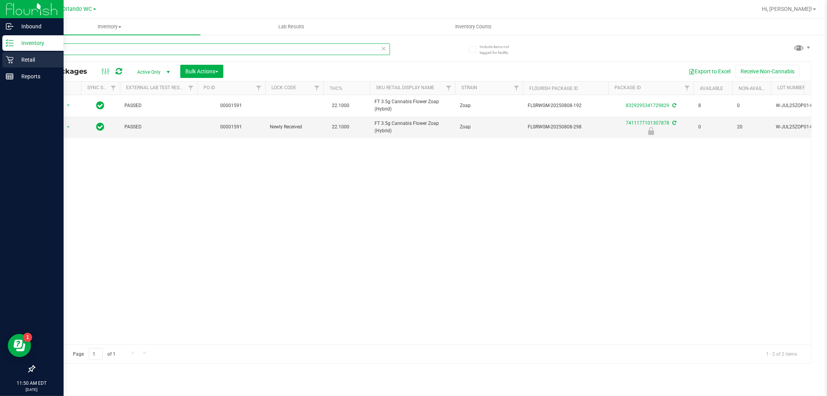
drag, startPoint x: 147, startPoint y: 51, endPoint x: 0, endPoint y: 52, distance: 146.6
click at [0, 52] on div "Inbound Inventory Retail Reports 11:50 AM EDT 09/29/2025 09/29 Orlando WC Hi, L…" at bounding box center [413, 198] width 827 height 396
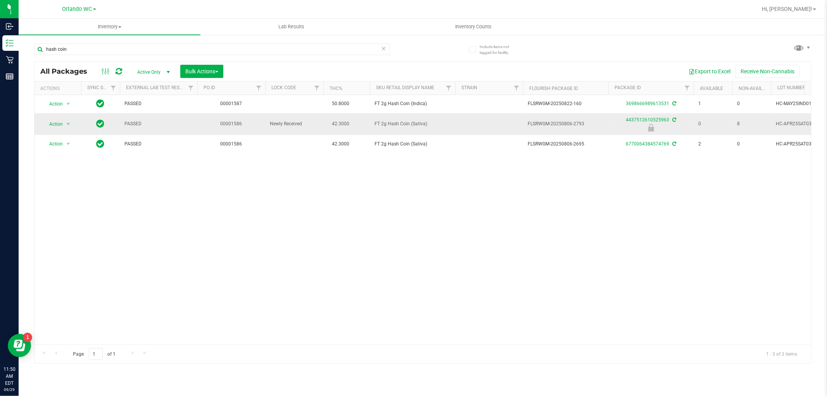
drag, startPoint x: 434, startPoint y: 123, endPoint x: 366, endPoint y: 126, distance: 68.3
click at [366, 126] on tr "Action Action Edit attributes Global inventory Locate package Package audit log…" at bounding box center [603, 124] width 1137 height 22
copy tr "FT 2g Hash Coin (Sativa)"
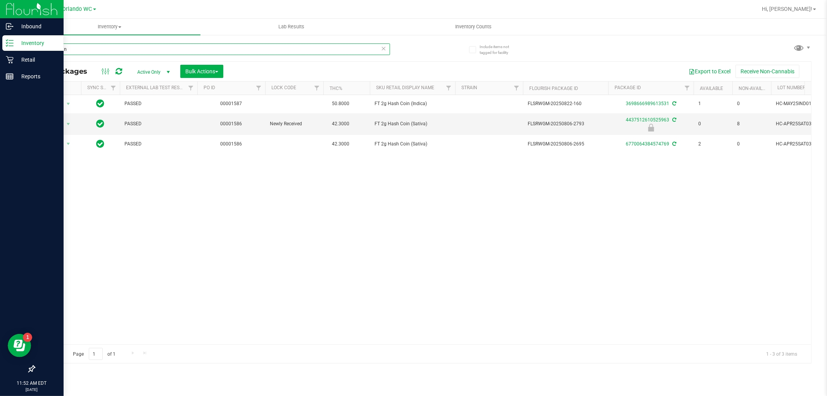
drag, startPoint x: 75, startPoint y: 47, endPoint x: 0, endPoint y: 44, distance: 74.9
click at [0, 45] on div "Inbound Inventory Retail Reports 11:52 AM EDT 09/29/2025 09/29 Orlando WC Hi, L…" at bounding box center [413, 198] width 827 height 396
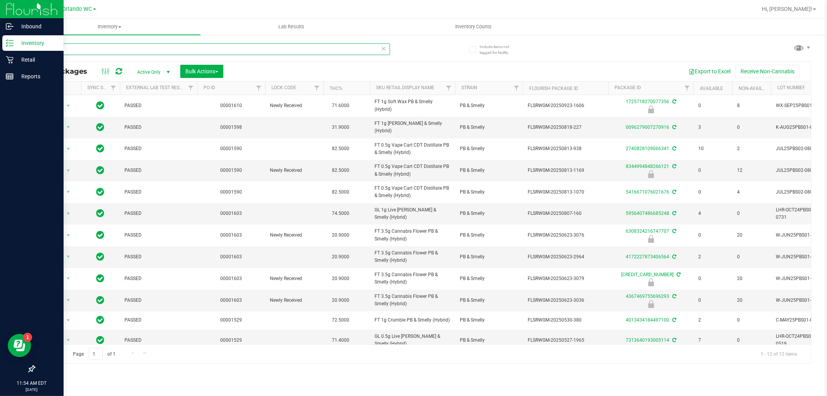
drag, startPoint x: 95, startPoint y: 47, endPoint x: 0, endPoint y: 36, distance: 95.7
click at [0, 36] on div "Inbound Inventory Retail Reports 11:54 AM EDT 09/29/2025 09/29 Orlando WC Hi, L…" at bounding box center [413, 198] width 827 height 396
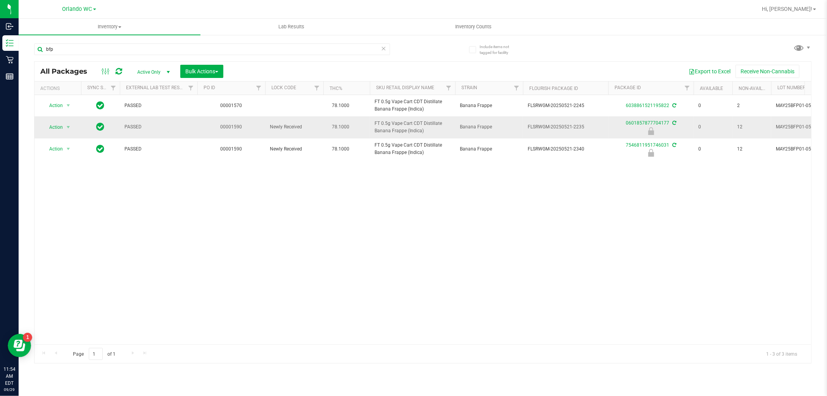
drag, startPoint x: 434, startPoint y: 130, endPoint x: 364, endPoint y: 123, distance: 71.0
click at [364, 123] on tr "Action Action Edit attributes Global inventory Locate package Package audit log…" at bounding box center [603, 127] width 1137 height 22
copy tr "FT 0.5g Vape Cart CDT Distillate Banana Frappe (Indica)"
click at [646, 280] on div "Action Action Create package Edit attributes Global inventory Locate package Lo…" at bounding box center [423, 219] width 777 height 249
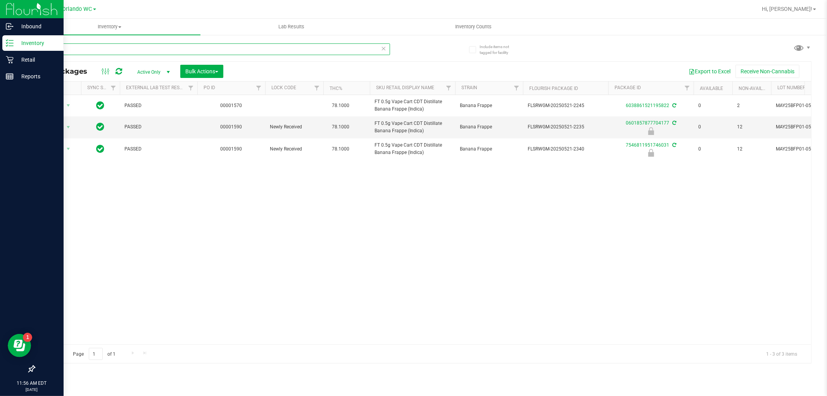
drag, startPoint x: 85, startPoint y: 51, endPoint x: 0, endPoint y: 45, distance: 85.5
click at [0, 45] on div "Inbound Inventory Retail Reports 11:56 AM EDT 09/29/2025 09/29 Orlando WC Hi, L…" at bounding box center [413, 198] width 827 height 396
type input "5"
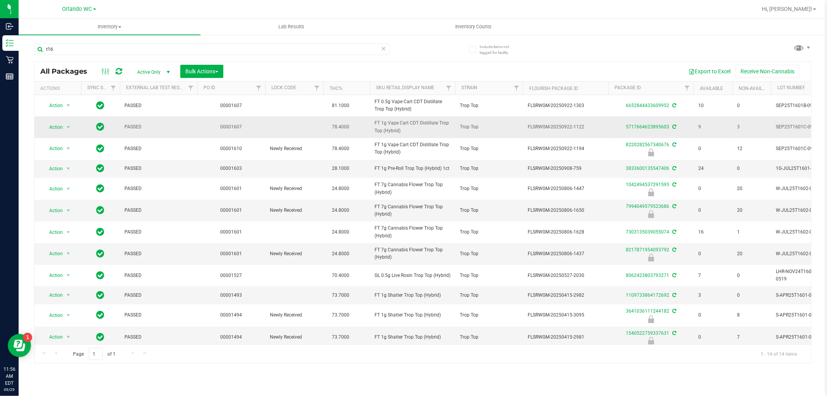
drag, startPoint x: 407, startPoint y: 130, endPoint x: 359, endPoint y: 129, distance: 47.7
click at [359, 129] on tr "Action Action Create package Edit attributes Global inventory Locate package Lo…" at bounding box center [603, 126] width 1137 height 21
copy tr "FT 1g Vape Cart CDT Distillate Trop Top (Hybrid)"
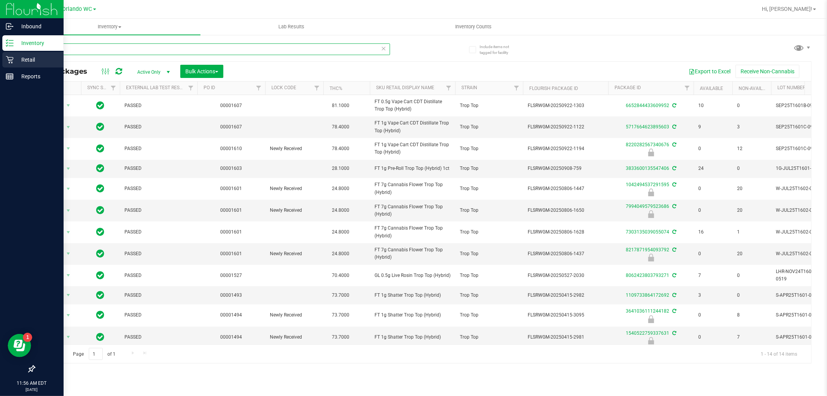
drag, startPoint x: 81, startPoint y: 47, endPoint x: 0, endPoint y: 57, distance: 82.0
click at [0, 57] on div "Inbound Inventory Retail Reports 11:56 AM EDT 09/29/2025 09/29 Orlando WC Hi, L…" at bounding box center [413, 198] width 827 height 396
paste input "FT 1g Vape Cart CDT Distillate Trop Top (Hybrid)"
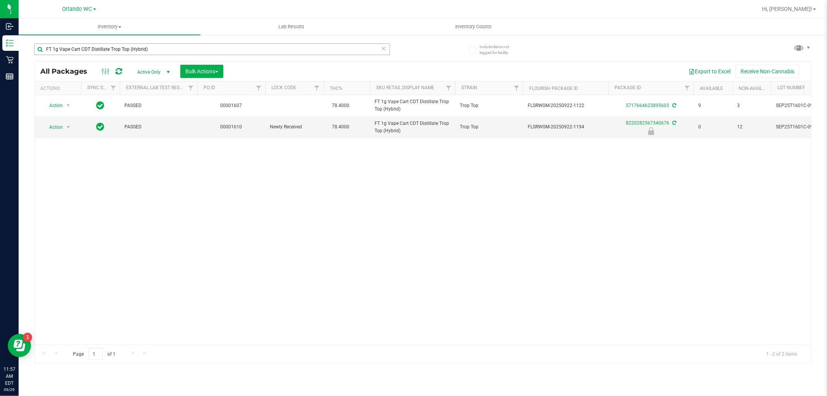
drag, startPoint x: 175, startPoint y: 42, endPoint x: 162, endPoint y: 48, distance: 14.7
click at [164, 47] on div "FT 1g Vape Cart CDT Distillate Trop Top (Hybrid)" at bounding box center [228, 48] width 389 height 25
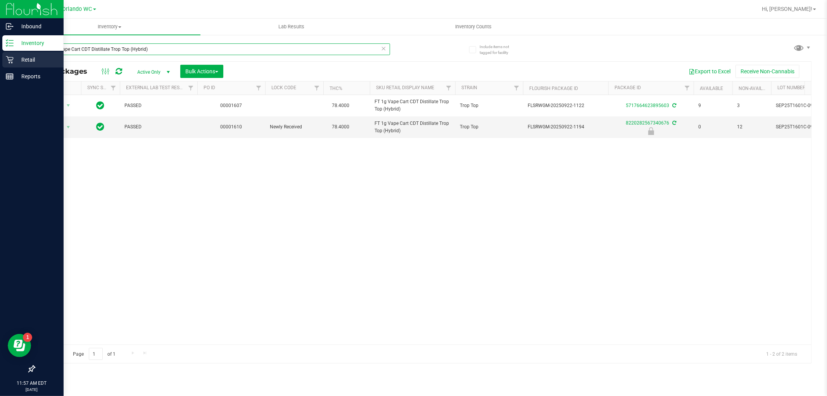
drag, startPoint x: 156, startPoint y: 48, endPoint x: 0, endPoint y: 57, distance: 156.6
click at [0, 57] on div "Inbound Inventory Retail Reports 11:57 AM EDT 09/29/2025 09/29 Orlando WC Hi, L…" at bounding box center [413, 198] width 827 height 396
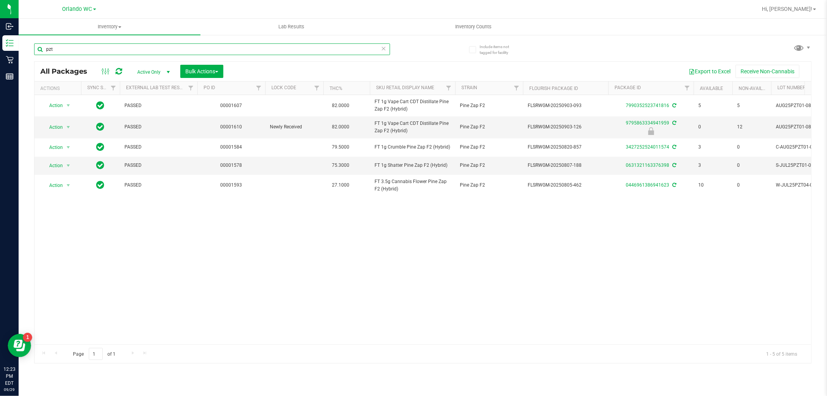
drag, startPoint x: 96, startPoint y: 44, endPoint x: 92, endPoint y: 45, distance: 4.5
click at [92, 45] on input "pzt" at bounding box center [212, 49] width 356 height 12
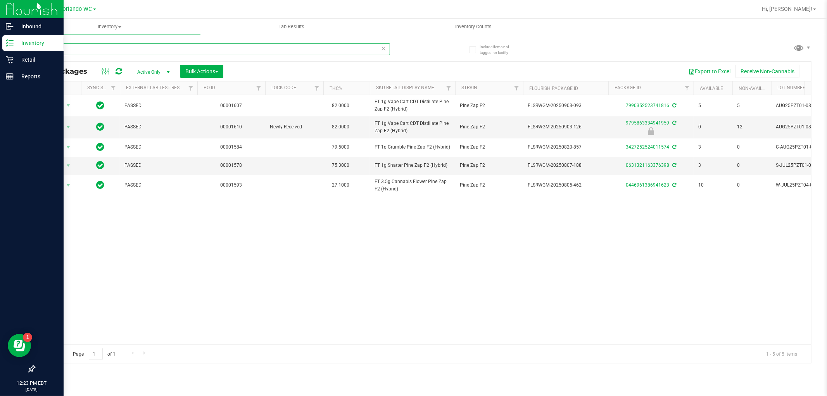
drag, startPoint x: 91, startPoint y: 46, endPoint x: 17, endPoint y: 48, distance: 74.1
click at [17, 48] on div "Inbound Inventory Retail Reports 12:23 PM EDT 09/29/2025 09/29 Orlando WC Hi, L…" at bounding box center [413, 198] width 827 height 396
paste input "HT 5mg Watermelon Chews (Hybrid) 20c"
type input "HT 5mg Watermelon Chews (Hybrid) 20ct"
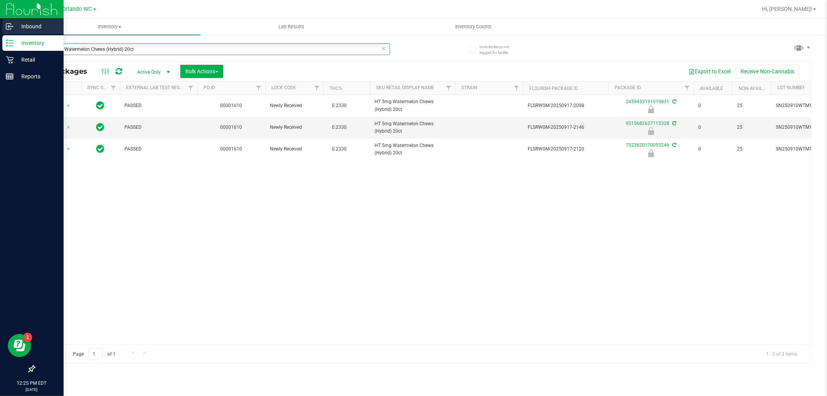
drag, startPoint x: 148, startPoint y: 46, endPoint x: 0, endPoint y: 21, distance: 150.2
click at [0, 21] on div "Inbound Inventory Retail Reports 12:25 PM EDT 09/29/2025 09/29 Orlando WC Hi, L…" at bounding box center [413, 198] width 827 height 396
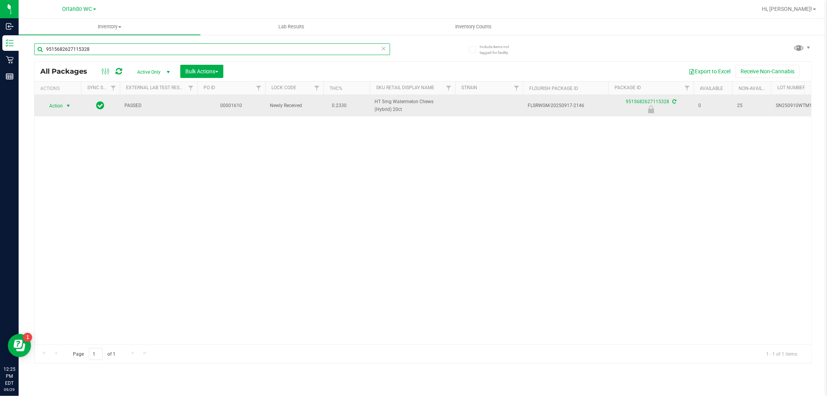
type input "9515682627115328"
click at [69, 106] on span "select" at bounding box center [68, 106] width 6 height 6
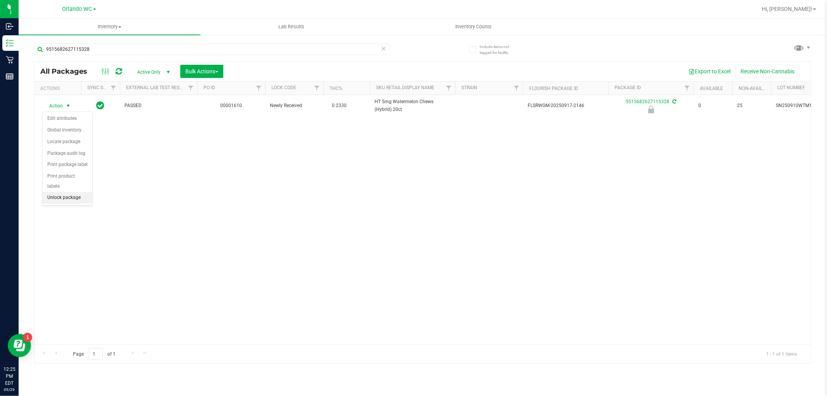
click at [71, 199] on li "Unlock package" at bounding box center [68, 198] width 50 height 12
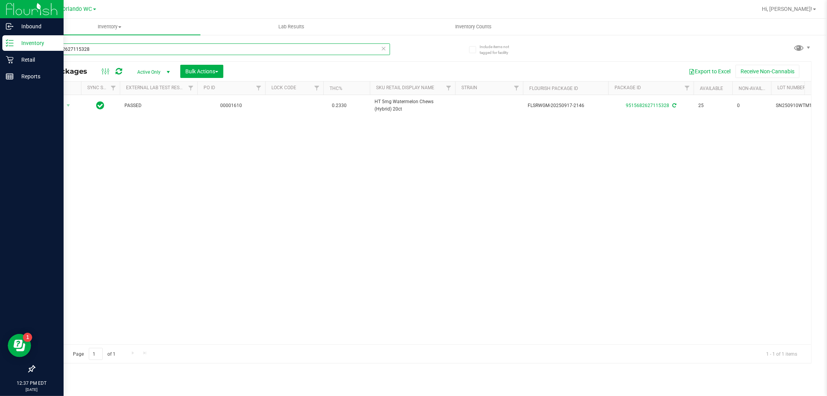
drag, startPoint x: 80, startPoint y: 51, endPoint x: 0, endPoint y: 45, distance: 79.7
click at [0, 45] on div "Inbound Inventory Retail Reports 12:37 PM EDT 09/29/2025 09/29 Orlando WC Hi, L…" at bounding box center [413, 198] width 827 height 396
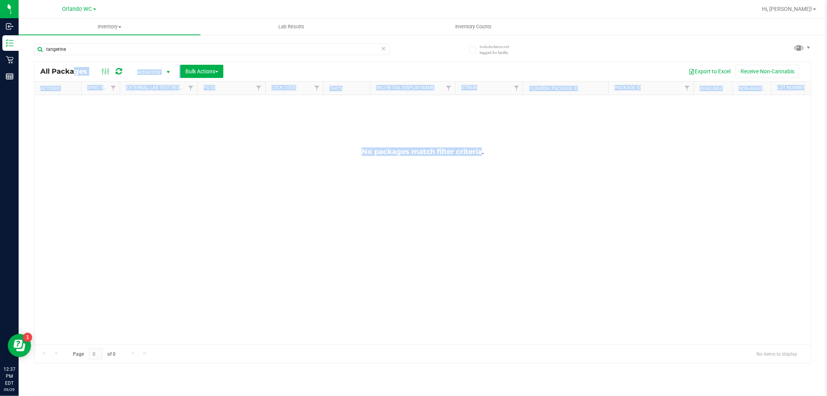
drag, startPoint x: 317, startPoint y: 180, endPoint x: 462, endPoint y: 126, distance: 155.5
click at [496, 146] on div "No packages match filter criteria." at bounding box center [423, 246] width 777 height 302
click at [497, 164] on div "No packages match filter criteria." at bounding box center [423, 246] width 777 height 302
drag, startPoint x: 497, startPoint y: 164, endPoint x: 353, endPoint y: 171, distance: 143.7
click at [353, 171] on div "No packages match filter criteria." at bounding box center [423, 246] width 777 height 302
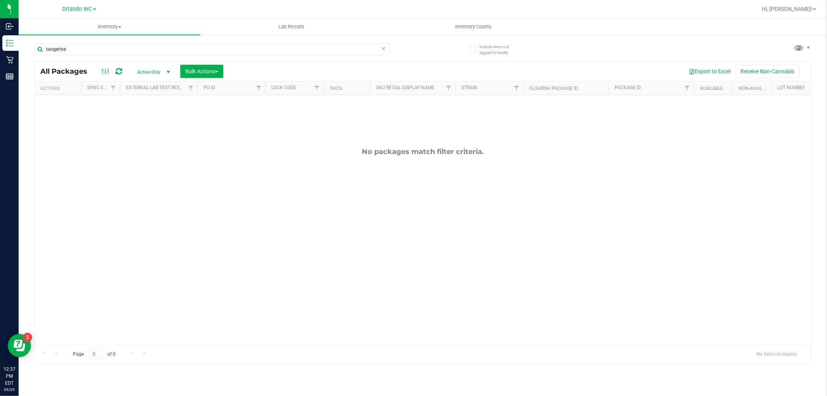
click at [353, 171] on div "No packages match filter criteria." at bounding box center [423, 246] width 777 height 302
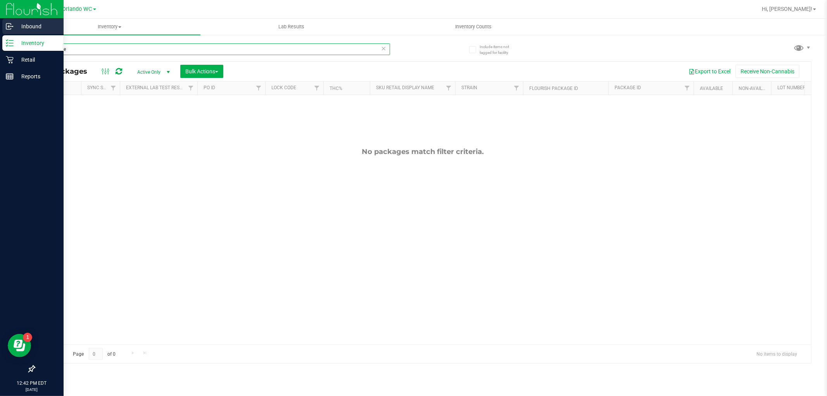
drag, startPoint x: 88, startPoint y: 44, endPoint x: 0, endPoint y: 19, distance: 91.1
click at [0, 19] on div "Inbound Inventory Retail Reports 12:42 PM EDT 09/29/2025 09/29 Orlando WC Hi, L…" at bounding box center [413, 198] width 827 height 396
type input "gss"
drag, startPoint x: 76, startPoint y: 48, endPoint x: 0, endPoint y: 26, distance: 78.7
click at [0, 26] on div "Inbound Inventory Retail Reports 12:44 PM EDT 09/29/2025 09/29 Orlando WC Hi, L…" at bounding box center [413, 198] width 827 height 396
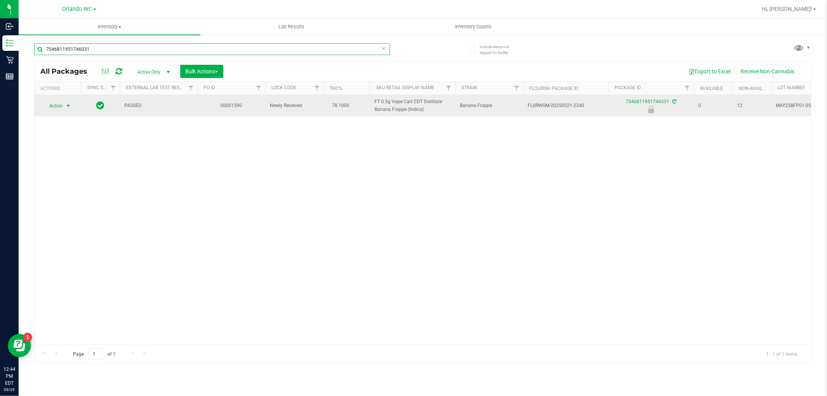
type input "7546811951746031"
click at [57, 106] on span "Action" at bounding box center [52, 105] width 21 height 11
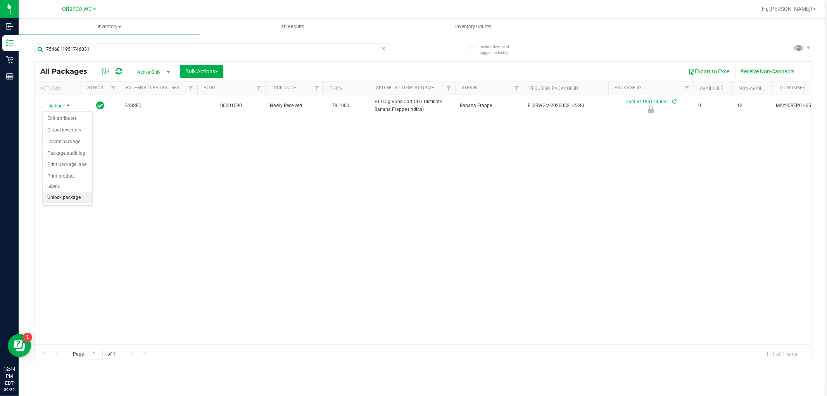
click at [70, 194] on li "Unlock package" at bounding box center [68, 198] width 50 height 12
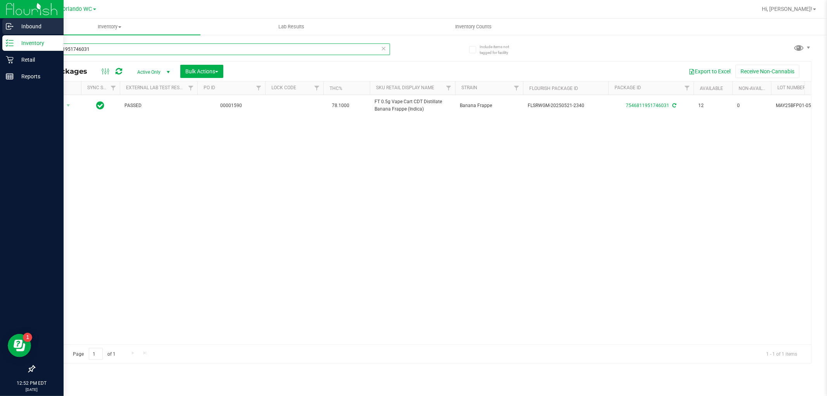
drag, startPoint x: 70, startPoint y: 48, endPoint x: 0, endPoint y: 20, distance: 75.3
click at [0, 20] on div "Inbound Inventory Retail Reports 12:52 PM EDT 09/29/2025 09/29 Orlando WC Hi, L…" at bounding box center [413, 198] width 827 height 396
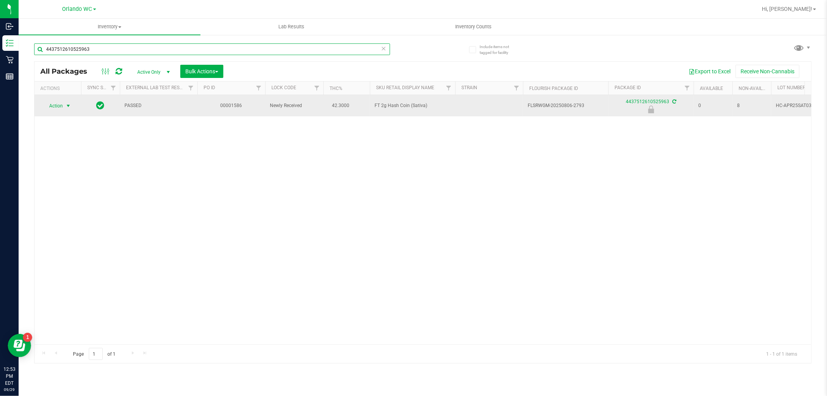
type input "4437512610525963"
click at [66, 107] on span "select" at bounding box center [68, 106] width 6 height 6
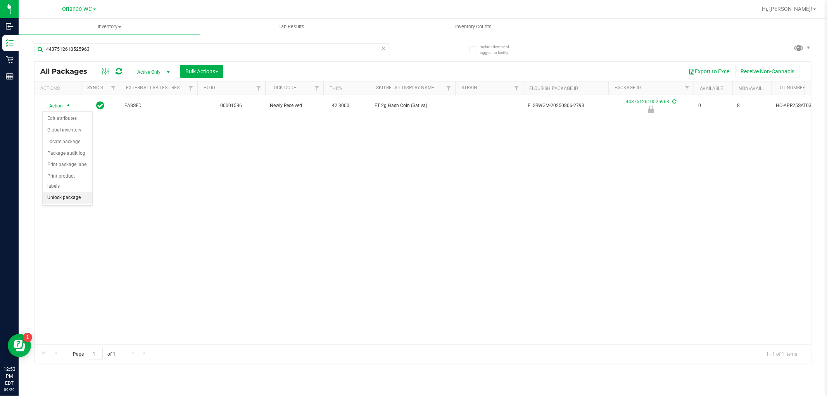
click at [72, 202] on li "Unlock package" at bounding box center [68, 198] width 50 height 12
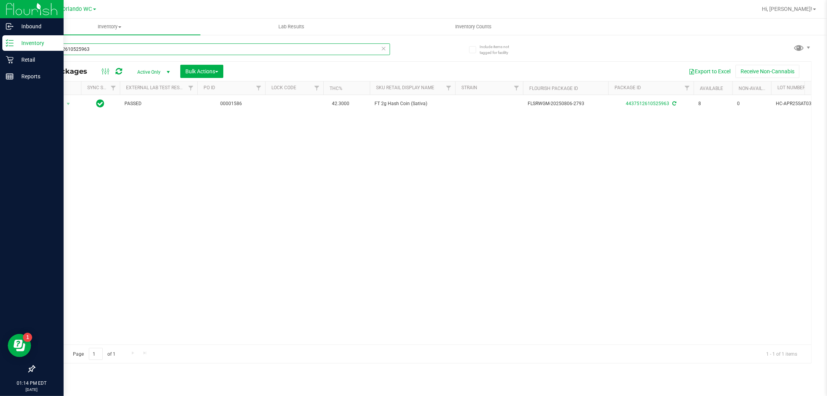
drag, startPoint x: 103, startPoint y: 48, endPoint x: 11, endPoint y: 49, distance: 91.9
click at [12, 49] on div "Inbound Inventory Retail Reports 01:14 PM EDT 09/29/2025 09/29 Orlando WC Hi, L…" at bounding box center [413, 198] width 827 height 396
drag, startPoint x: 122, startPoint y: 51, endPoint x: 0, endPoint y: 47, distance: 121.9
click at [0, 47] on div "Inbound Inventory Retail Reports 01:27 PM EDT 09/29/2025 09/29 Orlando WC Hi, L…" at bounding box center [413, 198] width 827 height 396
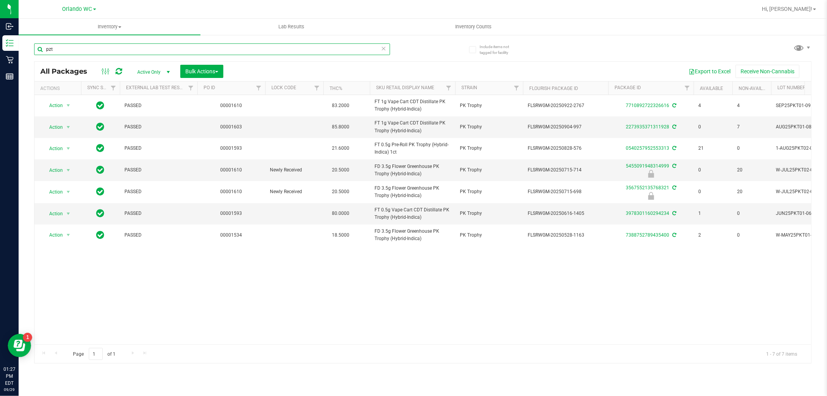
type input "pzt"
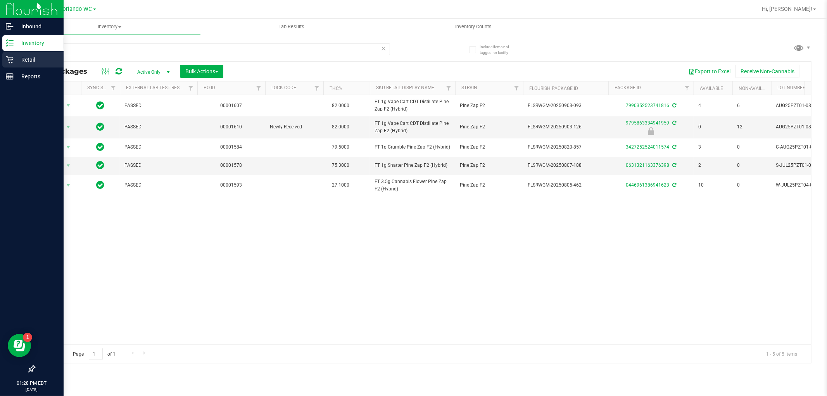
click at [16, 65] on div "Retail" at bounding box center [32, 60] width 61 height 16
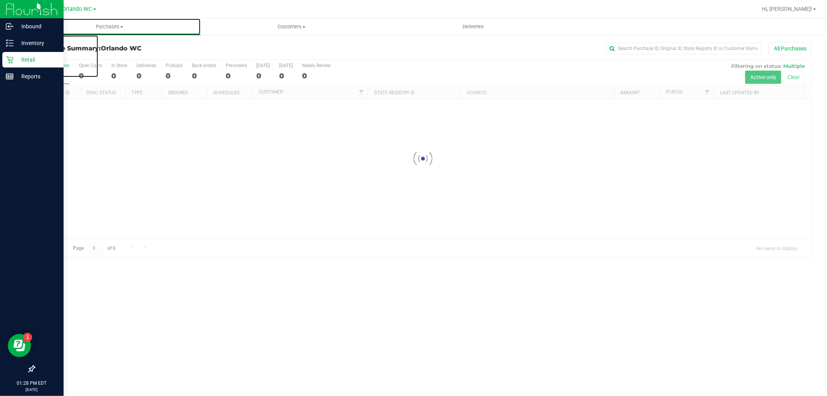
click at [118, 33] on uib-tab-heading "Purchases Summary of purchases Fulfillment All purchases" at bounding box center [110, 27] width 182 height 16
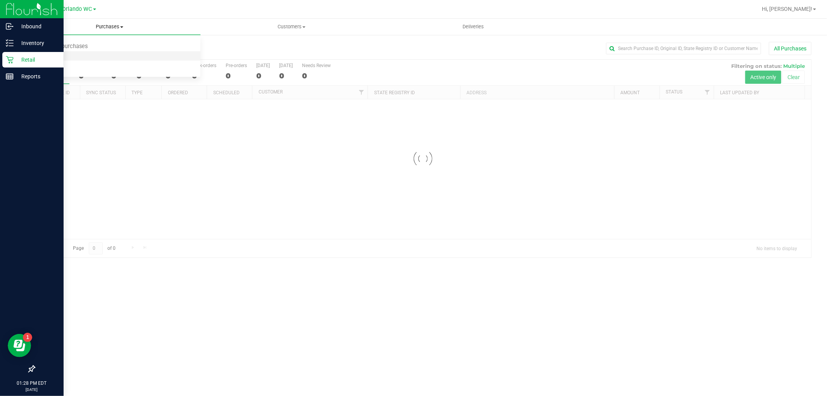
click at [98, 59] on li "Fulfillment" at bounding box center [110, 56] width 182 height 9
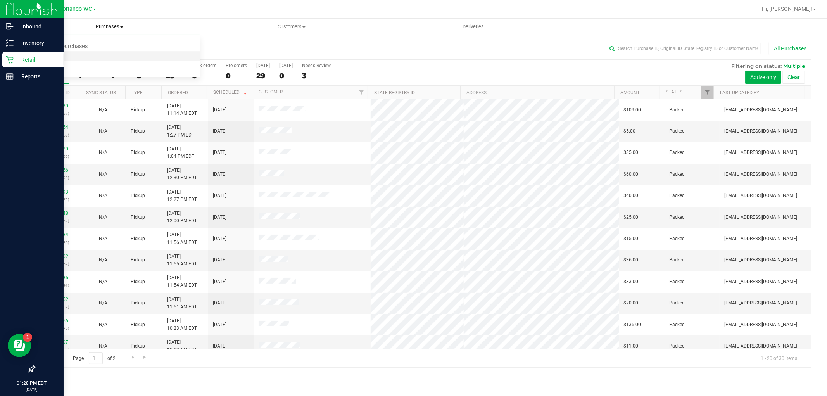
click at [38, 53] on span "Fulfillment" at bounding box center [43, 56] width 48 height 7
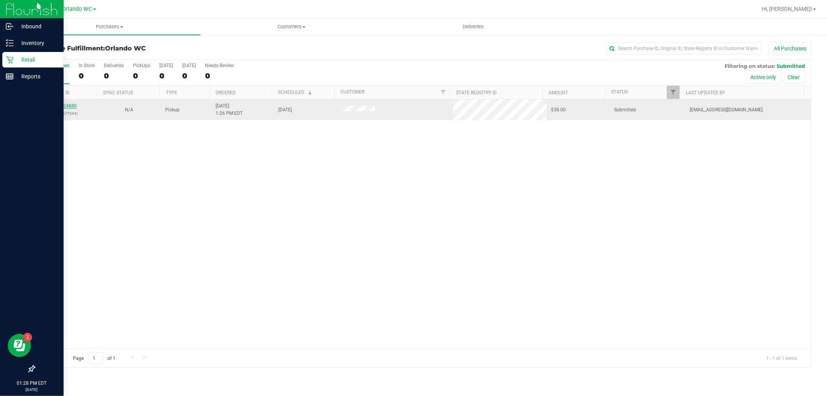
click at [70, 106] on link "12024880" at bounding box center [66, 105] width 22 height 5
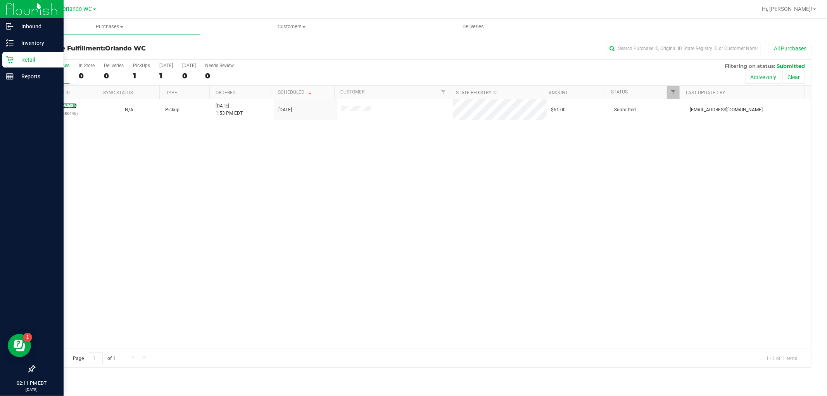
click at [60, 106] on link "12025108" at bounding box center [66, 105] width 22 height 5
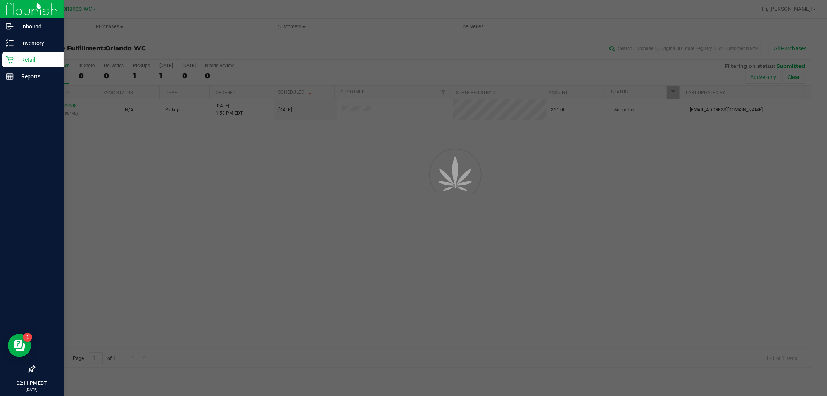
click at [79, 173] on div at bounding box center [413, 198] width 827 height 396
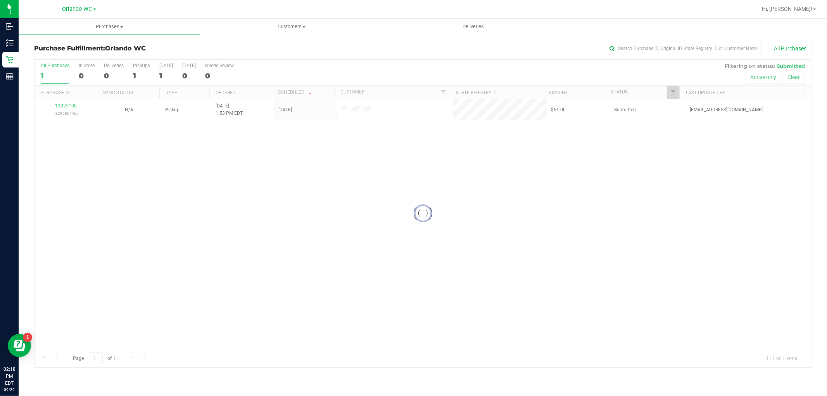
click at [720, 227] on div at bounding box center [423, 214] width 777 height 308
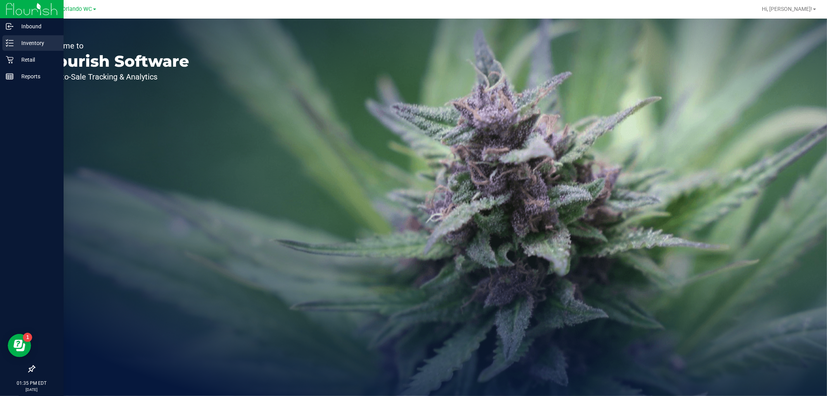
click at [12, 39] on icon at bounding box center [10, 43] width 8 height 8
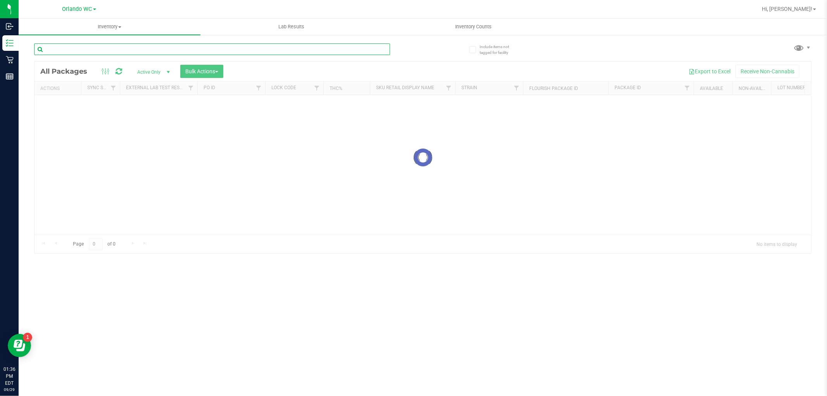
click at [76, 50] on input "text" at bounding box center [212, 49] width 356 height 12
paste input "FT 0.5g Vape Cart CDT Distillate Banana Frappe (Indica)"
type input "FT 0.5g Vape Cart CDT Distillate Banana Frappe (Indica)"
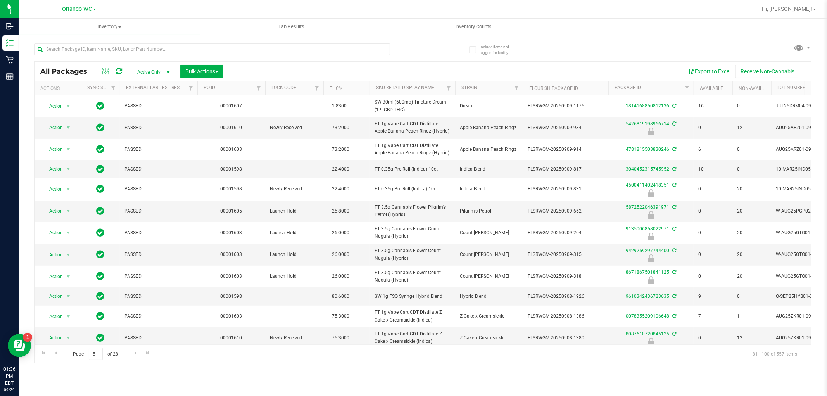
scroll to position [129, 0]
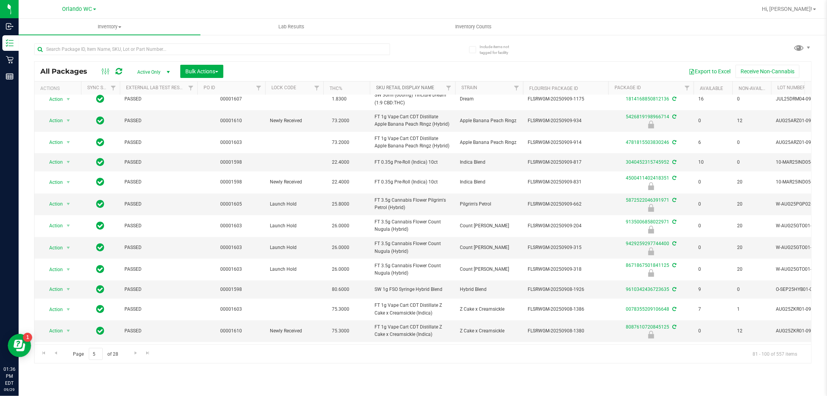
click at [398, 87] on link "Sku Retail Display Name" at bounding box center [405, 87] width 58 height 5
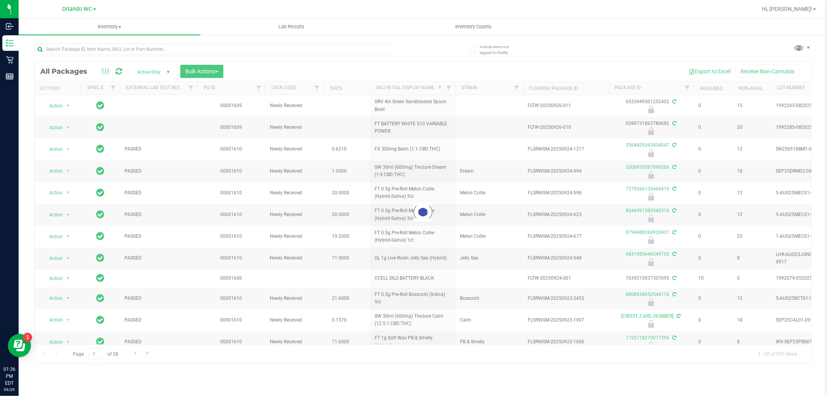
click at [91, 351] on div at bounding box center [423, 212] width 777 height 301
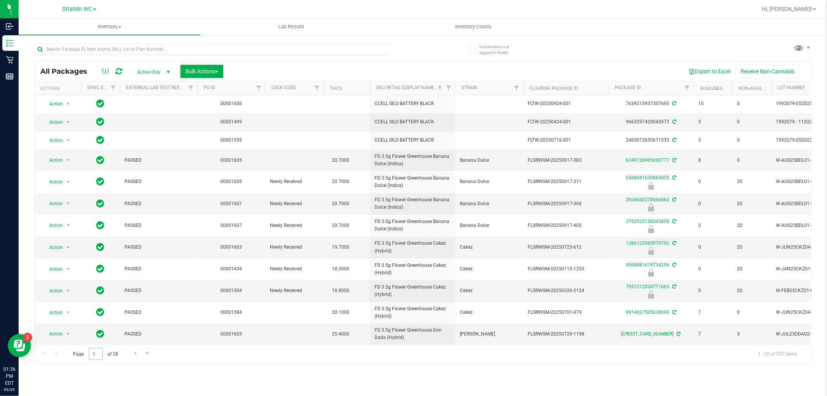
click at [97, 353] on input "1" at bounding box center [96, 354] width 14 height 12
type input "5"
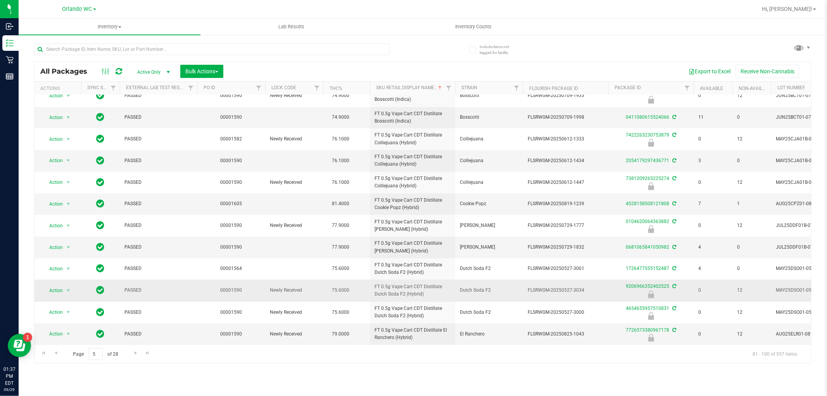
scroll to position [190, 0]
click at [131, 349] on link "Go to the next page" at bounding box center [135, 353] width 11 height 10
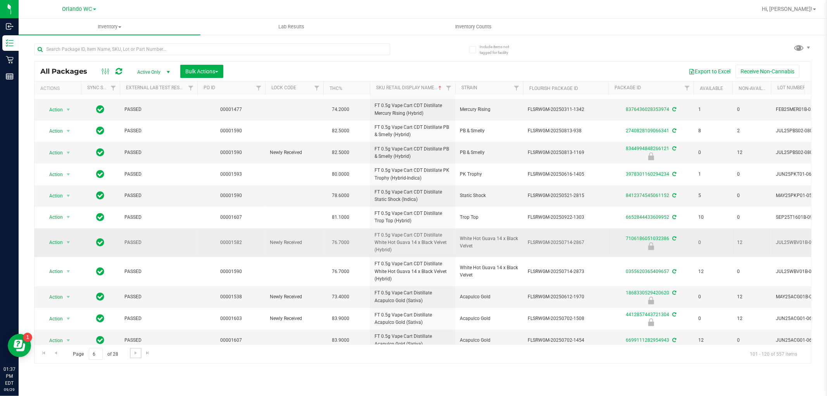
scroll to position [204, 0]
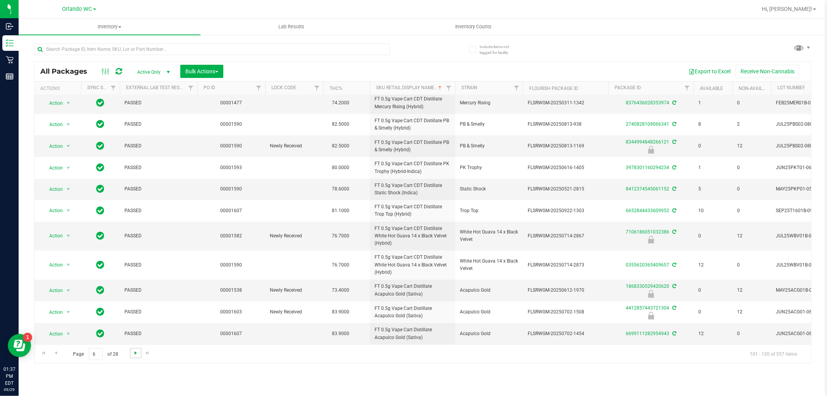
click at [135, 353] on span "Go to the next page" at bounding box center [136, 353] width 6 height 6
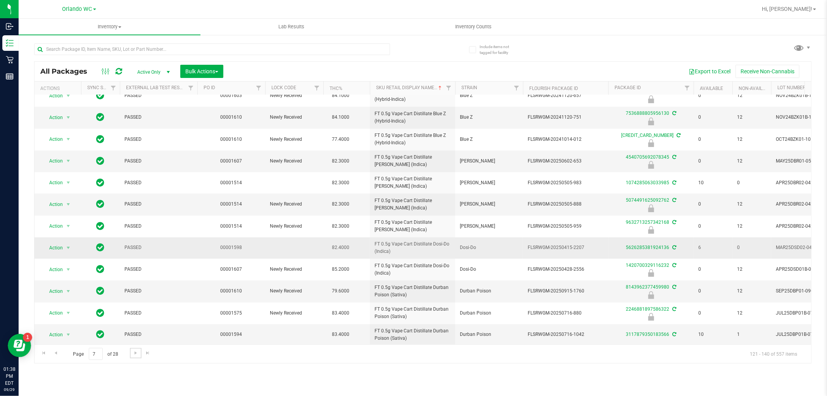
scroll to position [191, 0]
click at [131, 353] on link "Go to the next page" at bounding box center [135, 353] width 11 height 10
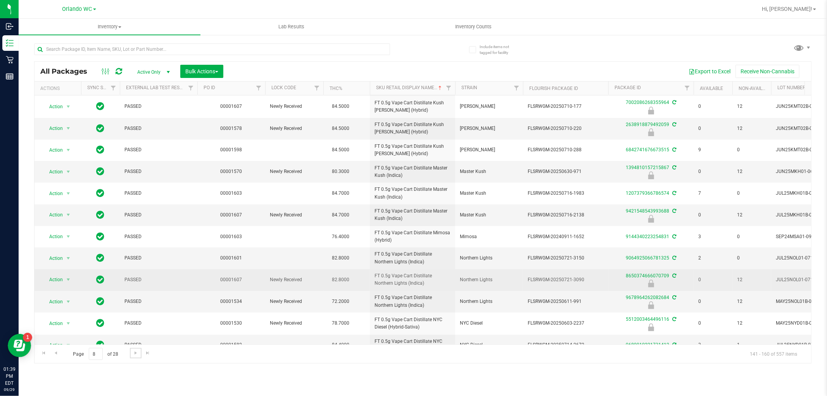
scroll to position [190, 0]
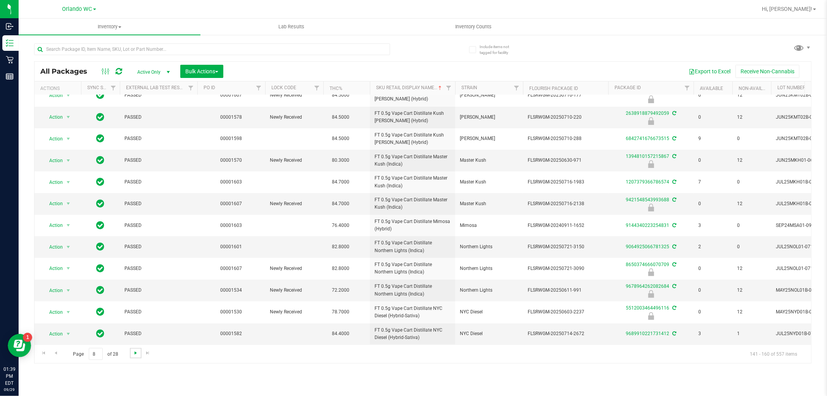
click at [133, 354] on span "Go to the next page" at bounding box center [136, 353] width 6 height 6
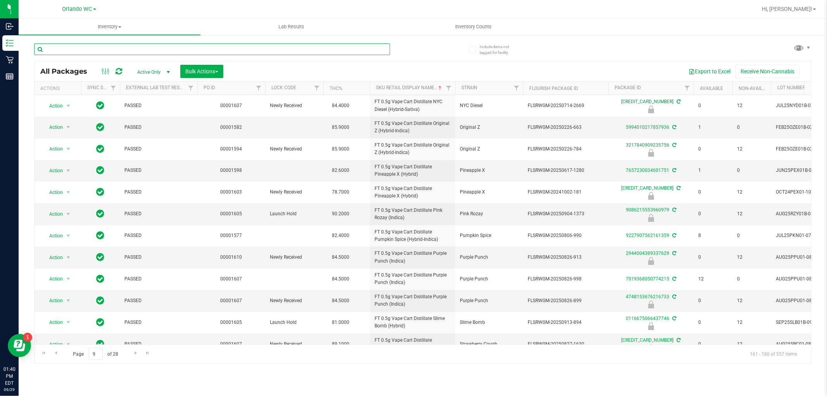
click at [185, 45] on input "text" at bounding box center [212, 49] width 356 height 12
type input "hash coin"
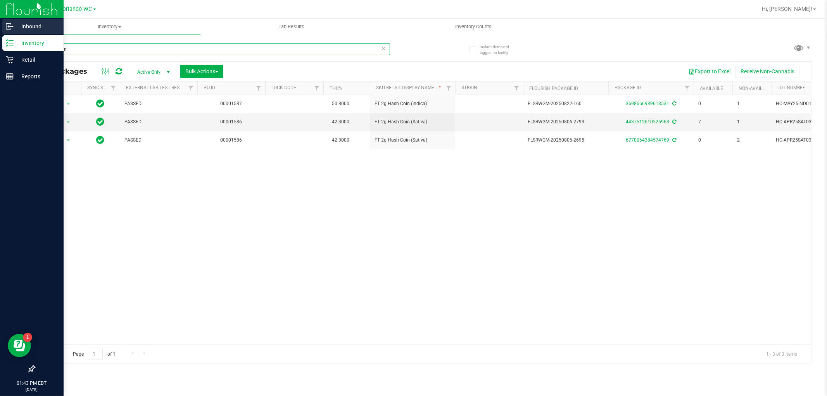
drag, startPoint x: 78, startPoint y: 46, endPoint x: 0, endPoint y: 33, distance: 79.1
click at [0, 33] on div "Inbound Inventory Retail Reports 01:43 PM EDT [DATE] 09/29 Orlando WC Hi, [PERS…" at bounding box center [413, 198] width 827 height 396
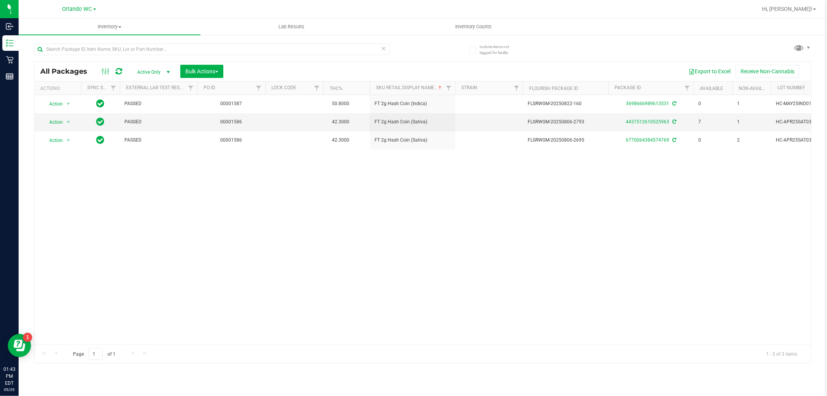
click at [226, 256] on div "Action Action Create package Edit attributes Global inventory Locate package Lo…" at bounding box center [423, 219] width 777 height 249
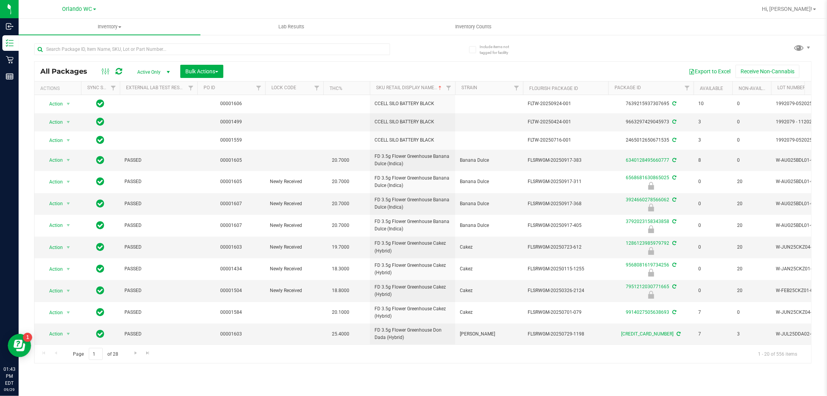
click at [386, 83] on th "Sku Retail Display Name" at bounding box center [412, 88] width 85 height 14
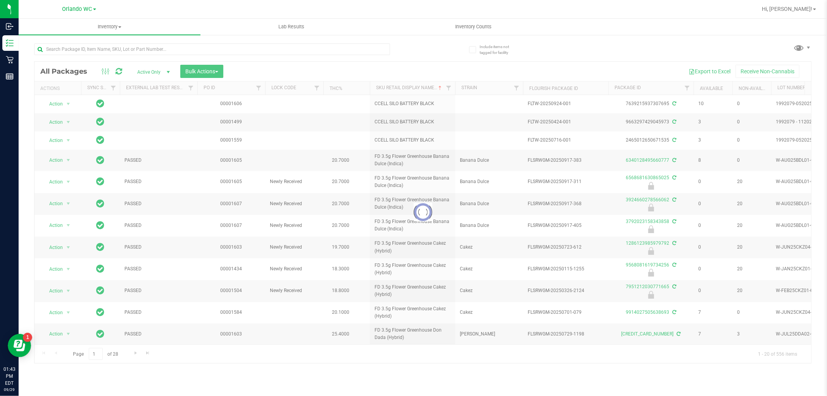
click at [388, 87] on div at bounding box center [423, 212] width 777 height 301
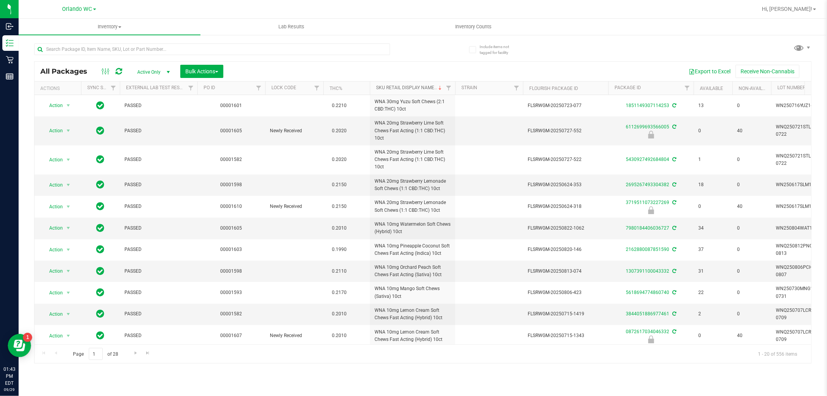
click at [387, 89] on link "Sku Retail Display Name" at bounding box center [409, 87] width 67 height 5
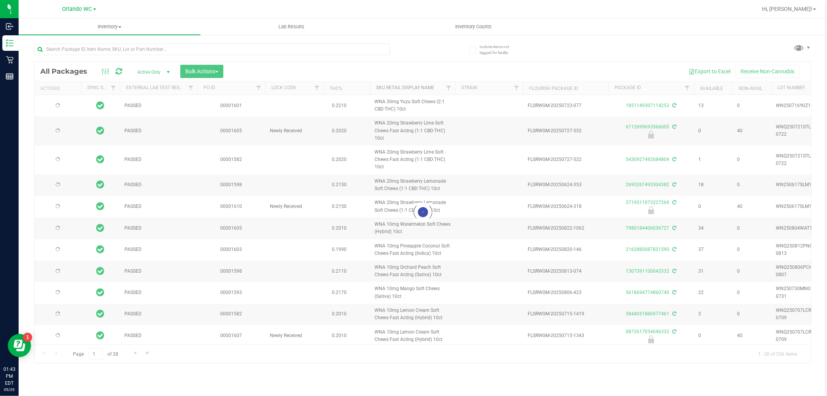
type input "[DATE]"
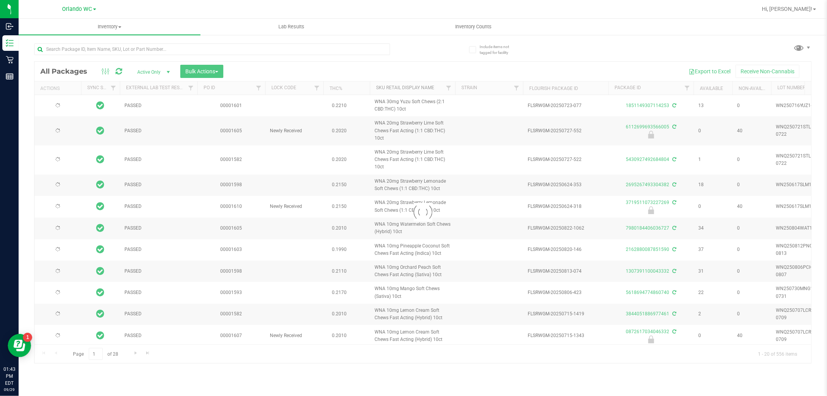
type input "[DATE]"
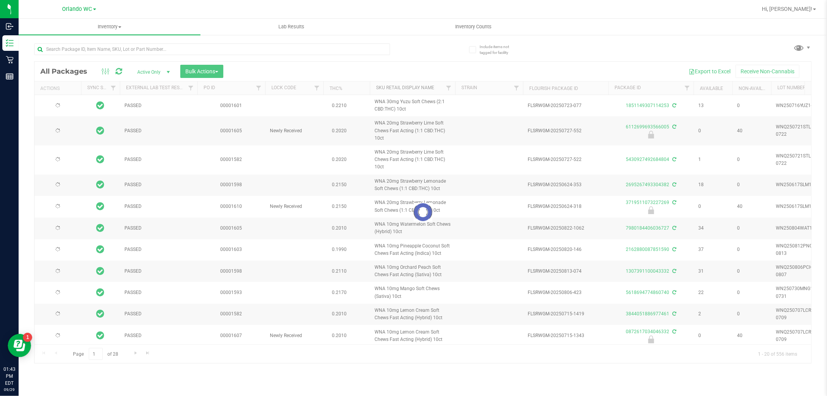
type input "[DATE]"
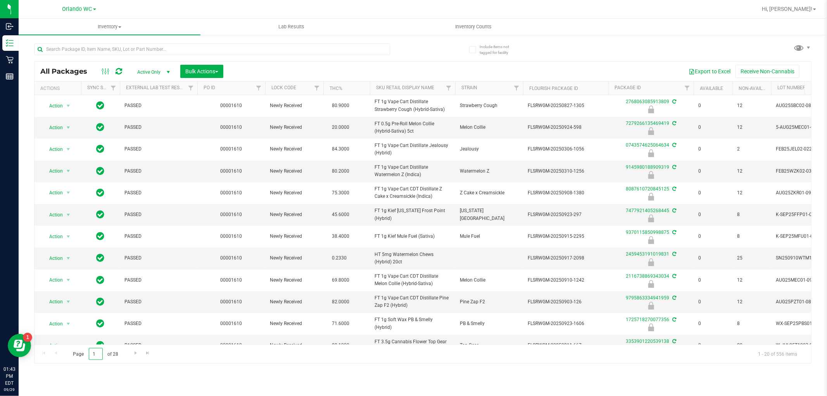
click at [98, 353] on input "1" at bounding box center [96, 354] width 14 height 12
type input "6"
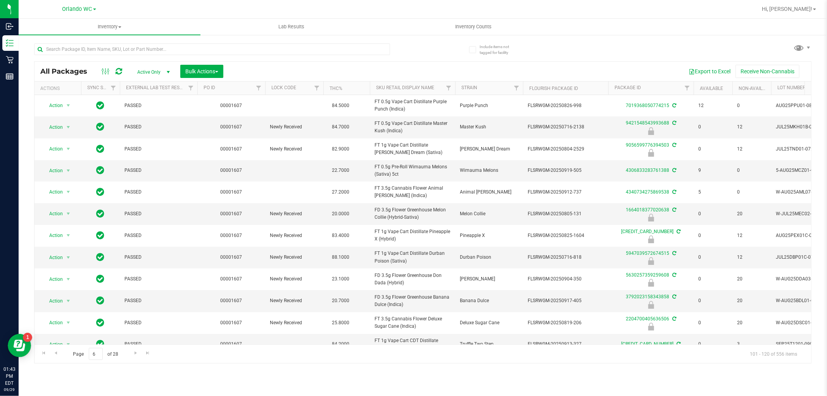
drag, startPoint x: 446, startPoint y: 5, endPoint x: 519, endPoint y: 11, distance: 72.7
click at [519, 11] on div at bounding box center [448, 9] width 618 height 15
click at [491, 10] on div at bounding box center [448, 9] width 618 height 15
click at [204, 365] on div "Inventory All packages All inventory Waste log Create inventory Lab Results Inv…" at bounding box center [423, 207] width 809 height 377
click at [409, 88] on link "Sku Retail Display Name" at bounding box center [405, 87] width 58 height 5
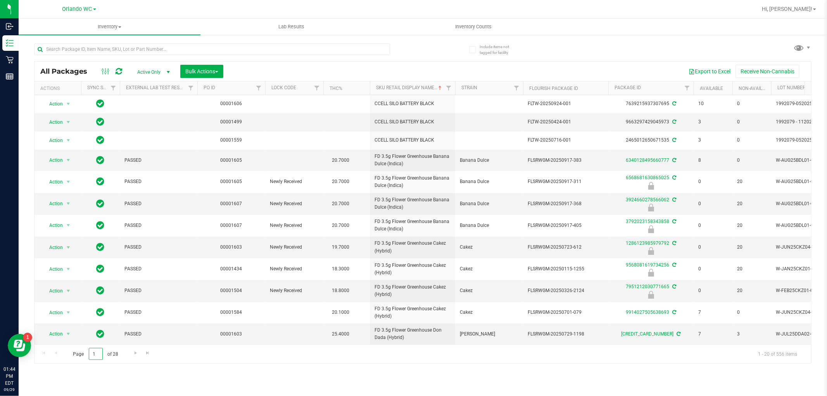
click at [99, 351] on input "1" at bounding box center [96, 354] width 14 height 12
type input "6"
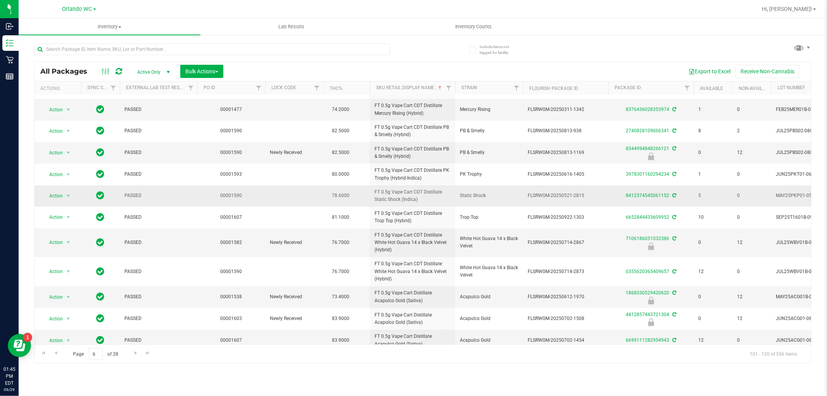
scroll to position [204, 0]
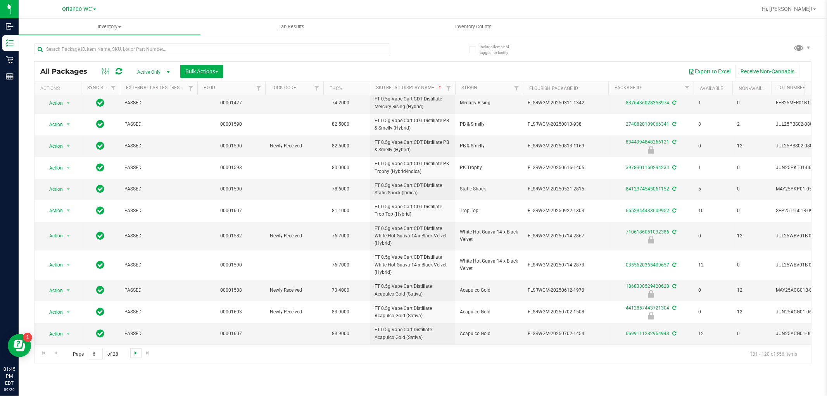
click at [135, 350] on span "Go to the next page" at bounding box center [136, 353] width 6 height 6
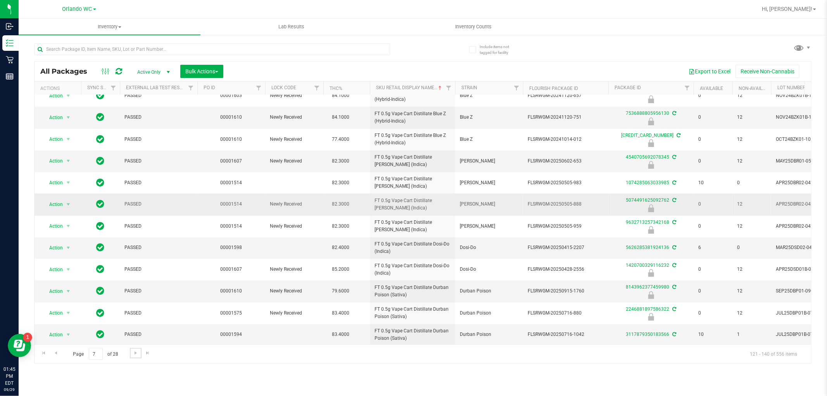
scroll to position [191, 0]
click at [135, 351] on span "Go to the next page" at bounding box center [136, 353] width 6 height 6
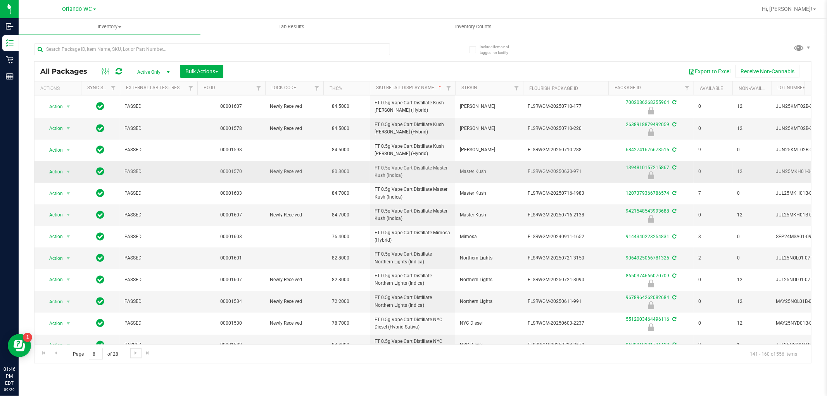
scroll to position [190, 0]
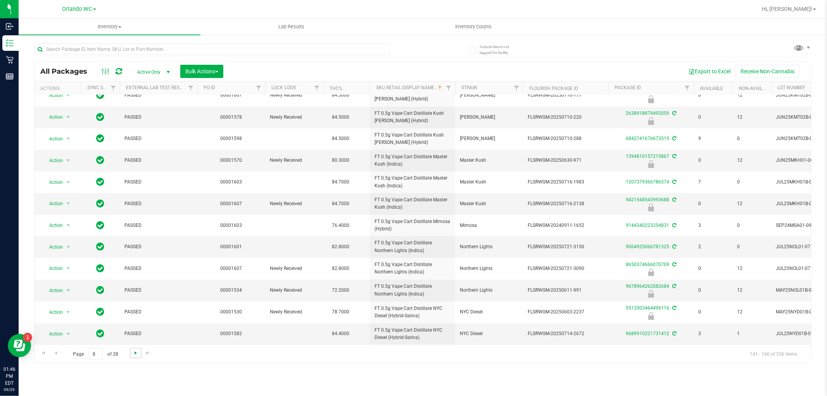
click at [137, 355] on span "Go to the next page" at bounding box center [136, 353] width 6 height 6
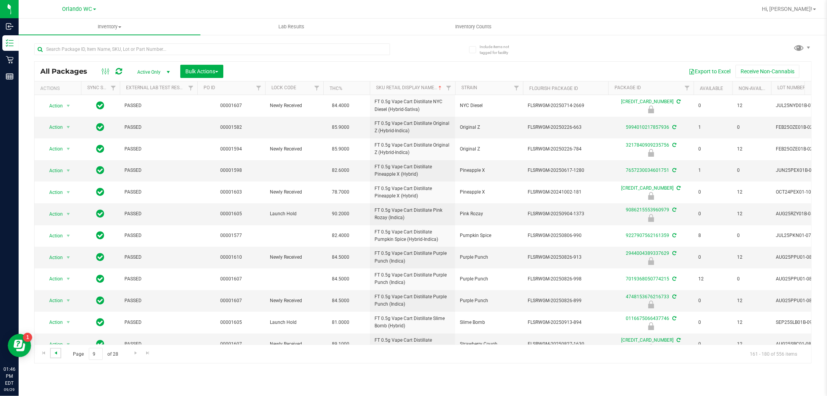
click at [56, 350] on span "Go to the previous page" at bounding box center [56, 353] width 6 height 6
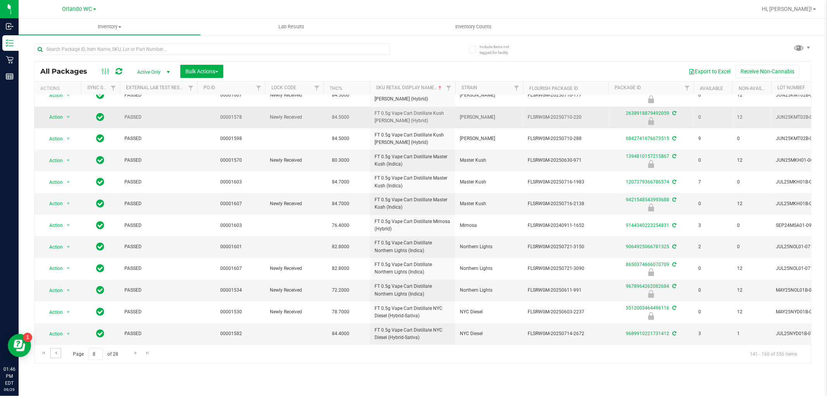
scroll to position [190, 0]
click at [137, 351] on span "Go to the next page" at bounding box center [136, 353] width 6 height 6
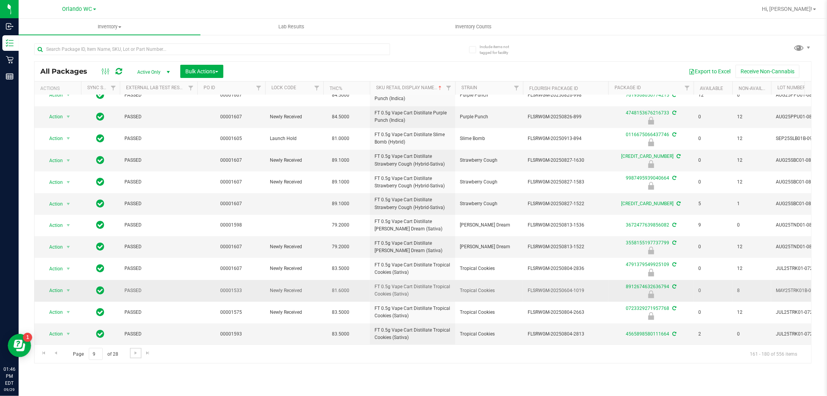
scroll to position [191, 0]
click at [127, 355] on div "Page 9 of 28 161 - 180 of 556 items" at bounding box center [423, 353] width 777 height 19
click at [133, 354] on span "Go to the next page" at bounding box center [136, 353] width 6 height 6
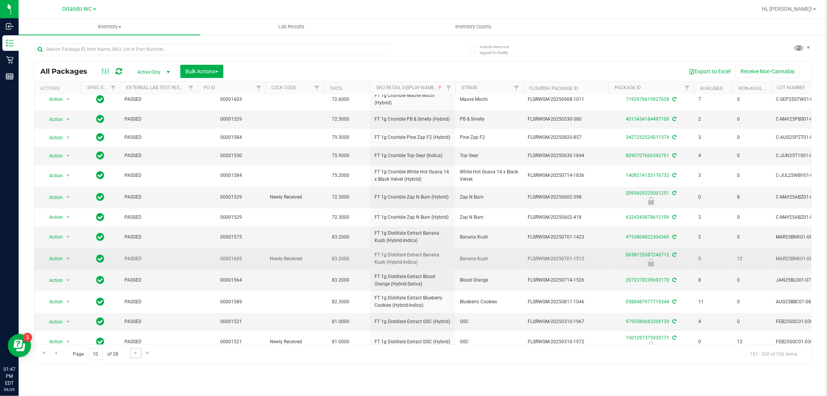
scroll to position [163, 0]
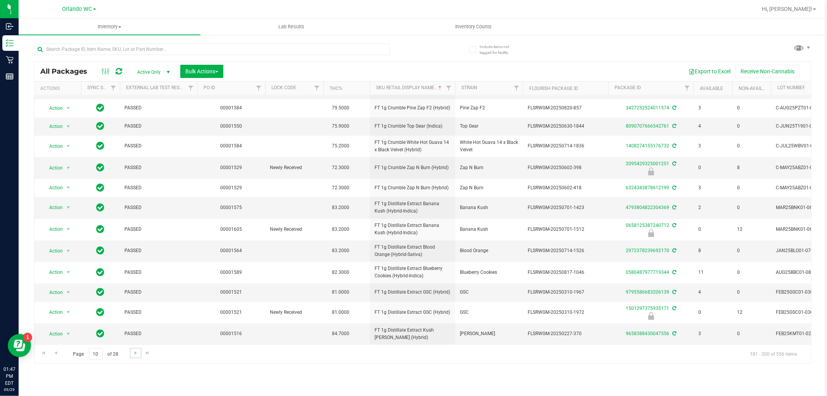
click at [132, 356] on link "Go to the next page" at bounding box center [135, 353] width 11 height 10
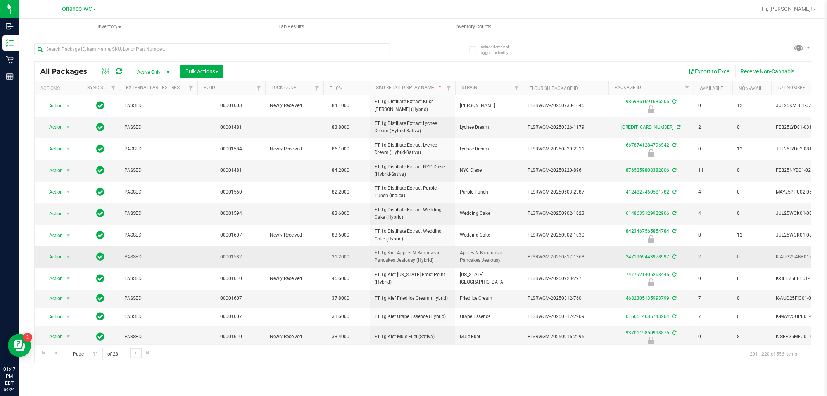
scroll to position [43, 0]
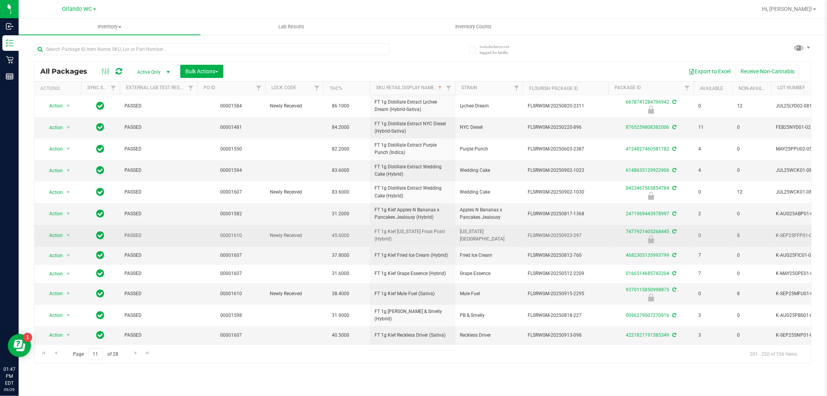
drag, startPoint x: 403, startPoint y: 238, endPoint x: 366, endPoint y: 231, distance: 37.5
click at [366, 231] on tr "Action Action Edit attributes Global inventory Locate package Package audit log…" at bounding box center [603, 236] width 1137 height 22
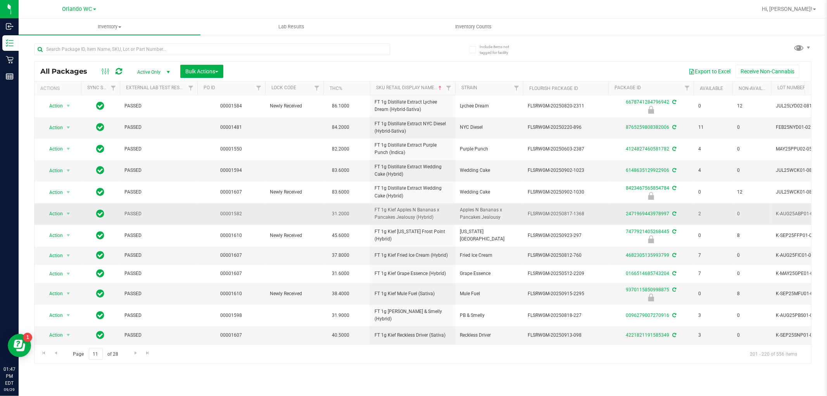
copy tr "FT 1g Kief [US_STATE] Frost Point (Hybrid)"
click at [401, 365] on div "Inventory All packages All inventory Waste log Create inventory Lab Results Inv…" at bounding box center [423, 207] width 809 height 377
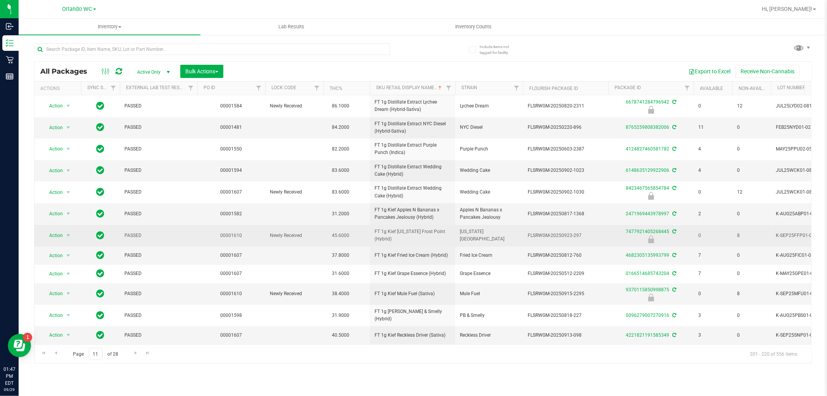
drag, startPoint x: 571, startPoint y: 237, endPoint x: 587, endPoint y: 234, distance: 16.1
click at [587, 234] on span "FLSRWGM-20250923-297" at bounding box center [566, 235] width 76 height 7
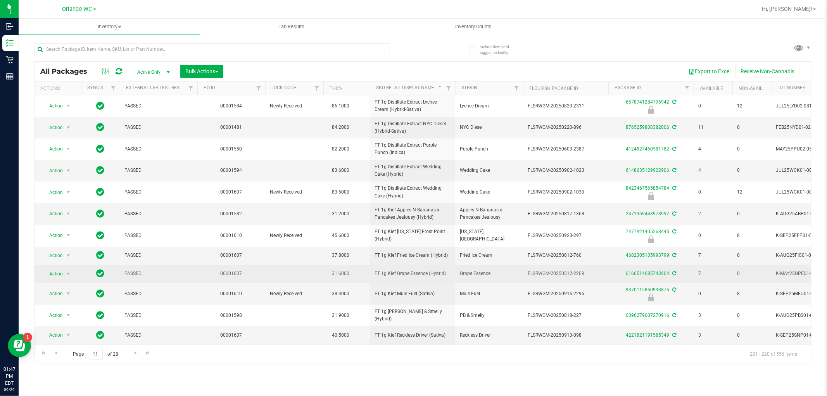
copy span "-297"
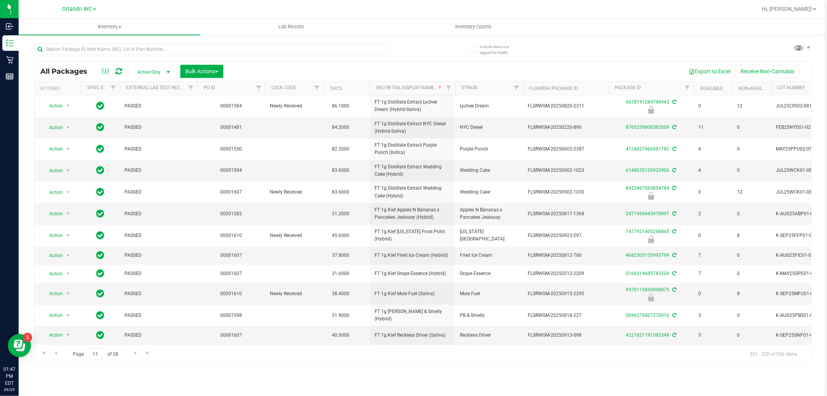
click at [343, 352] on div "Page 11 of 28 201 - 220 of 556 items" at bounding box center [423, 353] width 777 height 19
drag, startPoint x: 441, startPoint y: 294, endPoint x: 365, endPoint y: 291, distance: 76.1
click at [365, 291] on tr "Action Action Edit attributes Global inventory Locate package Package audit log…" at bounding box center [603, 294] width 1137 height 22
copy tr "FT 1g Kief Mule Fuel (Sativa)"
click at [404, 358] on div "Page 11 of 28 201 - 220 of 556 items" at bounding box center [423, 353] width 777 height 19
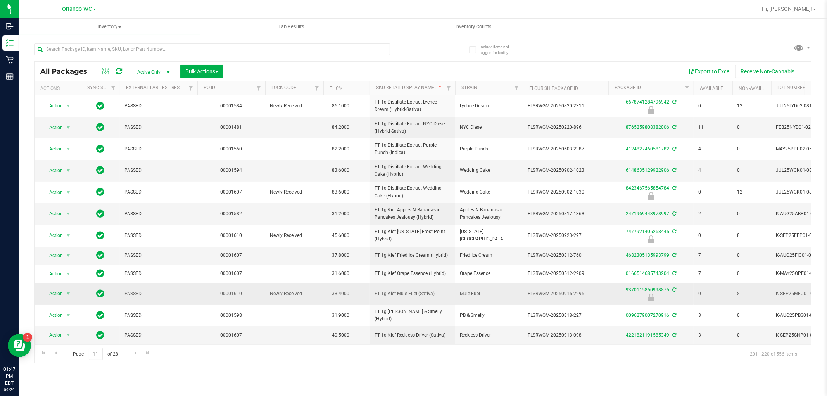
drag, startPoint x: 573, startPoint y: 291, endPoint x: 589, endPoint y: 289, distance: 16.4
click at [589, 289] on td "FLSRWGM-20250915-2295" at bounding box center [565, 294] width 85 height 22
copy span "-2295"
click at [368, 362] on div "Page 11 of 28 201 - 220 of 556 items" at bounding box center [423, 353] width 777 height 19
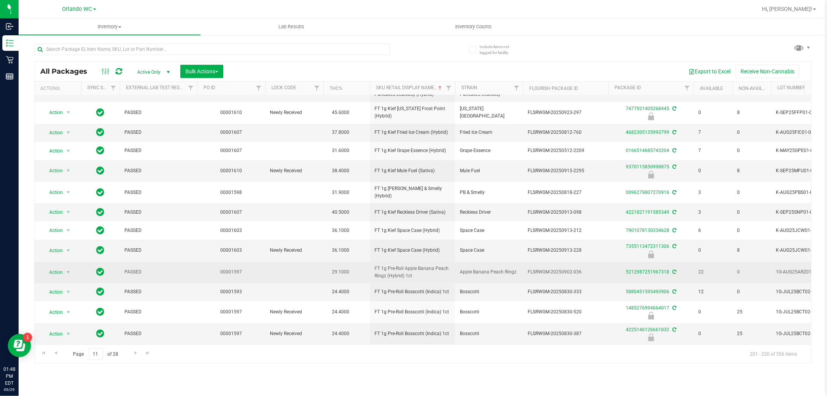
scroll to position [170, 0]
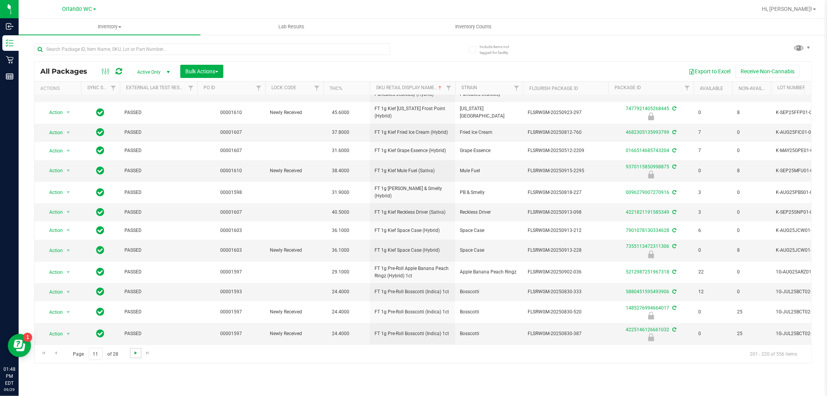
click at [137, 355] on span "Go to the next page" at bounding box center [136, 353] width 6 height 6
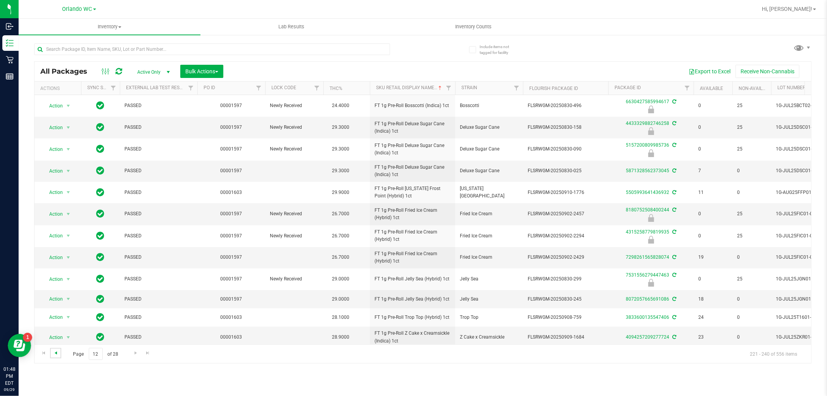
click at [53, 354] on span "Go to the previous page" at bounding box center [56, 353] width 6 height 6
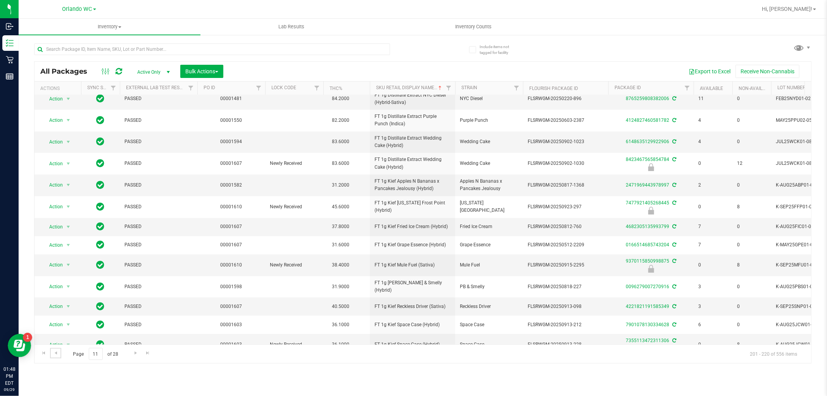
scroll to position [170, 0]
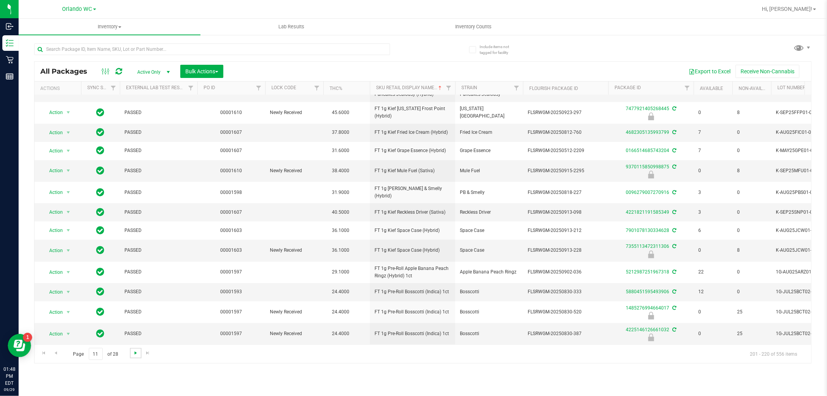
click at [133, 352] on span "Go to the next page" at bounding box center [136, 353] width 6 height 6
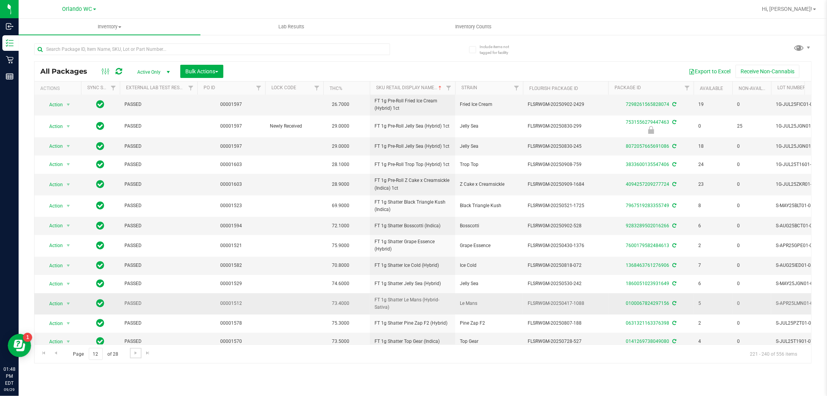
scroll to position [166, 0]
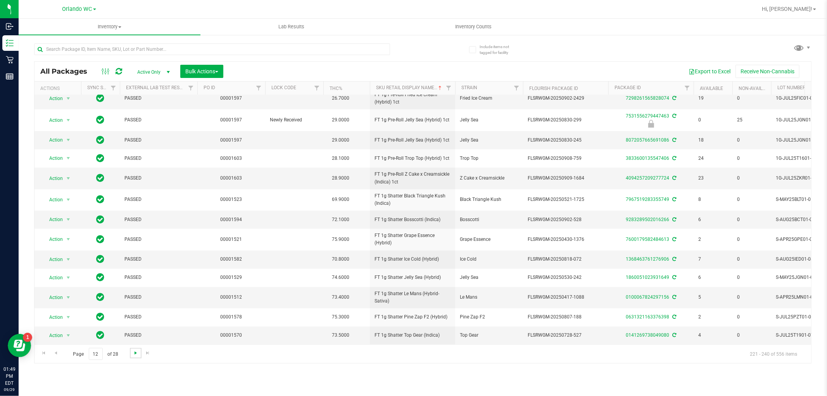
click at [135, 350] on span "Go to the next page" at bounding box center [136, 353] width 6 height 6
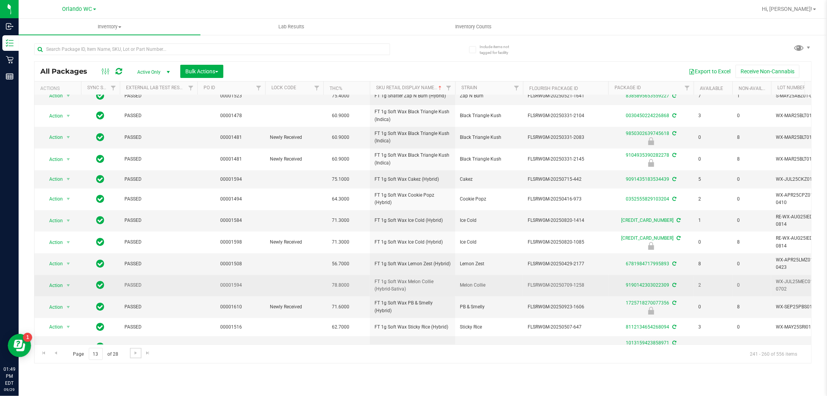
scroll to position [86, 0]
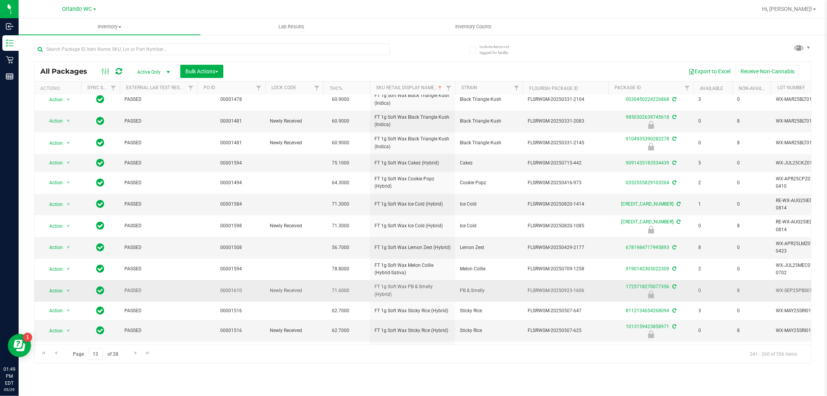
drag, startPoint x: 452, startPoint y: 287, endPoint x: 372, endPoint y: 295, distance: 80.7
click at [372, 295] on td "FT 1g Soft Wax PB & Smelly (Hybrid)" at bounding box center [412, 291] width 85 height 22
copy span "FT 1g Soft Wax PB & Smelly (Hybrid)"
drag, startPoint x: 418, startPoint y: 364, endPoint x: 431, endPoint y: 347, distance: 21.0
click at [418, 363] on div "Inventory All packages All inventory Waste log Create inventory Lab Results Inv…" at bounding box center [423, 207] width 809 height 377
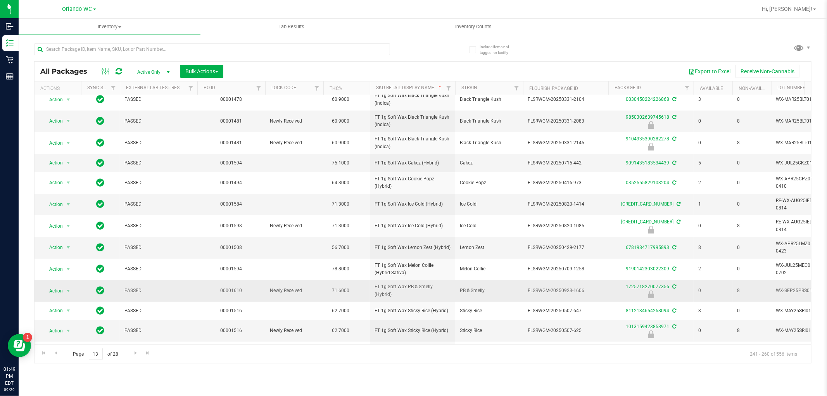
drag, startPoint x: 572, startPoint y: 286, endPoint x: 608, endPoint y: 287, distance: 36.1
click at [608, 287] on td "FLSRWGM-20250923-1606" at bounding box center [565, 291] width 85 height 22
copy span "-1606"
click at [356, 358] on div "Page 13 of 28 241 - 260 of 556 items" at bounding box center [423, 353] width 777 height 19
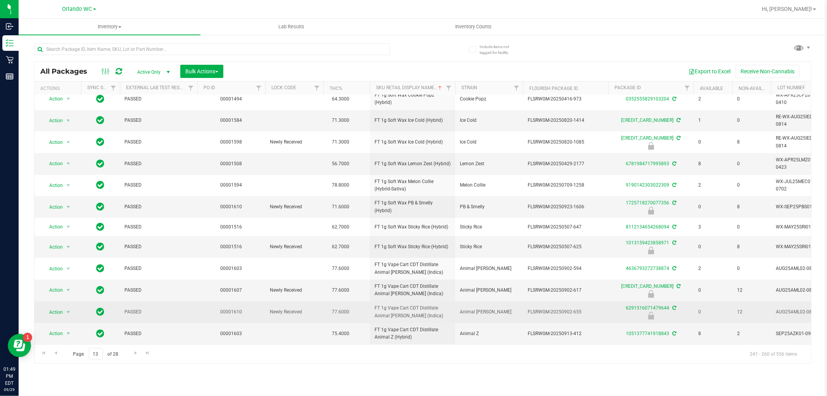
scroll to position [173, 0]
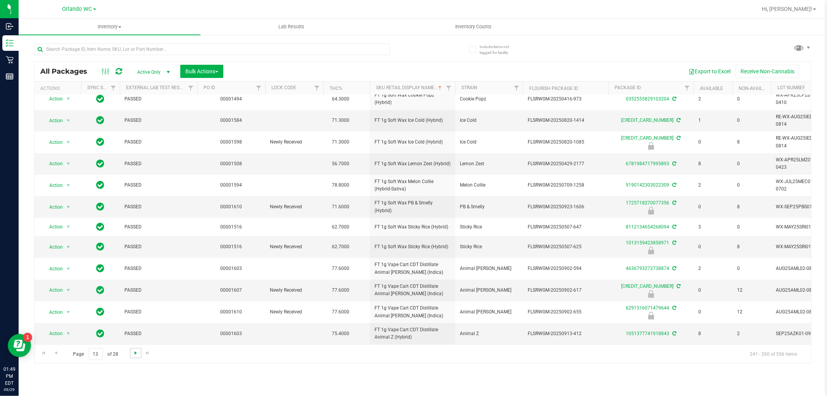
click at [135, 352] on span "Go to the next page" at bounding box center [136, 353] width 6 height 6
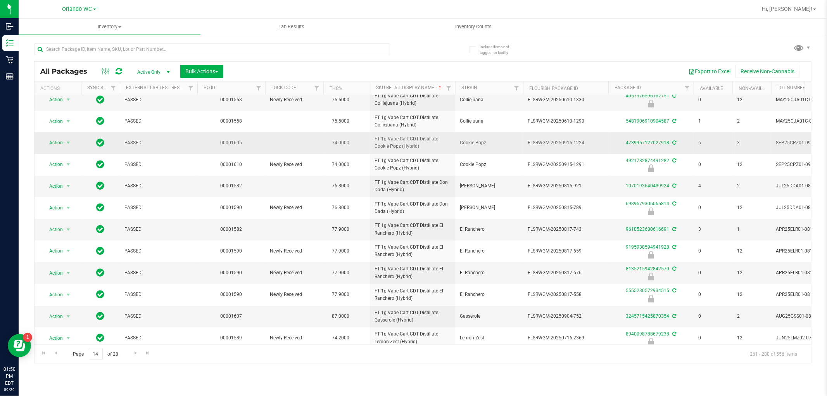
scroll to position [205, 0]
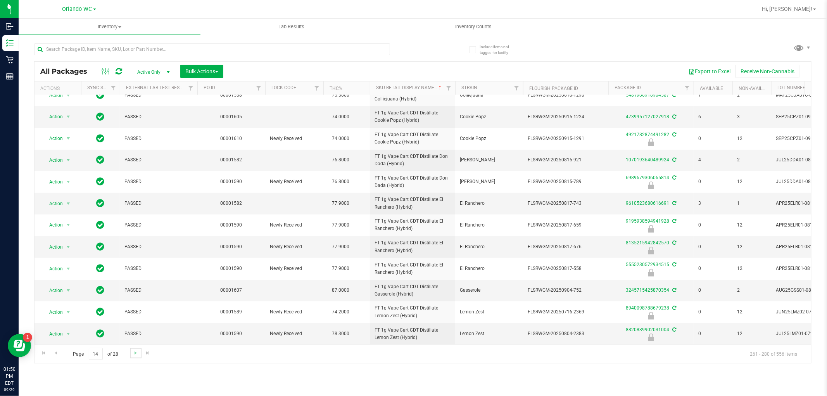
click at [131, 354] on link "Go to the next page" at bounding box center [135, 353] width 11 height 10
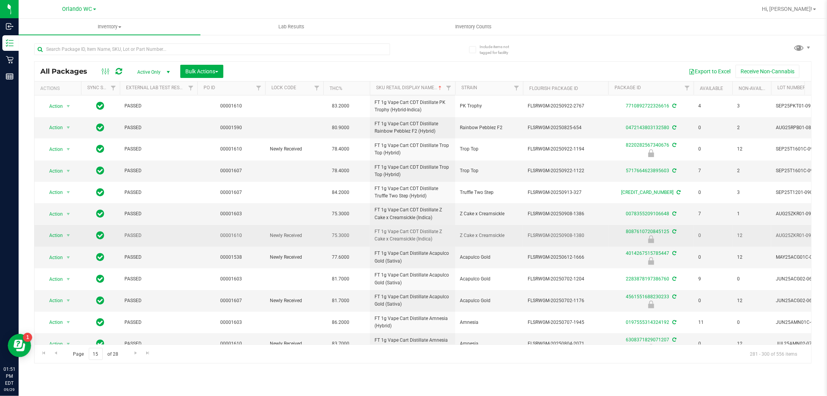
scroll to position [189, 0]
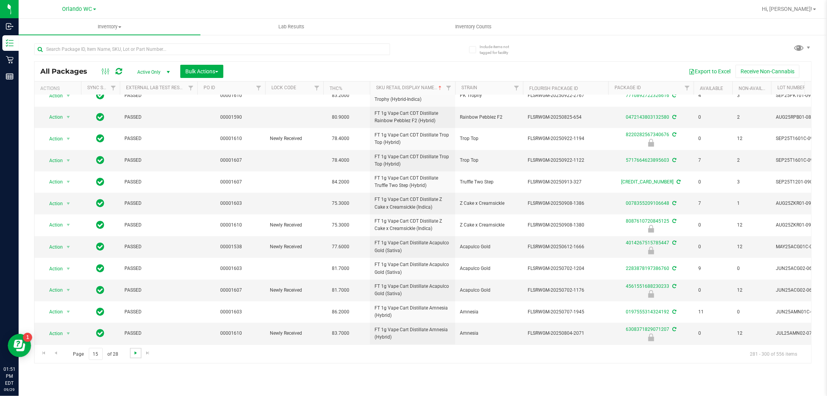
click at [138, 356] on span "Go to the next page" at bounding box center [136, 353] width 6 height 6
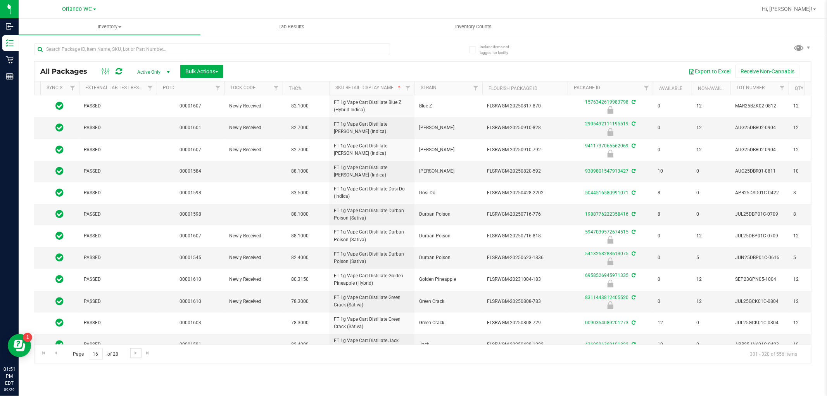
scroll to position [0, 49]
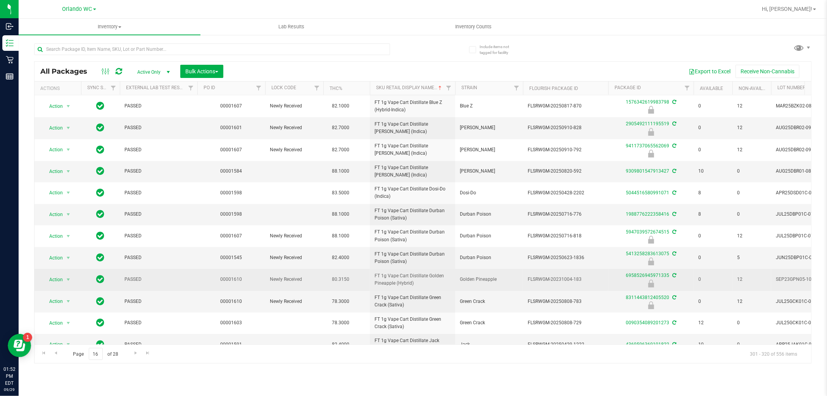
drag, startPoint x: 419, startPoint y: 284, endPoint x: 370, endPoint y: 273, distance: 50.5
click at [370, 273] on td "FT 1g Vape Cart Distillate Golden Pineapple (Hybrid)" at bounding box center [412, 280] width 85 height 22
copy span "FT 1g Vape Cart Distillate Golden Pineapple (Hybrid)"
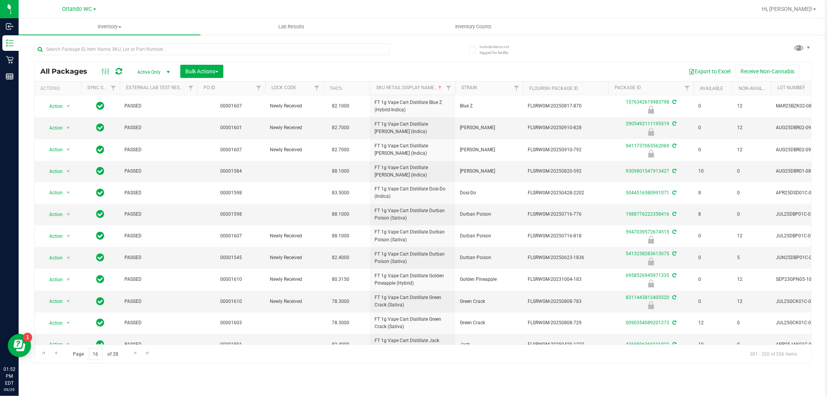
drag, startPoint x: 305, startPoint y: 350, endPoint x: 313, endPoint y: 348, distance: 8.8
click at [305, 349] on div "Page 16 of 28 301 - 320 of 556 items" at bounding box center [423, 353] width 777 height 19
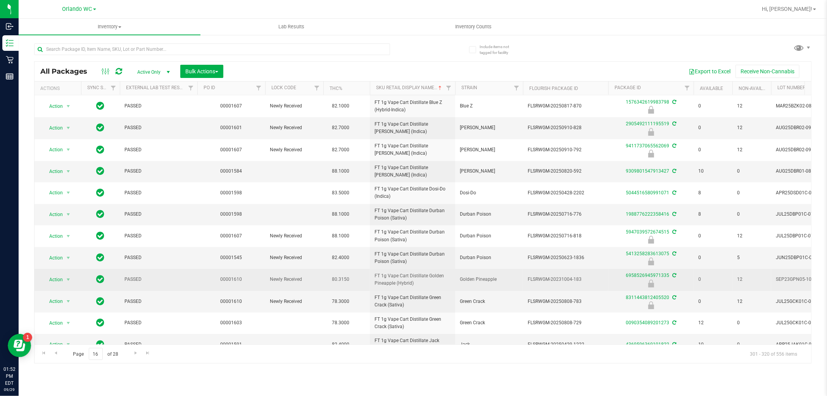
drag, startPoint x: 573, startPoint y: 280, endPoint x: 595, endPoint y: 280, distance: 22.1
click at [595, 280] on span "FLSRWGM-20231004-183" at bounding box center [566, 279] width 76 height 7
copy span "183"
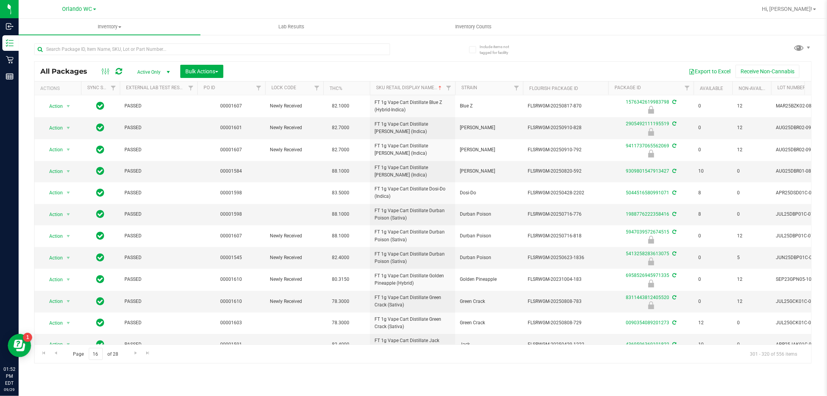
click at [413, 356] on div "Page 16 of 28 301 - 320 of 556 items" at bounding box center [423, 353] width 777 height 19
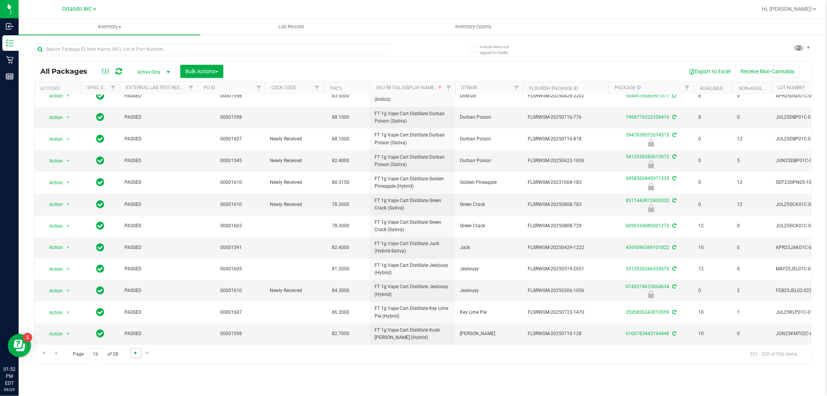
click at [137, 352] on span "Go to the next page" at bounding box center [136, 353] width 6 height 6
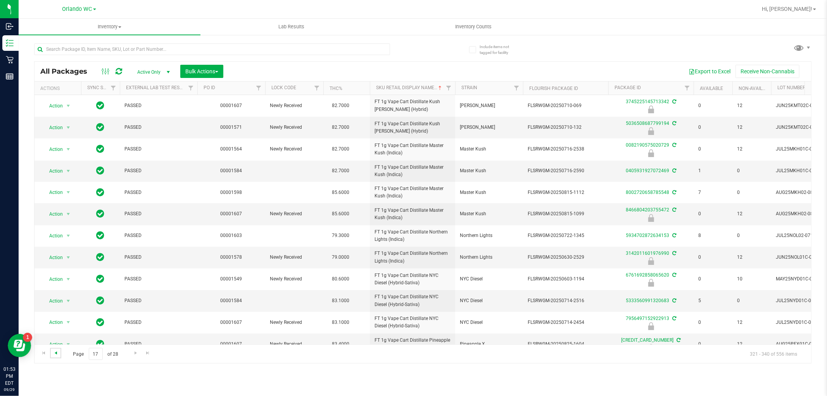
click at [54, 352] on span "Go to the previous page" at bounding box center [56, 353] width 6 height 6
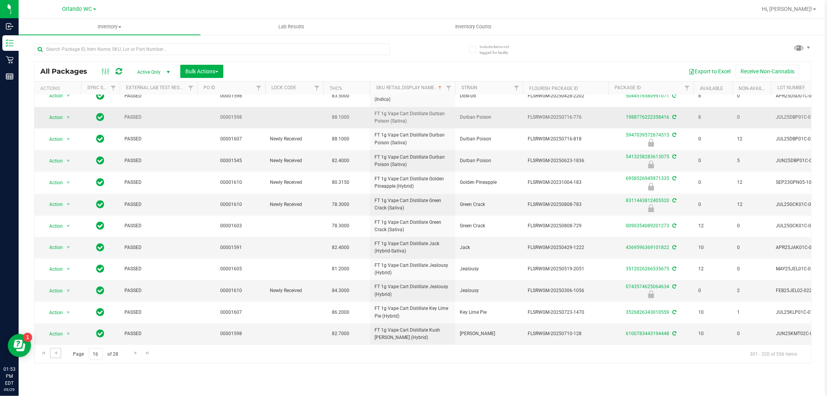
scroll to position [190, 0]
click at [133, 352] on span "Go to the next page" at bounding box center [136, 353] width 6 height 6
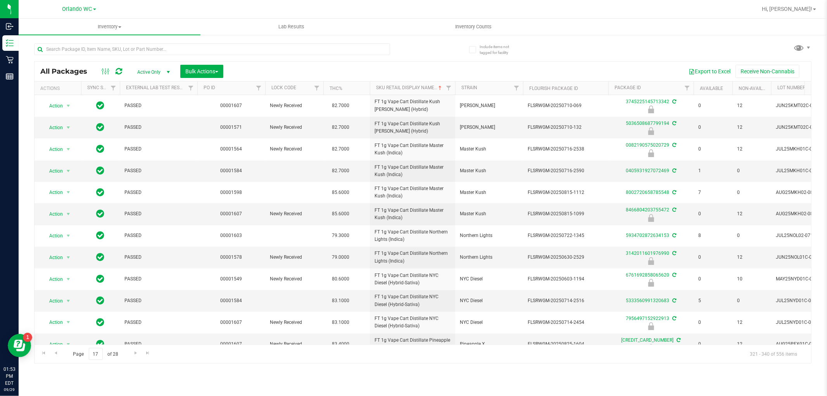
click at [218, 377] on div "Inventory All packages All inventory Waste log Create inventory Lab Results Inv…" at bounding box center [423, 207] width 809 height 377
click at [206, 367] on div "Inventory All packages All inventory Waste log Create inventory Lab Results Inv…" at bounding box center [423, 207] width 809 height 377
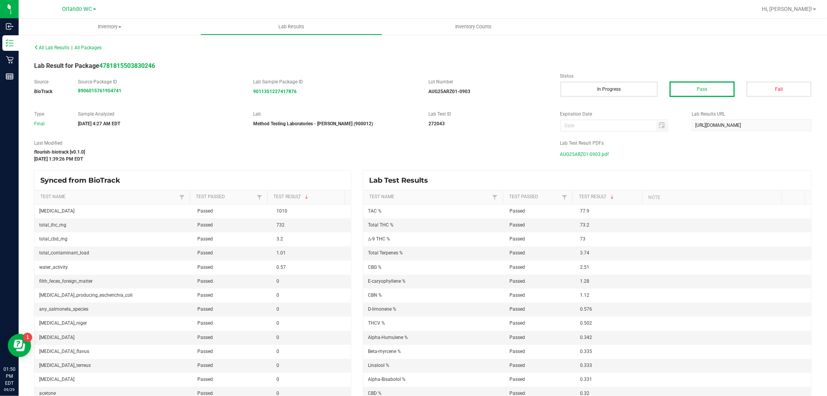
click at [583, 150] on span "AUG25ARZ01-0903.pdf" at bounding box center [585, 155] width 49 height 12
click at [595, 150] on span "AUG25ARZ01-0903.pdf" at bounding box center [585, 155] width 49 height 12
click at [571, 155] on span "AUG25MEC01-0904.pdf" at bounding box center [586, 155] width 50 height 12
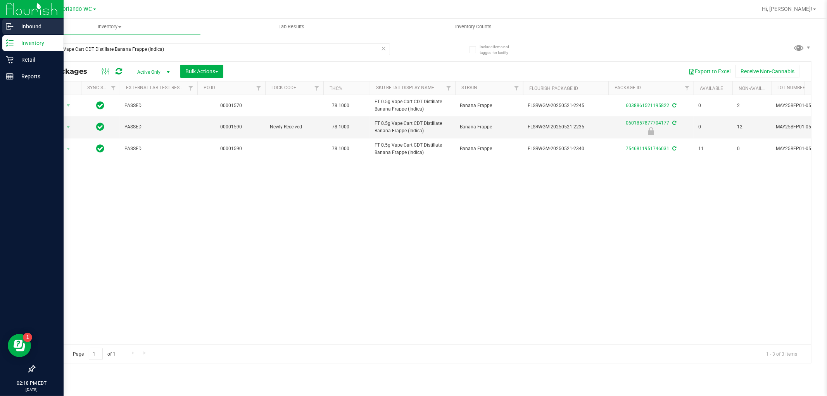
drag, startPoint x: 176, startPoint y: 51, endPoint x: 0, endPoint y: 28, distance: 177.2
click at [0, 28] on div "Inbound Inventory Retail Reports 02:18 PM EDT [DATE] 09/29 Orlando WC Hi, [PERS…" at bounding box center [413, 198] width 827 height 396
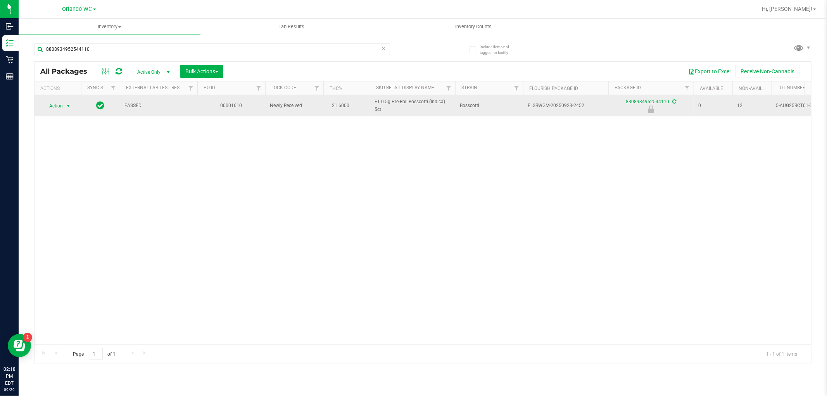
type input "8808934952544110"
click at [71, 105] on span "select" at bounding box center [68, 106] width 6 height 6
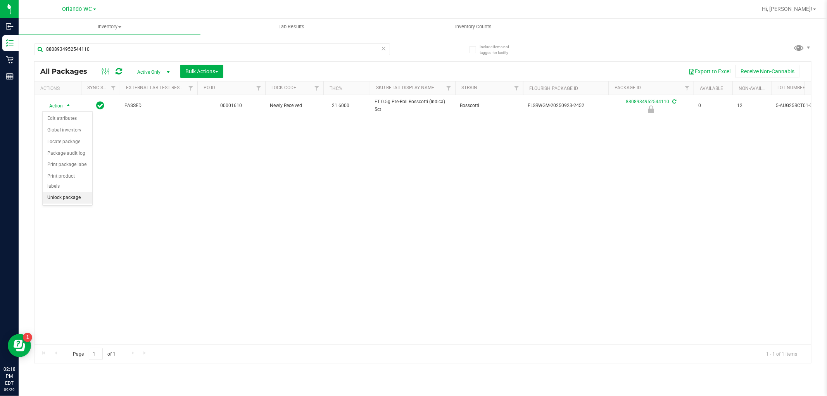
click at [72, 196] on li "Unlock package" at bounding box center [68, 198] width 50 height 12
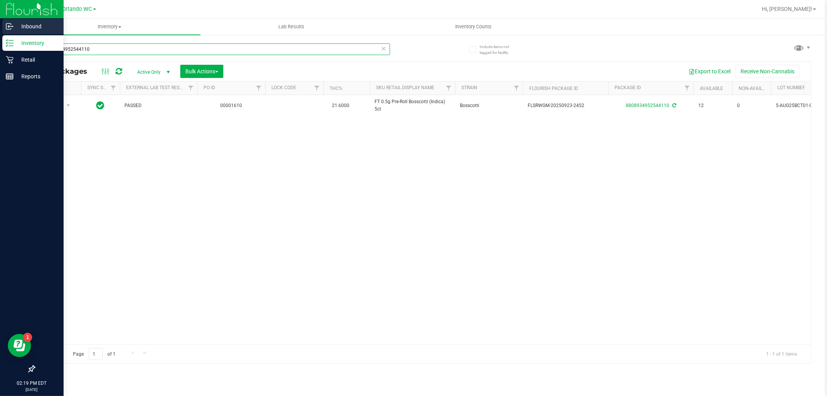
drag, startPoint x: 92, startPoint y: 47, endPoint x: 0, endPoint y: 26, distance: 94.5
click at [0, 26] on div "Inbound Inventory Retail Reports 02:19 PM EDT [DATE] 09/29 Orlando WC Hi, [PERS…" at bounding box center [413, 198] width 827 height 396
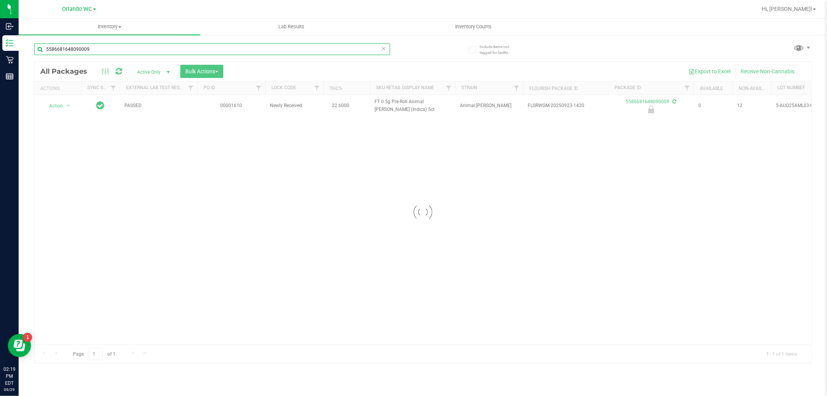
type input "5586681648090009"
click at [65, 109] on div at bounding box center [423, 212] width 777 height 301
click at [67, 107] on div at bounding box center [423, 212] width 777 height 301
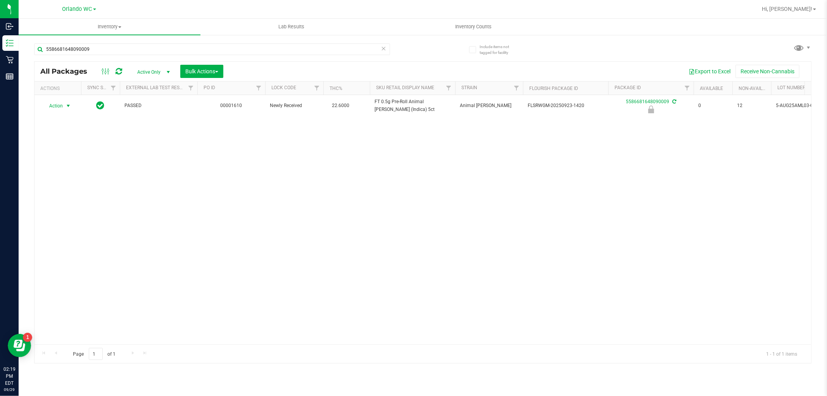
click at [67, 107] on span "select" at bounding box center [68, 106] width 6 height 6
click at [73, 199] on li "Unlock package" at bounding box center [68, 198] width 50 height 12
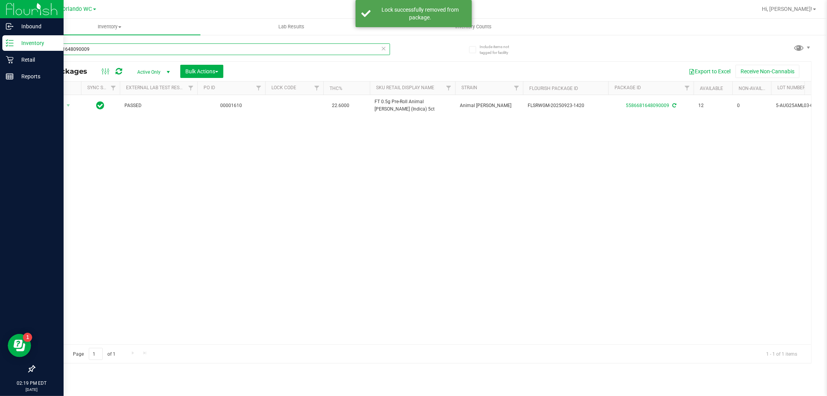
drag, startPoint x: 109, startPoint y: 47, endPoint x: 0, endPoint y: 50, distance: 109.0
click at [0, 50] on div "Inbound Inventory Retail Reports 02:19 PM EDT [DATE] 09/29 Orlando WC Hi, [PERS…" at bounding box center [413, 198] width 827 height 396
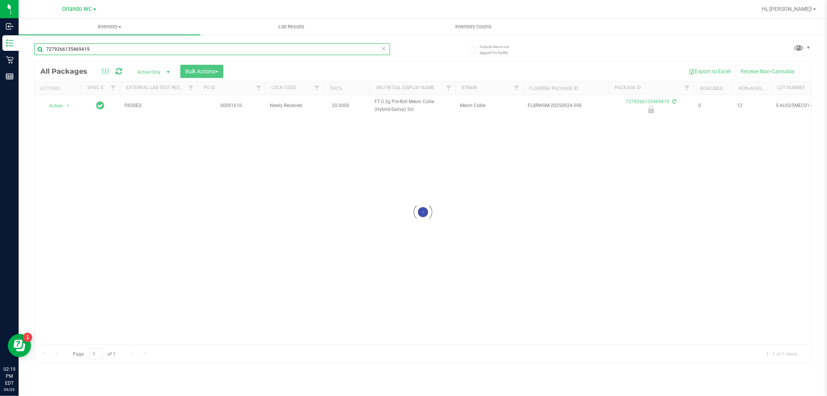
type input "7279266135469419"
click at [67, 101] on div at bounding box center [423, 212] width 777 height 301
click at [65, 107] on div at bounding box center [423, 212] width 777 height 301
click at [67, 106] on div at bounding box center [423, 212] width 777 height 301
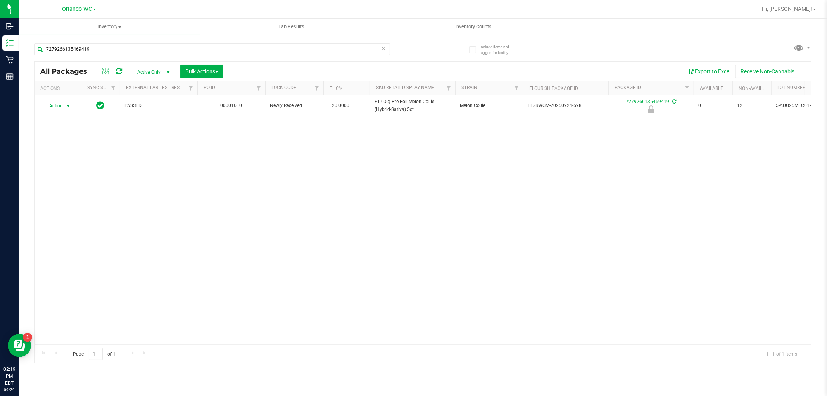
click at [67, 106] on span "select" at bounding box center [68, 106] width 6 height 6
click at [69, 196] on li "Unlock package" at bounding box center [68, 198] width 50 height 12
drag, startPoint x: 160, startPoint y: 373, endPoint x: 154, endPoint y: 373, distance: 6.2
click at [160, 373] on div "Inventory All packages All inventory Waste log Create inventory Lab Results Inv…" at bounding box center [423, 207] width 809 height 377
click at [75, 377] on div "Inventory All packages All inventory Waste log Create inventory Lab Results Inv…" at bounding box center [423, 207] width 809 height 377
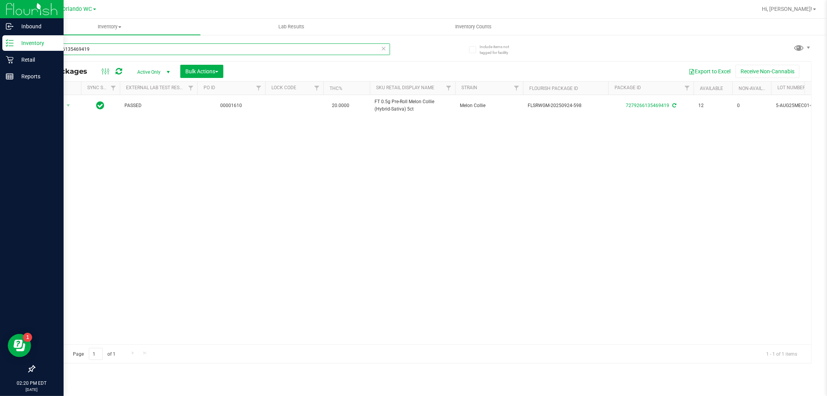
drag, startPoint x: 95, startPoint y: 49, endPoint x: 0, endPoint y: 12, distance: 101.6
click at [0, 16] on div "Inbound Inventory Retail Reports 02:20 PM EDT [DATE] 09/29 Orlando WC Hi, [PERS…" at bounding box center [413, 198] width 827 height 396
type input "9370115850998875"
drag, startPoint x: 107, startPoint y: 53, endPoint x: 0, endPoint y: 34, distance: 109.2
click at [0, 34] on div "Inbound Inventory Retail Reports 02:21 PM EDT [DATE] 09/29 Orlando WC Hi, [PERS…" at bounding box center [413, 198] width 827 height 396
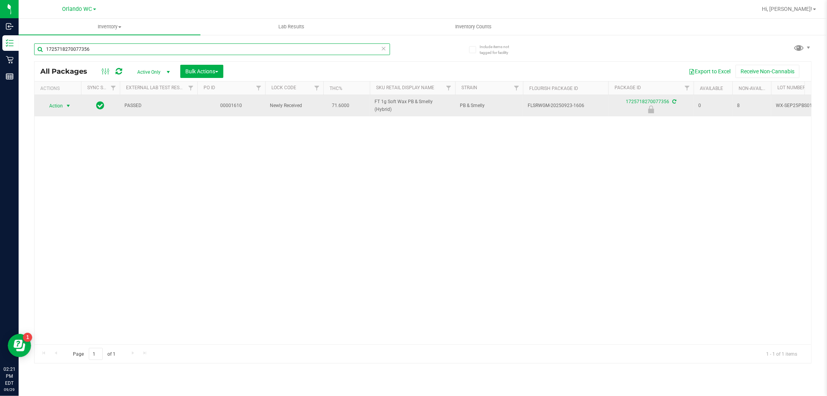
type input "1725718270077356"
click at [61, 104] on span "Action" at bounding box center [52, 105] width 21 height 11
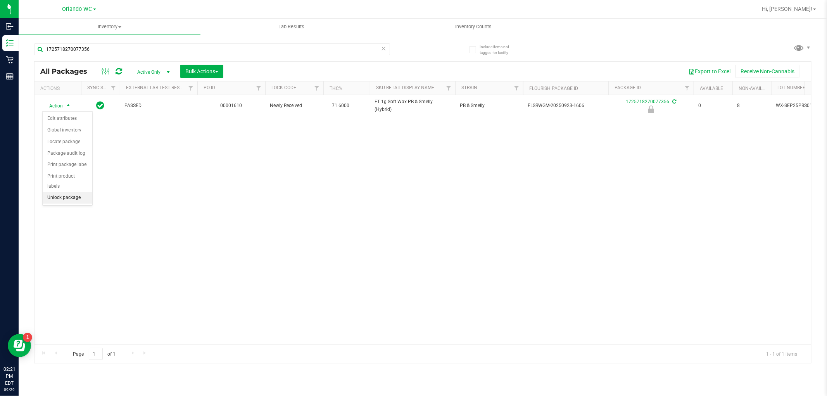
click at [52, 199] on li "Unlock package" at bounding box center [68, 198] width 50 height 12
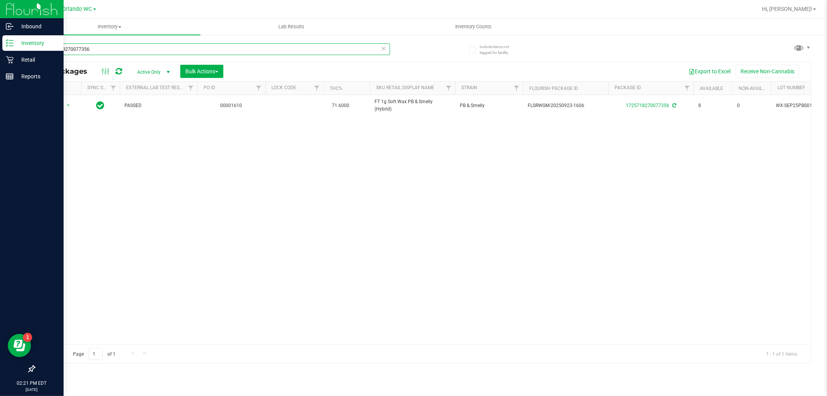
drag, startPoint x: 104, startPoint y: 48, endPoint x: 0, endPoint y: 36, distance: 104.3
click at [0, 36] on div "Inbound Inventory Retail Reports 02:21 PM EDT [DATE] 09/29 Orlando WC Hi, [PERS…" at bounding box center [413, 198] width 827 height 396
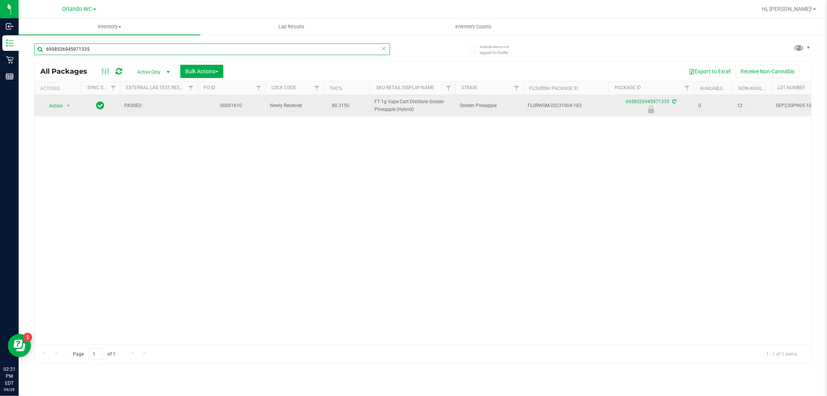
type input "6958526945971335"
click at [69, 98] on td "Action Action Edit attributes Global inventory Locate package Package audit log…" at bounding box center [58, 105] width 47 height 21
click at [70, 103] on span "select" at bounding box center [68, 106] width 6 height 6
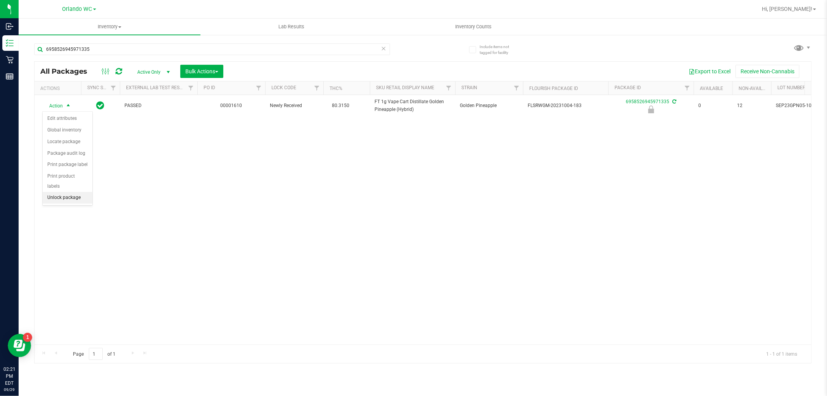
click at [73, 195] on li "Unlock package" at bounding box center [68, 198] width 50 height 12
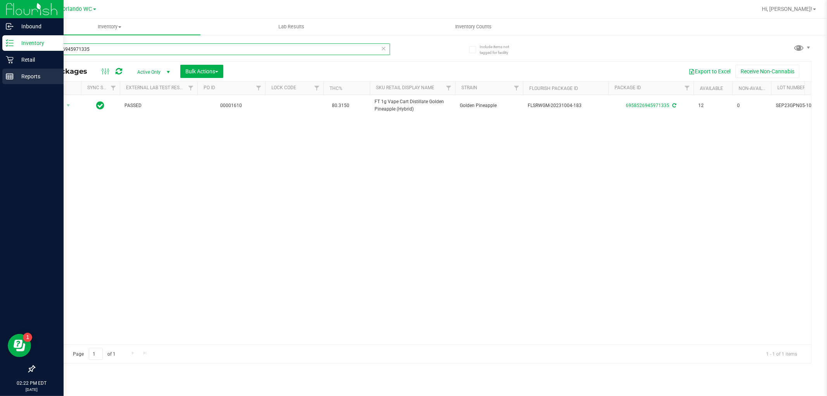
drag, startPoint x: 111, startPoint y: 47, endPoint x: 0, endPoint y: 81, distance: 115.5
click at [0, 81] on div "Inbound Inventory Retail Reports 02:22 PM EDT [DATE] 09/29 Orlando WC Hi, [PERS…" at bounding box center [413, 198] width 827 height 396
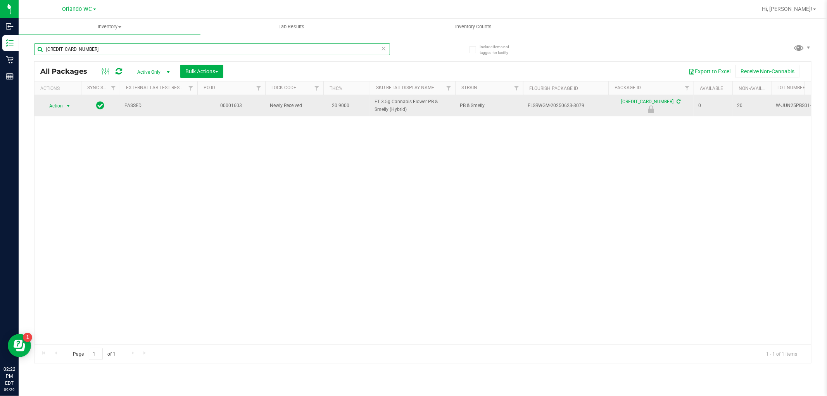
type input "[CREDIT_CARD_NUMBER]"
click at [57, 108] on span "Action" at bounding box center [52, 105] width 21 height 11
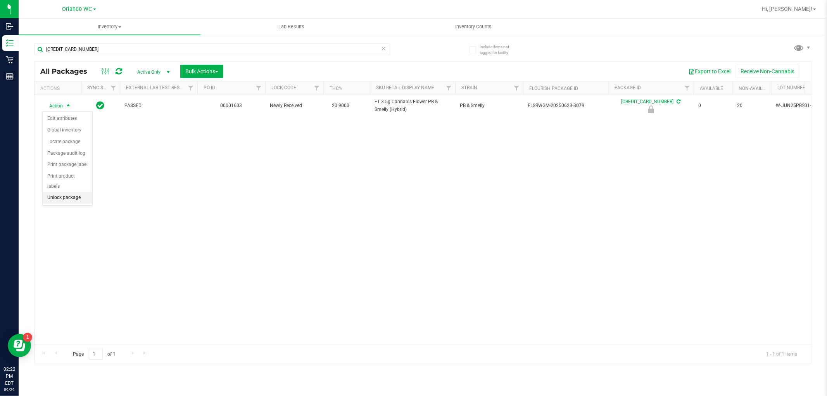
click at [74, 199] on li "Unlock package" at bounding box center [68, 198] width 50 height 12
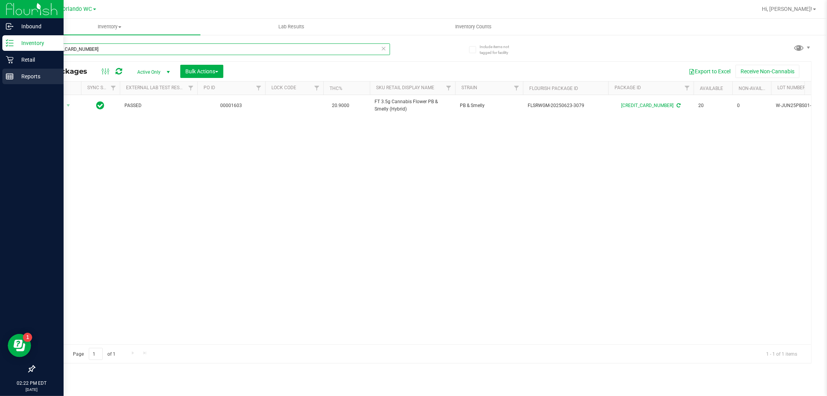
drag, startPoint x: 91, startPoint y: 51, endPoint x: 0, endPoint y: 69, distance: 92.5
click at [0, 69] on div "Inbound Inventory Retail Reports 02:22 PM EDT [DATE] 09/29 Orlando WC Hi, [PERS…" at bounding box center [413, 198] width 827 height 396
type input "srz"
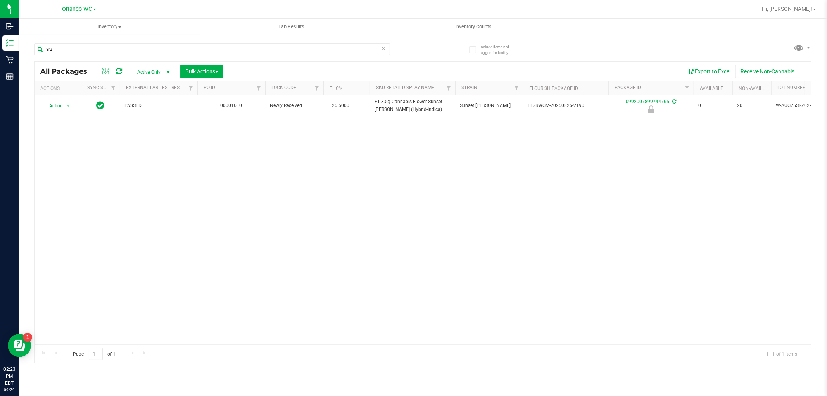
click at [446, 282] on div "Action Action Edit attributes Global inventory Locate package Package audit log…" at bounding box center [423, 219] width 777 height 249
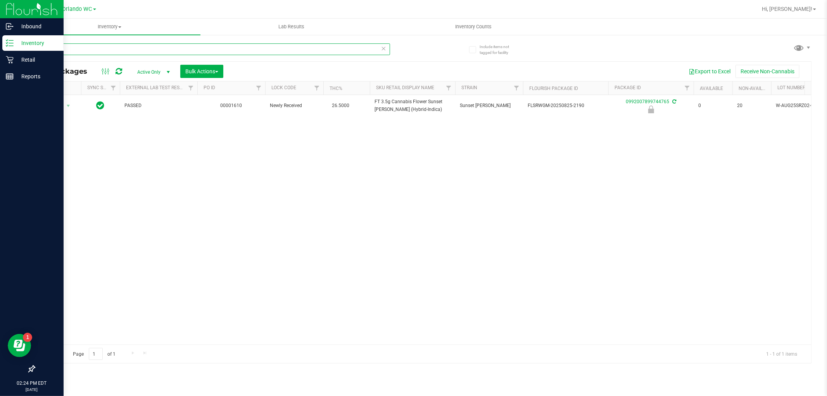
drag, startPoint x: 30, startPoint y: 54, endPoint x: 0, endPoint y: 35, distance: 35.3
click at [0, 40] on div "Inbound Inventory Retail Reports 02:24 PM EDT [DATE] 09/29 Orlando WC Hi, [PERS…" at bounding box center [413, 198] width 827 height 396
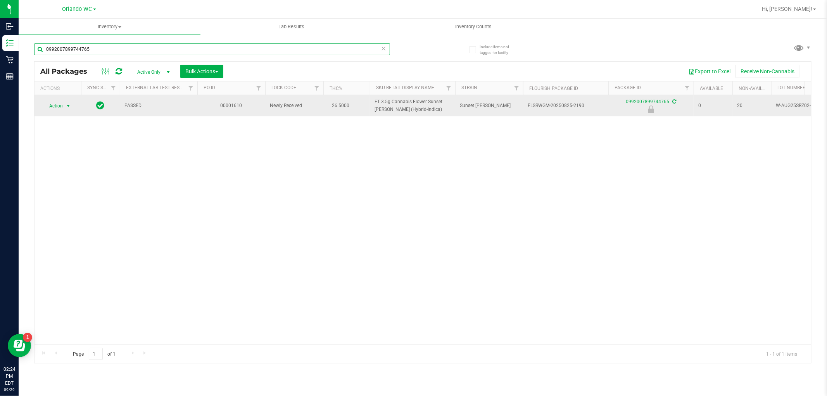
type input "0992007899744765"
click at [64, 101] on span "select" at bounding box center [69, 105] width 10 height 11
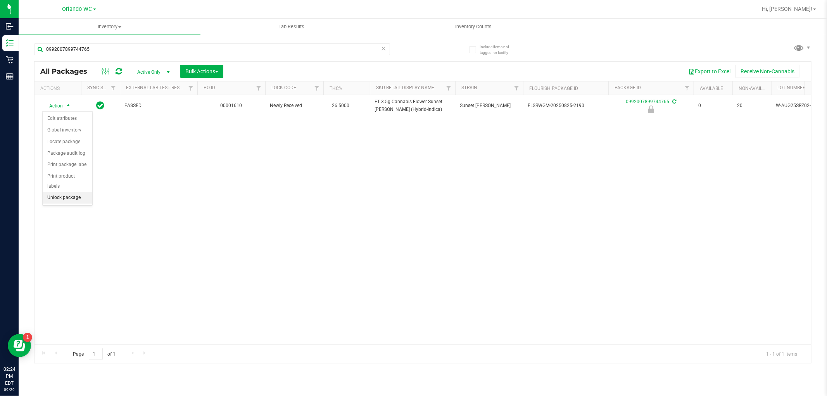
click at [72, 201] on li "Unlock package" at bounding box center [68, 198] width 50 height 12
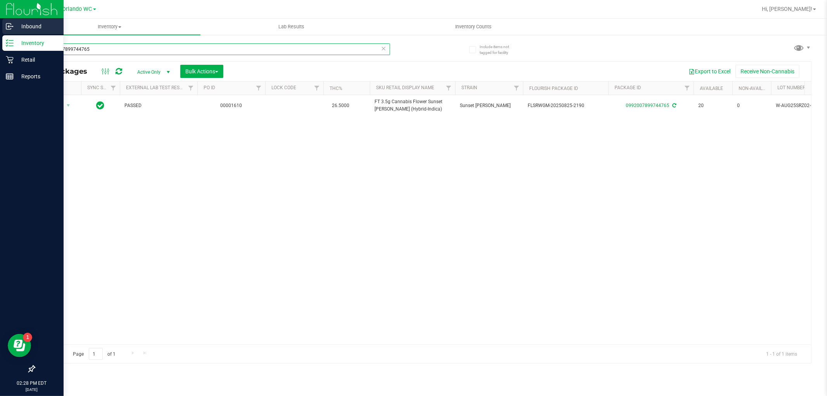
drag, startPoint x: 89, startPoint y: 49, endPoint x: 0, endPoint y: 30, distance: 91.2
click at [0, 30] on div "Inbound Inventory Retail Reports 02:28 PM EDT [DATE] 09/29 Orlando WC Hi, [PERS…" at bounding box center [413, 198] width 827 height 396
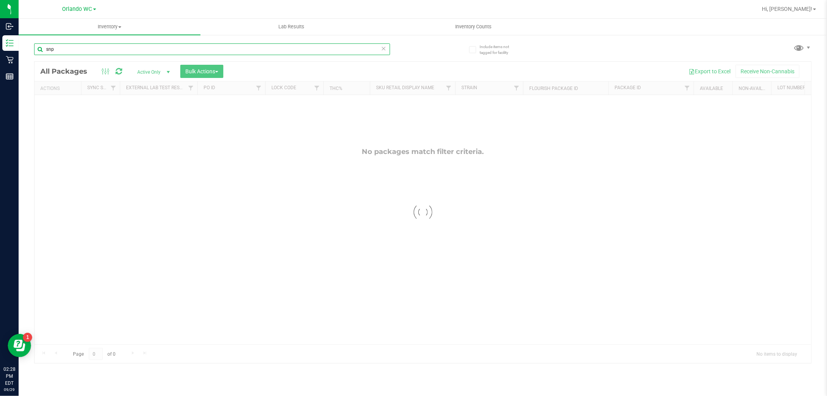
type input "snp"
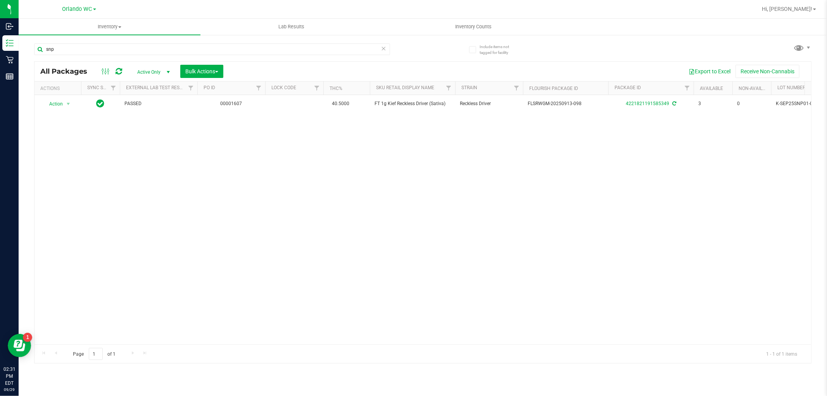
click at [487, 168] on div "Action Action Create package Edit attributes Global inventory Locate package Lo…" at bounding box center [423, 219] width 777 height 249
drag, startPoint x: 452, startPoint y: 107, endPoint x: 488, endPoint y: 118, distance: 37.8
click at [488, 118] on div "Action Action Create package Edit attributes Global inventory Locate package Lo…" at bounding box center [423, 219] width 777 height 249
click at [490, 126] on div "Action Action Create package Edit attributes Global inventory Locate package Lo…" at bounding box center [423, 219] width 777 height 249
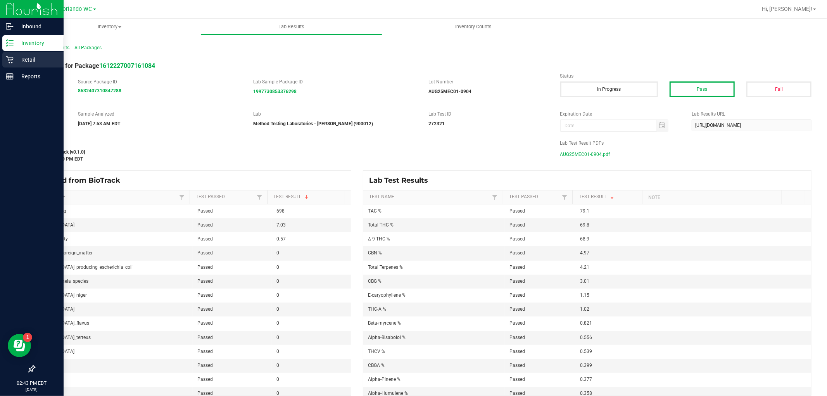
click at [12, 61] on icon at bounding box center [10, 60] width 8 height 8
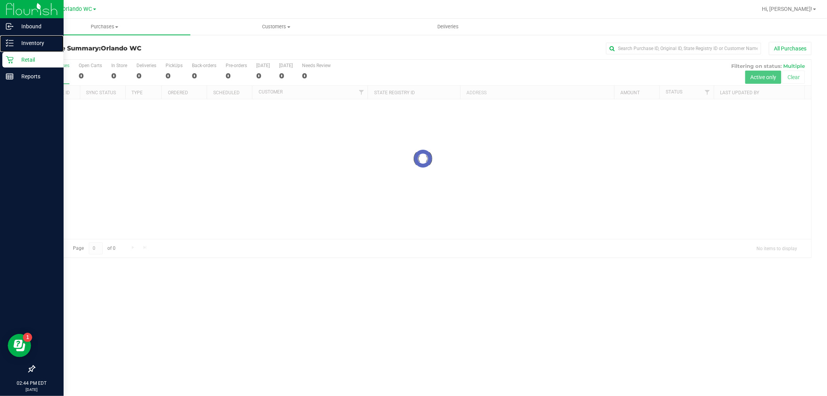
click at [22, 45] on p "Inventory" at bounding box center [37, 42] width 47 height 9
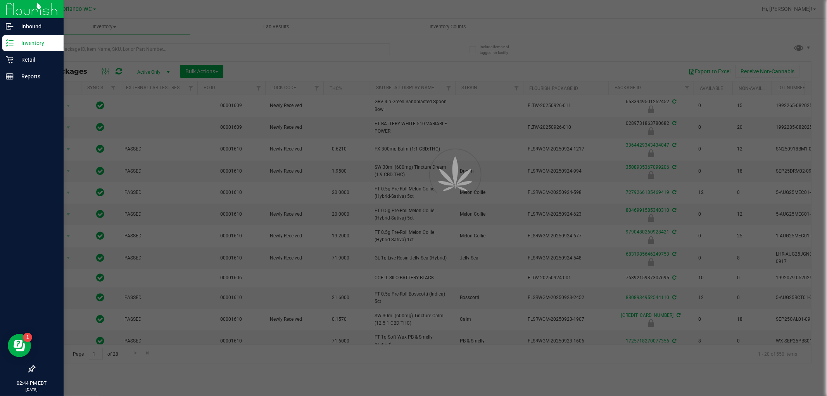
click at [137, 47] on div at bounding box center [413, 198] width 827 height 396
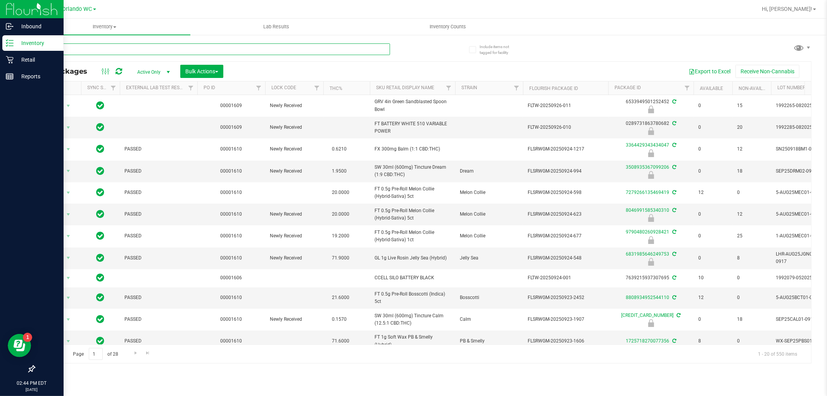
click at [137, 47] on input "text" at bounding box center [212, 49] width 356 height 12
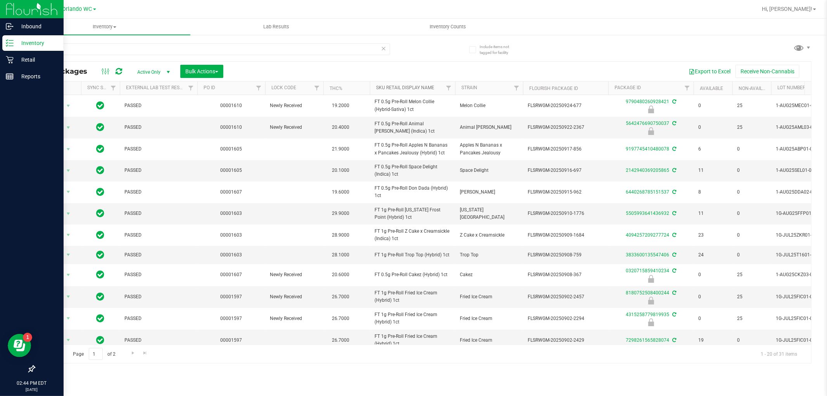
click at [398, 87] on link "Sku Retail Display Name" at bounding box center [405, 87] width 58 height 5
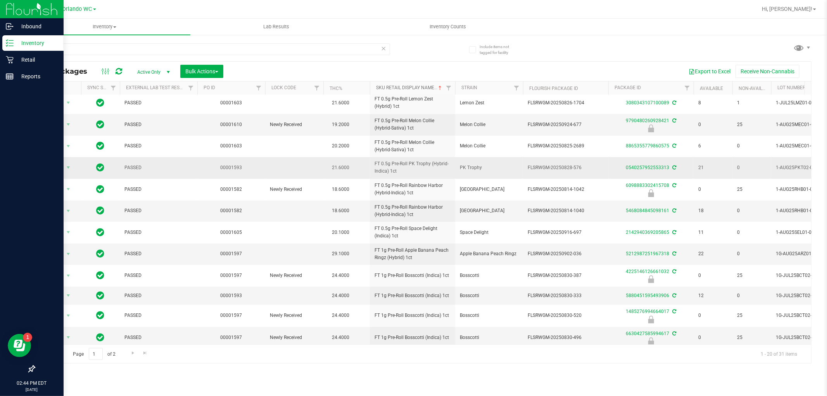
scroll to position [183, 0]
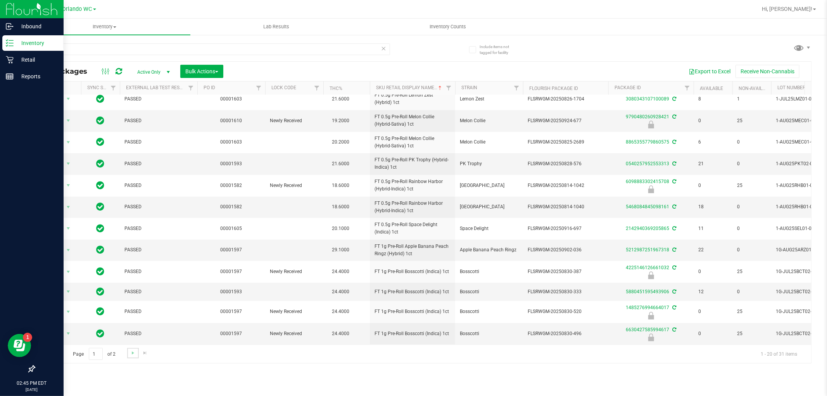
click at [132, 348] on link "Go to the next page" at bounding box center [132, 353] width 11 height 10
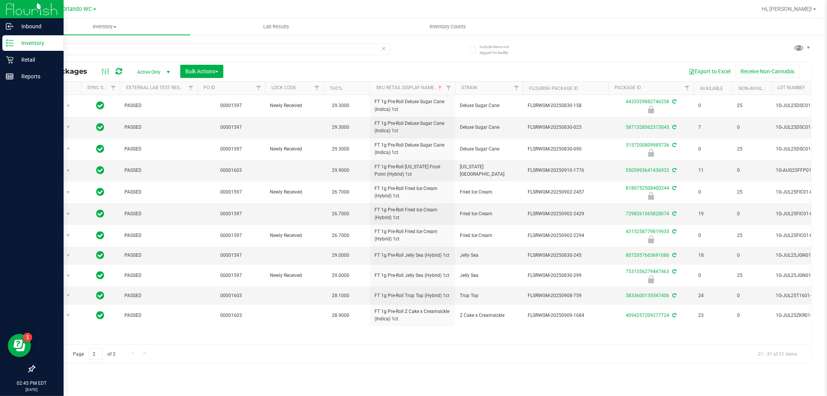
click at [51, 350] on link "Go to the previous page" at bounding box center [55, 353] width 11 height 10
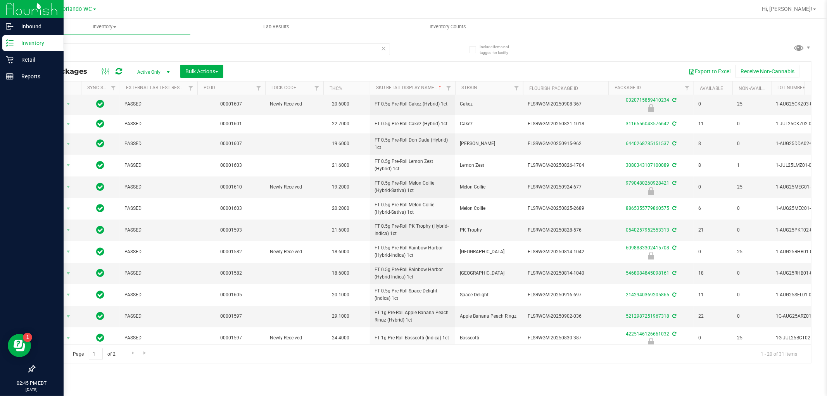
scroll to position [183, 0]
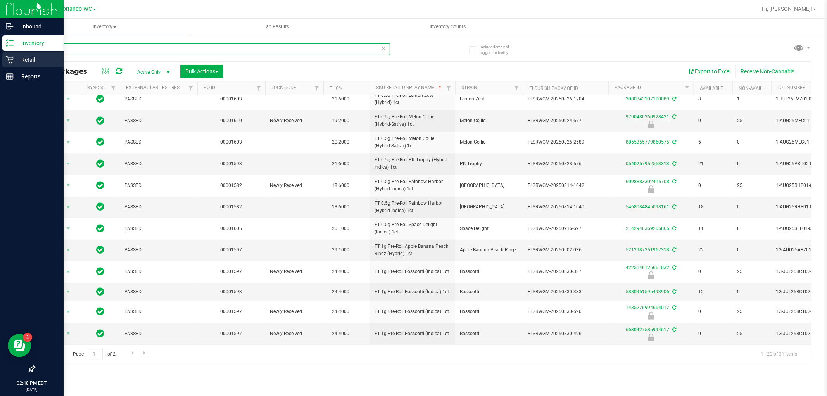
drag, startPoint x: 79, startPoint y: 50, endPoint x: 0, endPoint y: 52, distance: 78.8
click at [0, 52] on div "Inbound Inventory Retail Reports 02:48 PM EDT [DATE] 09/29 Orlando WC Hi, [PERS…" at bounding box center [413, 198] width 827 height 396
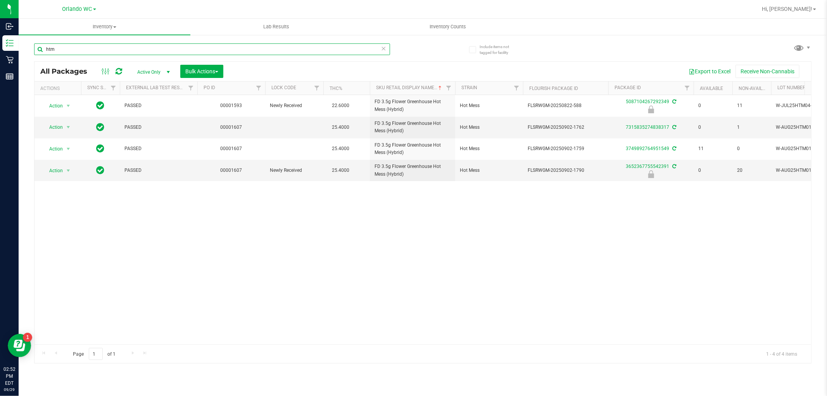
drag, startPoint x: 88, startPoint y: 43, endPoint x: 31, endPoint y: 45, distance: 57.1
click at [31, 45] on div "Include items not tagged for facility htm All Packages Active Only Active Only …" at bounding box center [423, 152] width 809 height 237
type input "abp"
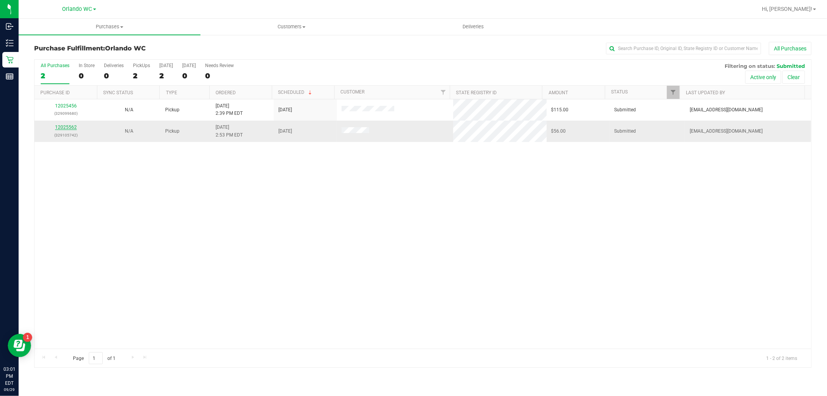
click at [61, 125] on link "12025562" at bounding box center [66, 127] width 22 height 5
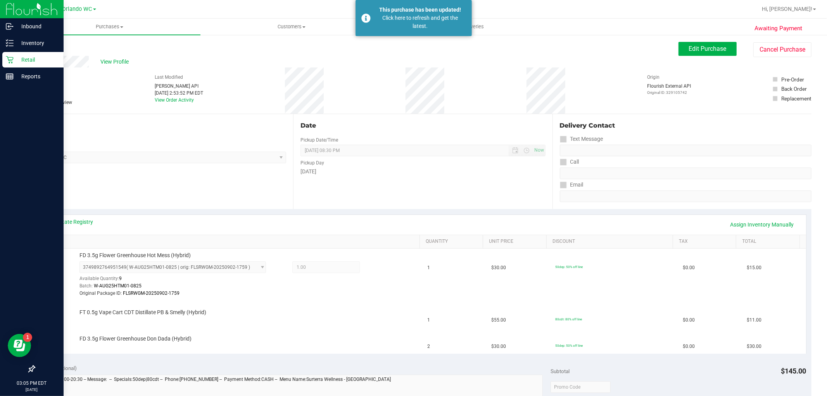
click at [11, 58] on icon at bounding box center [10, 60] width 8 height 8
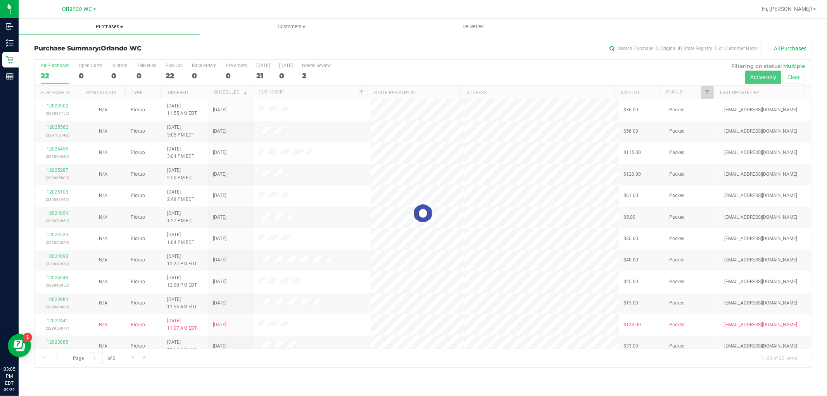
click at [106, 31] on uib-tab-heading "Purchases Summary of purchases Fulfillment All purchases" at bounding box center [110, 27] width 182 height 16
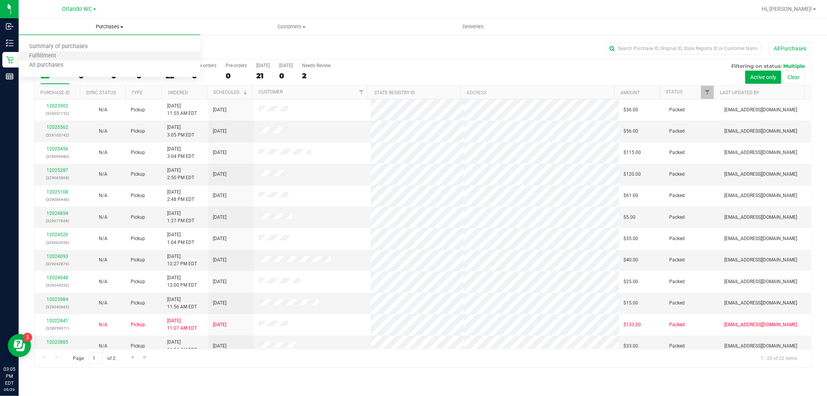
click at [74, 54] on li "Fulfillment" at bounding box center [110, 56] width 182 height 9
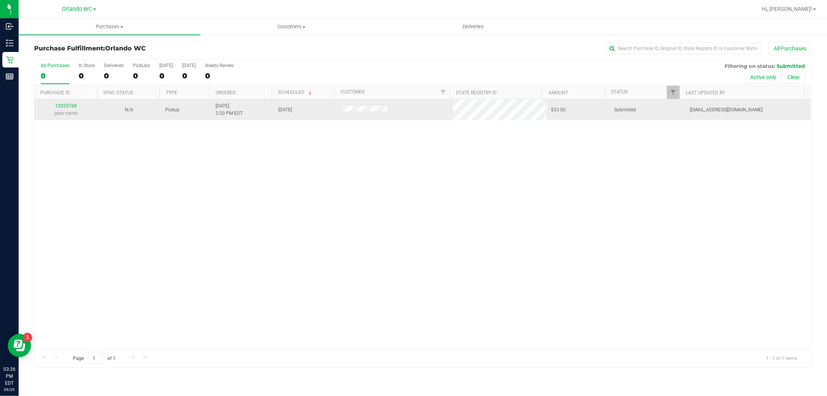
click at [67, 102] on div "12025768 (329115679)" at bounding box center [66, 109] width 54 height 15
click at [67, 108] on link "12025768" at bounding box center [66, 105] width 22 height 5
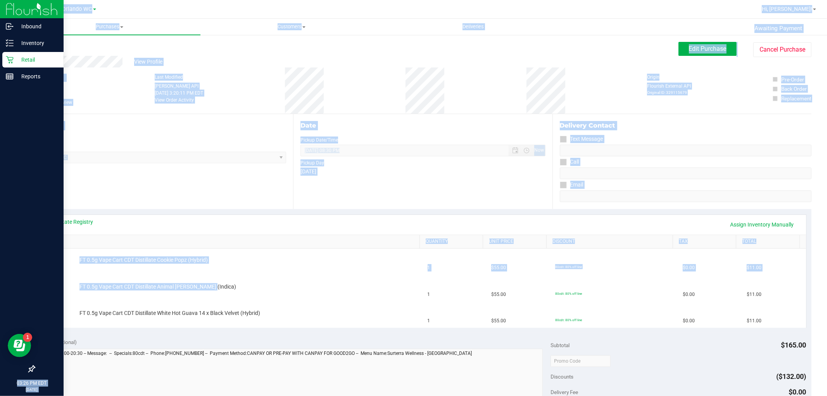
drag, startPoint x: 212, startPoint y: 286, endPoint x: 8, endPoint y: 270, distance: 204.3
click at [9, 270] on div "Inbound Inventory Retail Reports 03:26 PM EDT 09/29/2025 09/29 Orlando WC Hi, L…" at bounding box center [413, 198] width 827 height 396
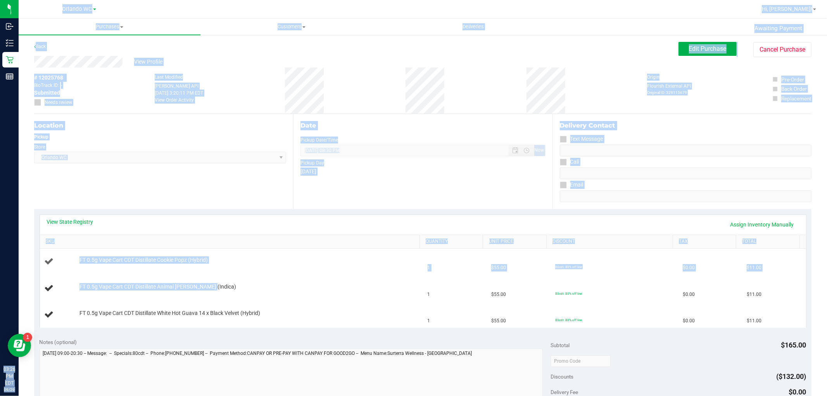
click at [140, 273] on td "FT 0.5g Vape Cart CDT Distillate Cookie Popz (Hybrid)" at bounding box center [231, 262] width 383 height 26
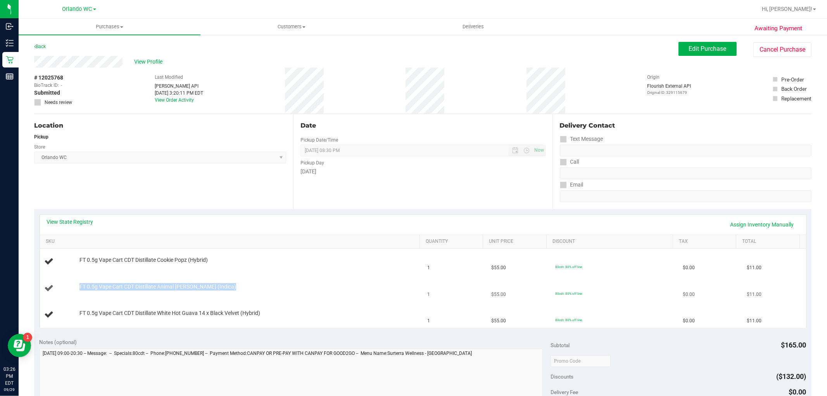
drag, startPoint x: 214, startPoint y: 290, endPoint x: 76, endPoint y: 288, distance: 137.7
click at [76, 288] on div "FT 0.5g Vape Cart CDT Distillate Animal [PERSON_NAME] (Indica)" at bounding box center [246, 287] width 341 height 8
copy div "FT 0.5g Vape Cart CDT Distillate Animal [PERSON_NAME] (Indica)"
click at [406, 190] on div "Date Pickup Date/Time 09/29/2025 Now 09/29/2025 08:30 PM Now Pickup Day Monday" at bounding box center [422, 161] width 259 height 95
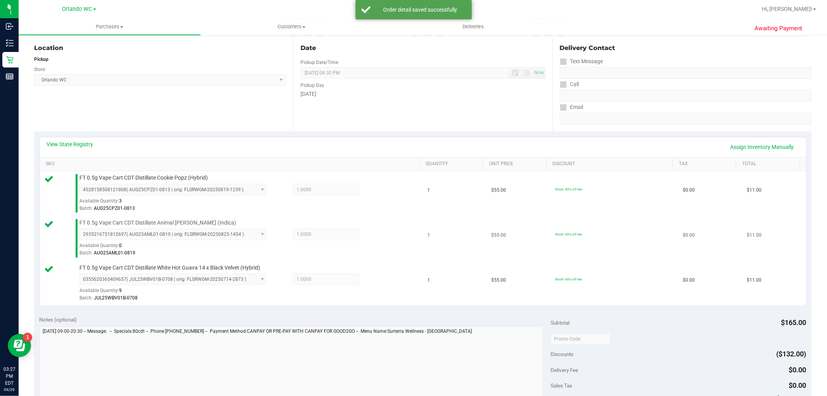
scroll to position [129, 0]
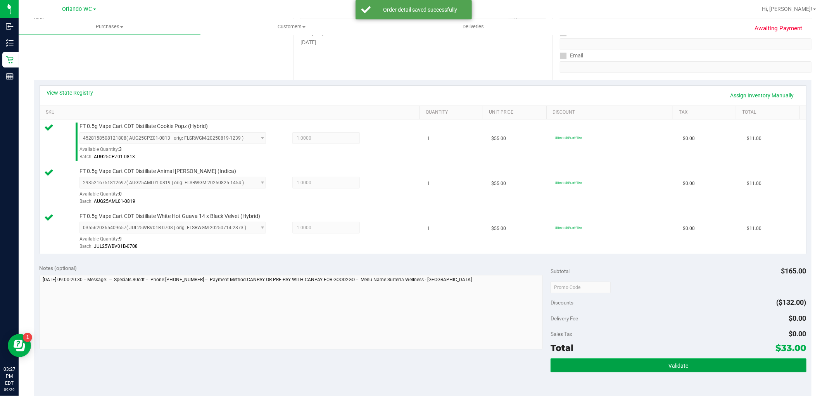
click at [600, 366] on button "Validate" at bounding box center [679, 365] width 256 height 14
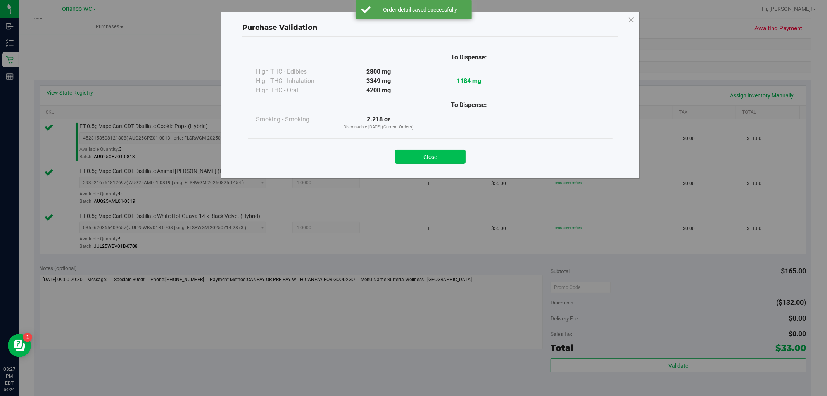
click at [455, 161] on button "Close" at bounding box center [430, 157] width 71 height 14
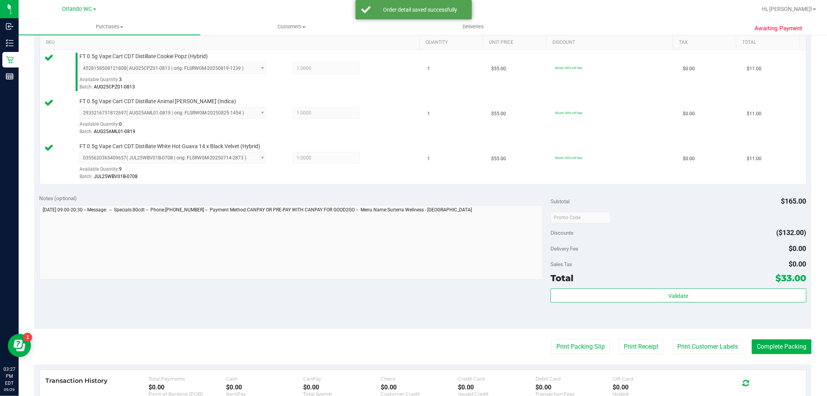
scroll to position [301, 0]
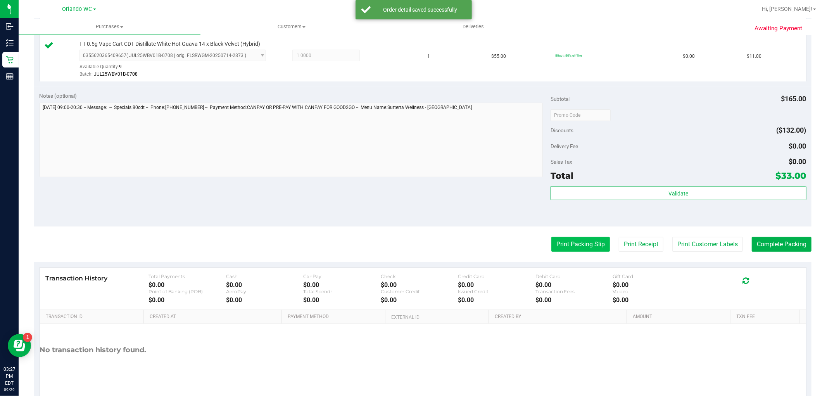
click at [578, 243] on button "Print Packing Slip" at bounding box center [581, 244] width 59 height 15
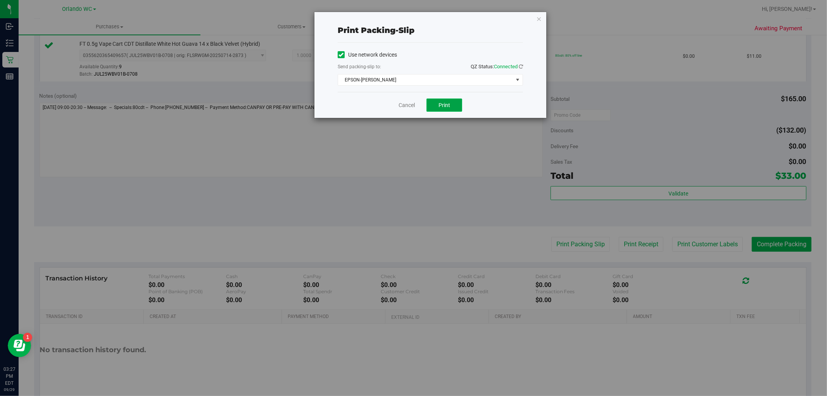
click at [442, 107] on span "Print" at bounding box center [445, 105] width 12 height 6
click at [541, 17] on icon "button" at bounding box center [538, 18] width 5 height 9
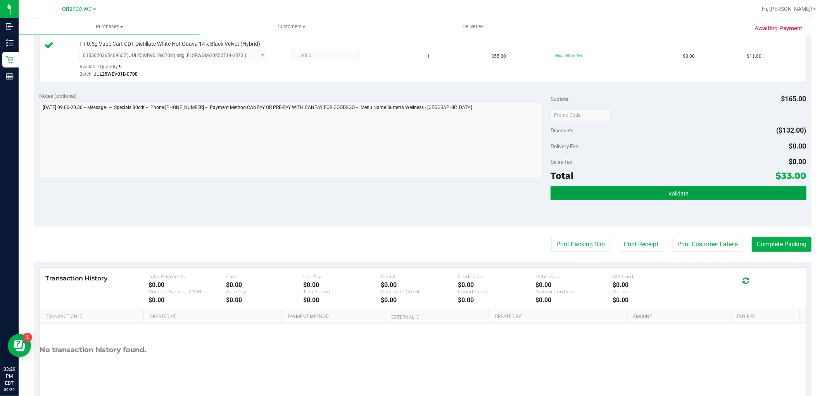
click at [649, 186] on button "Validate" at bounding box center [679, 193] width 256 height 14
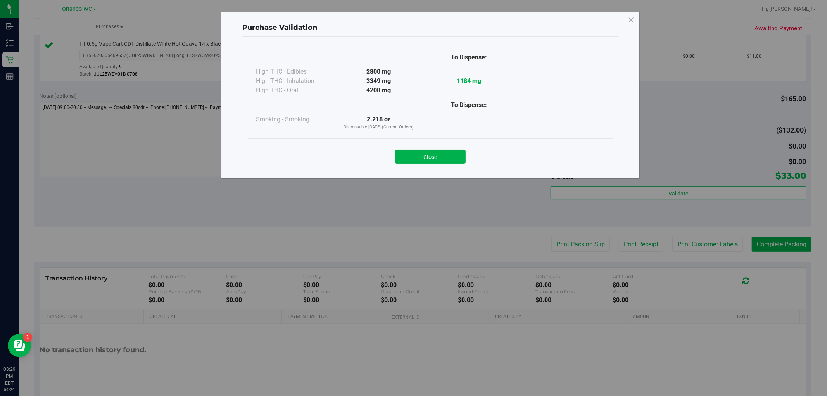
drag, startPoint x: 423, startPoint y: 154, endPoint x: 471, endPoint y: 159, distance: 48.7
click at [424, 154] on button "Close" at bounding box center [430, 157] width 71 height 14
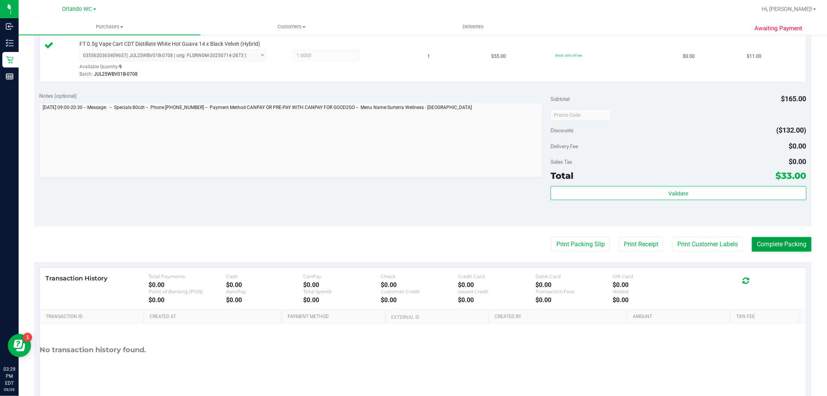
click at [767, 241] on button "Complete Packing" at bounding box center [782, 244] width 60 height 15
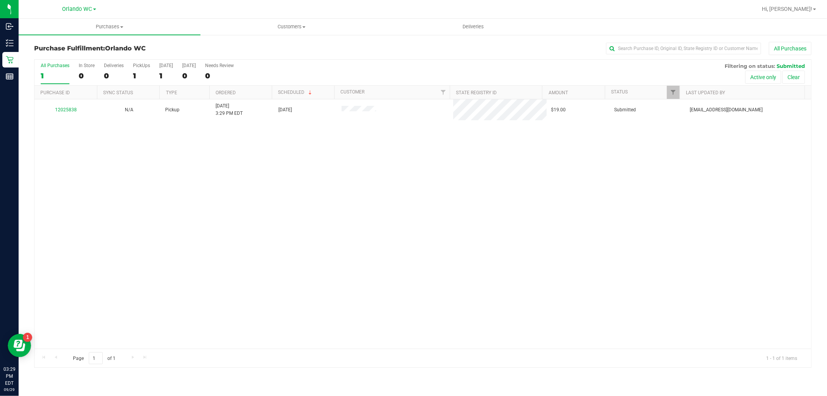
click at [362, 171] on div "12025838 N/A Pickup 9/29/2025 3:29 PM EDT 9/29/2025 $19.00 Submitted cdoelle@li…" at bounding box center [423, 223] width 777 height 249
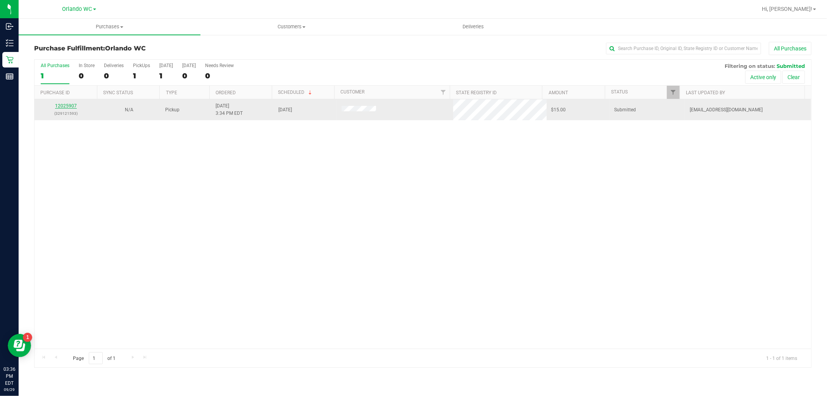
click at [66, 107] on link "12025907" at bounding box center [66, 105] width 22 height 5
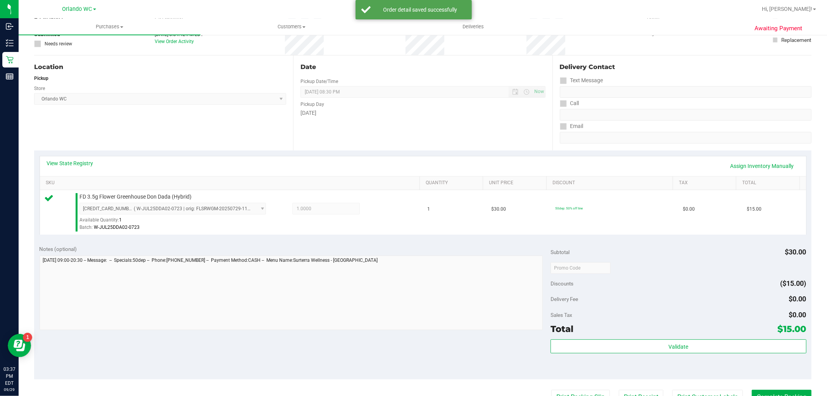
scroll to position [129, 0]
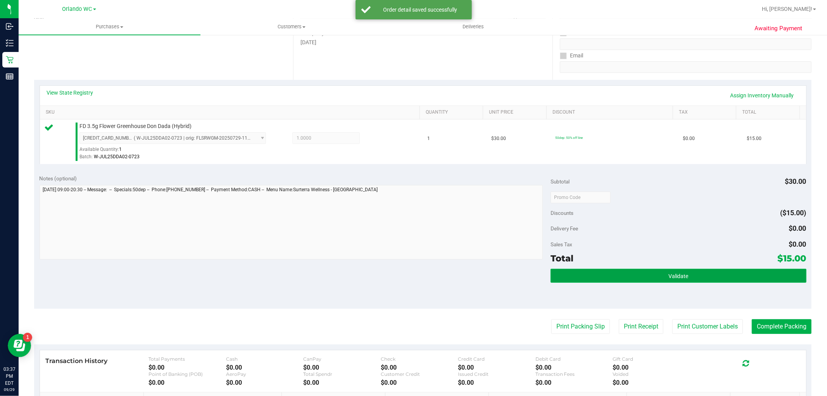
click at [657, 273] on button "Validate" at bounding box center [679, 276] width 256 height 14
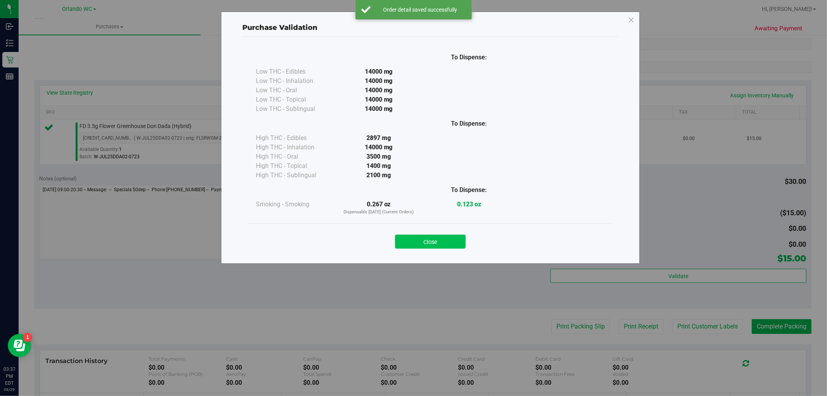
click at [450, 239] on button "Close" at bounding box center [430, 242] width 71 height 14
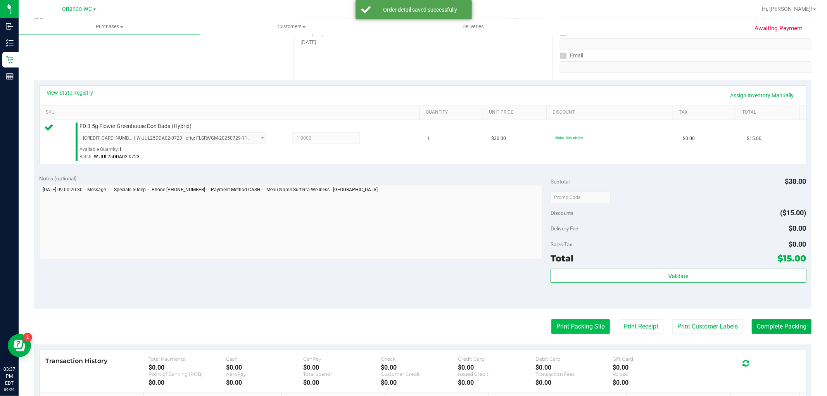
click at [559, 330] on button "Print Packing Slip" at bounding box center [581, 326] width 59 height 15
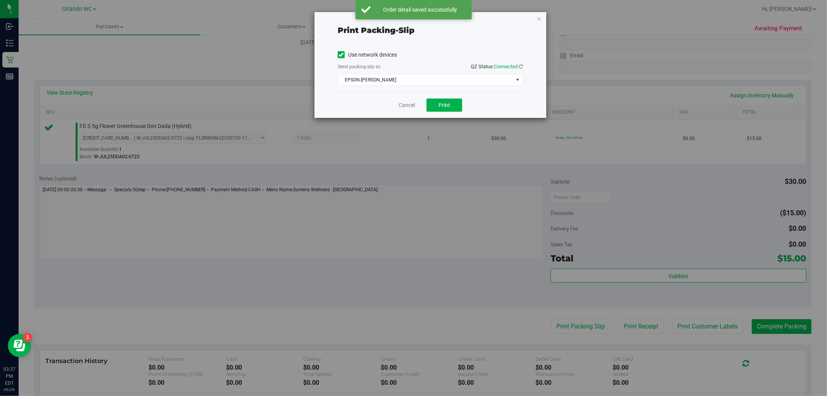
click at [435, 112] on div "Cancel Print" at bounding box center [430, 105] width 185 height 26
click at [437, 105] on button "Print" at bounding box center [445, 105] width 36 height 13
click at [539, 19] on icon "button" at bounding box center [538, 18] width 5 height 9
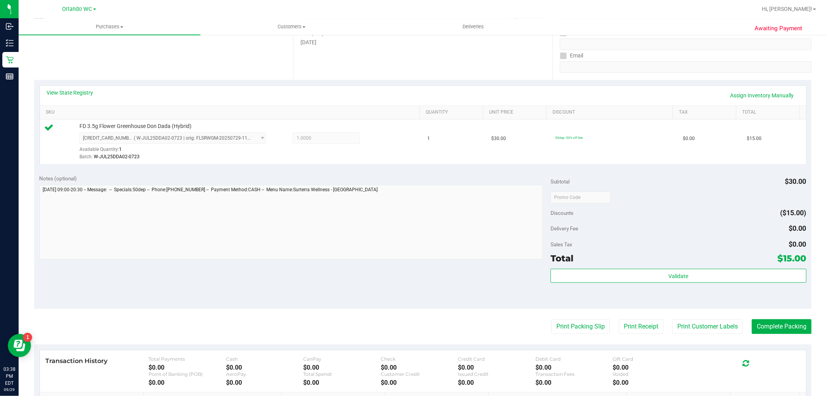
click at [694, 266] on div "Subtotal $30.00 Discounts ($15.00) Delivery Fee $0.00 Sales Tax $0.00 Total $15…" at bounding box center [679, 239] width 256 height 129
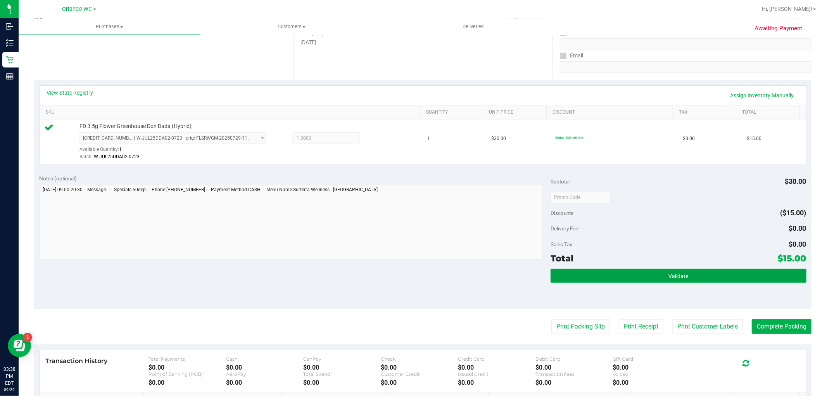
click at [681, 282] on button "Validate" at bounding box center [679, 276] width 256 height 14
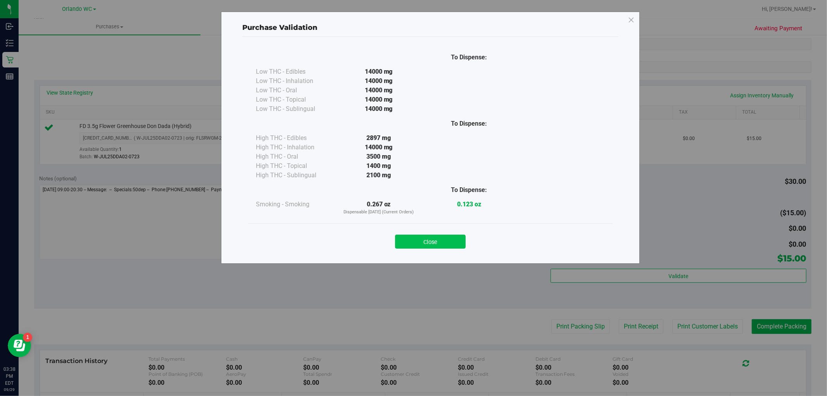
click at [417, 241] on button "Close" at bounding box center [430, 242] width 71 height 14
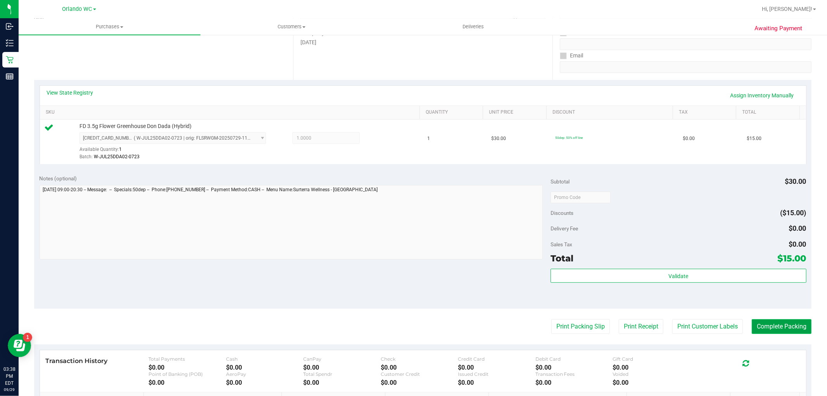
click at [782, 327] on button "Complete Packing" at bounding box center [782, 326] width 60 height 15
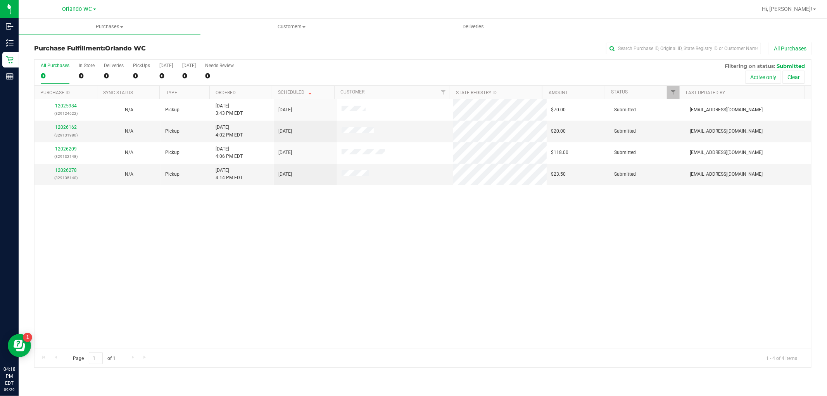
click at [439, 300] on div "12025984 (329124622) N/A Pickup 9/29/2025 3:43 PM EDT 9/29/2025 $70.00 Submitte…" at bounding box center [423, 223] width 777 height 249
click at [61, 171] on link "12026278" at bounding box center [66, 170] width 22 height 5
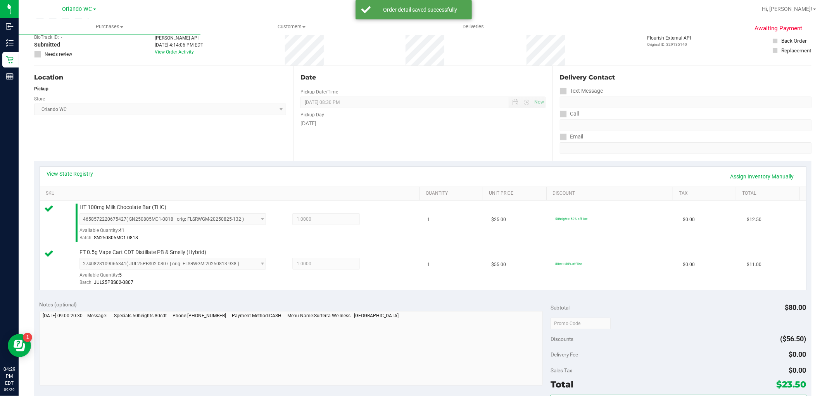
scroll to position [129, 0]
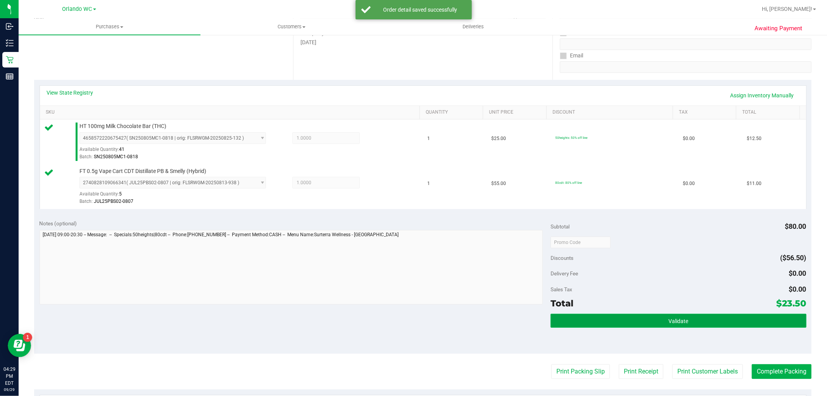
click at [770, 325] on button "Validate" at bounding box center [679, 321] width 256 height 14
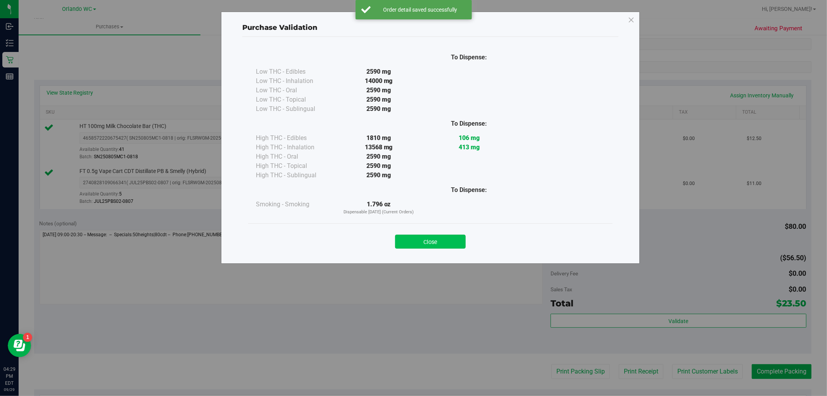
click at [426, 249] on button "Close" at bounding box center [430, 242] width 71 height 14
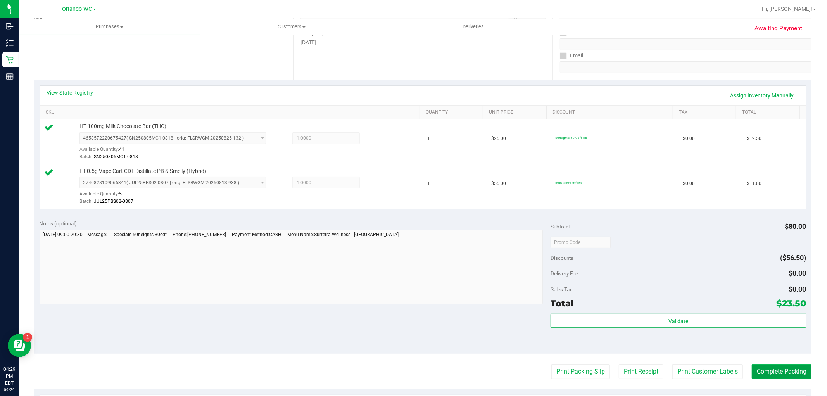
click at [765, 367] on button "Complete Packing" at bounding box center [782, 371] width 60 height 15
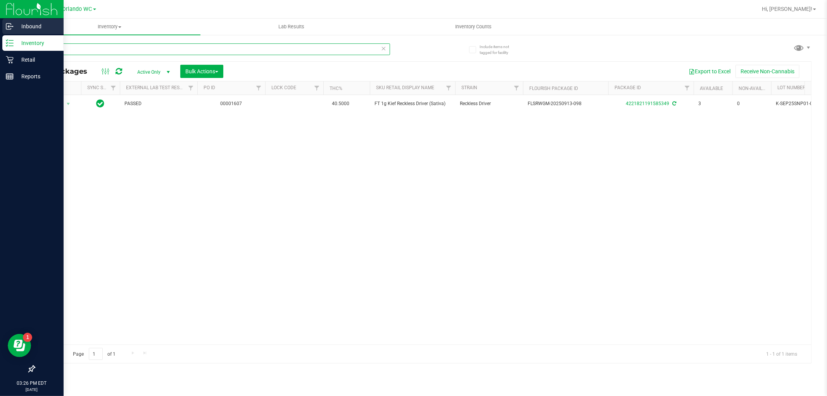
drag, startPoint x: 76, startPoint y: 47, endPoint x: 0, endPoint y: 29, distance: 78.5
click at [0, 29] on div "Inbound Inventory Retail Reports 03:26 PM EDT [DATE] 09/29 Orlando WC Hi, [PERS…" at bounding box center [413, 198] width 827 height 396
paste input "FT 0.5g Vape Cart CDT Distillate Animal [PERSON_NAME] (Indica)"
type input "FT 0.5g Vape Cart CDT Distillate Animal [PERSON_NAME] (Indica)"
